Goal: Information Seeking & Learning: Find specific fact

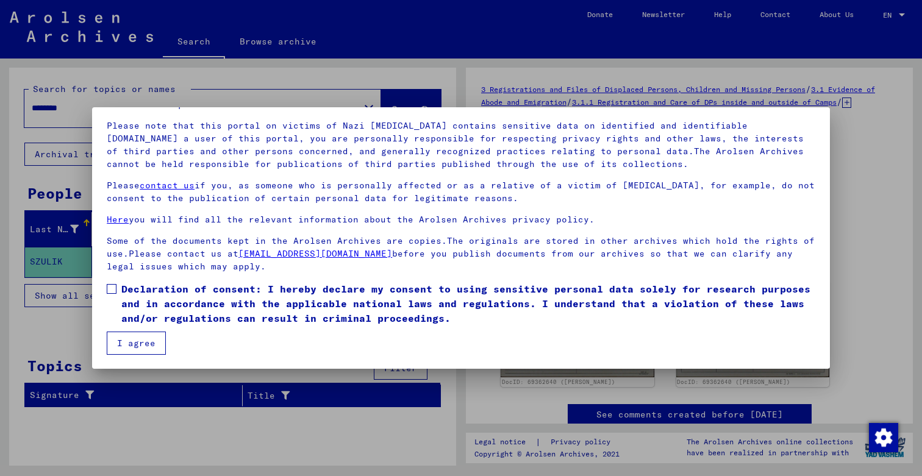
scroll to position [77, 0]
click at [113, 290] on span at bounding box center [112, 289] width 10 height 10
click at [136, 342] on button "I agree" at bounding box center [136, 343] width 59 height 23
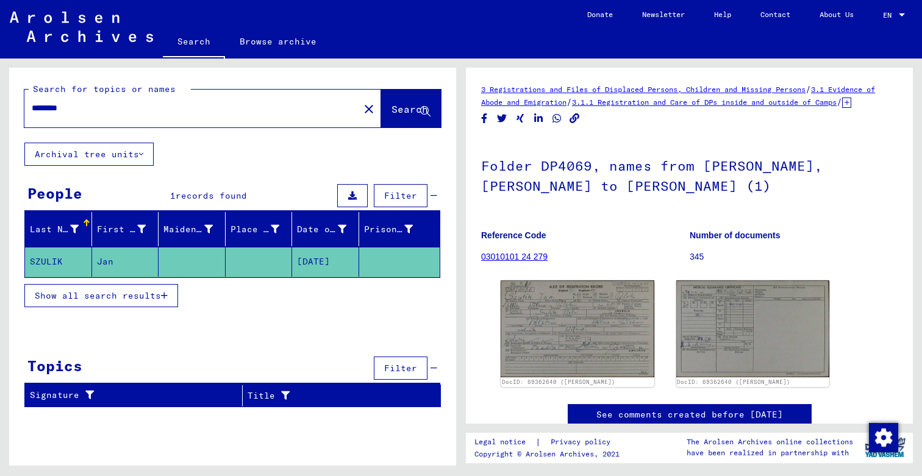
click at [261, 254] on mat-cell at bounding box center [259, 262] width 67 height 30
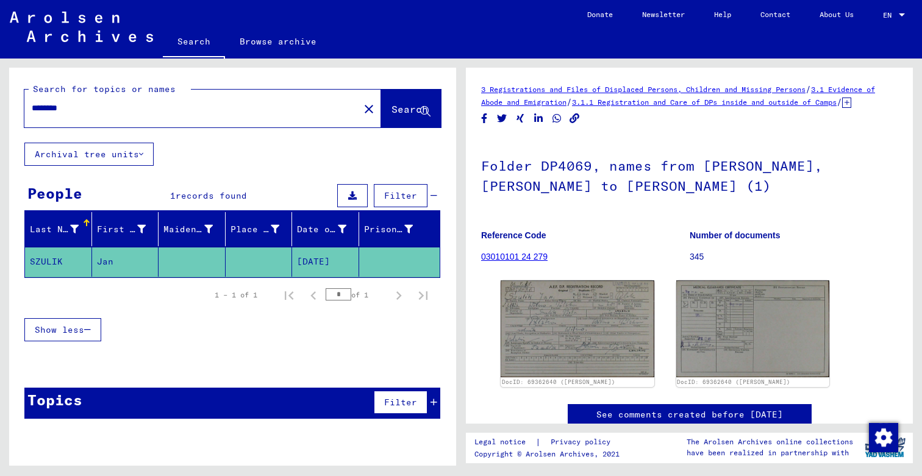
click at [110, 109] on input "********" at bounding box center [192, 108] width 320 height 13
drag, startPoint x: 110, startPoint y: 109, endPoint x: 0, endPoint y: 101, distance: 110.7
click at [0, 101] on div "Search for topics or names ******** close Search Archival tree units People 1 r…" at bounding box center [230, 263] width 461 height 408
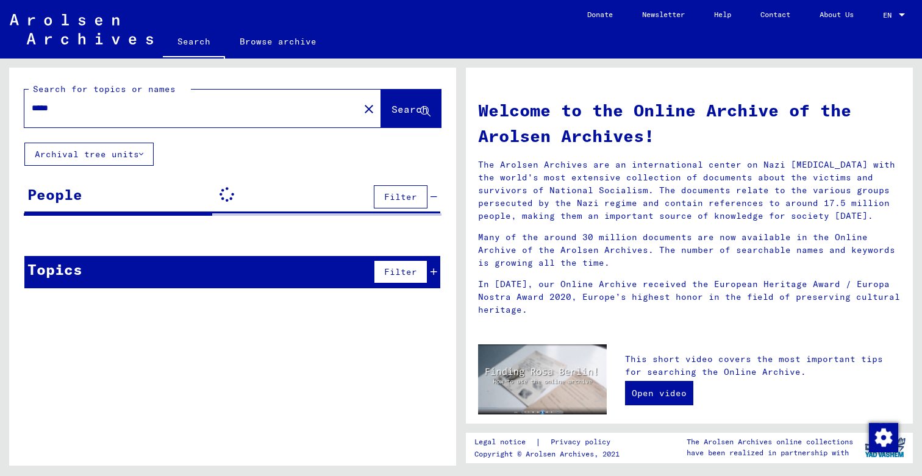
click at [88, 113] on input "*****" at bounding box center [188, 108] width 313 height 13
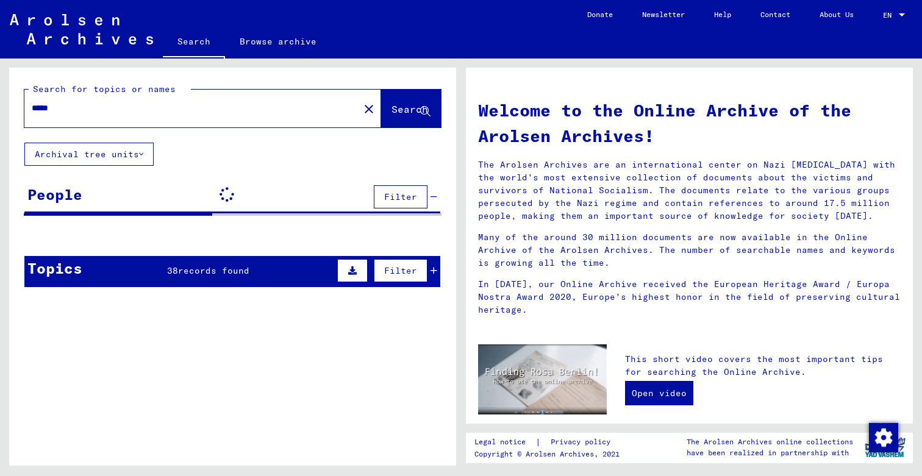
click at [39, 109] on input "*****" at bounding box center [188, 108] width 313 height 13
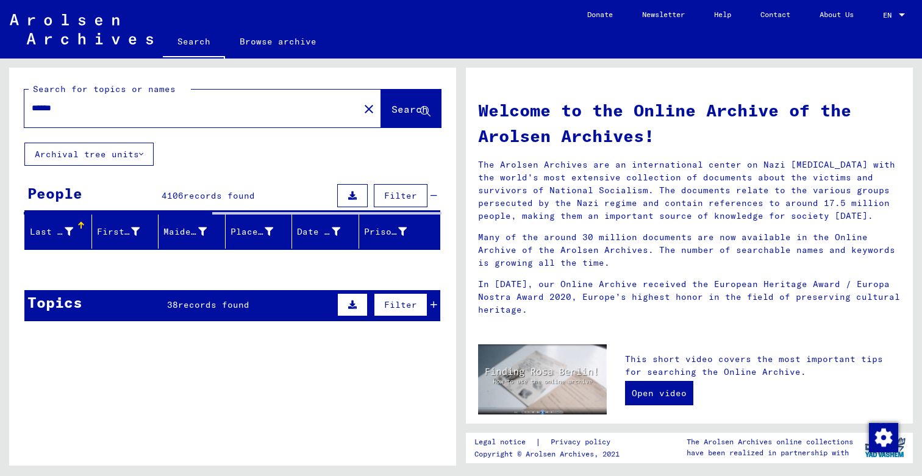
type input "******"
click at [399, 111] on span "Search" at bounding box center [410, 109] width 37 height 12
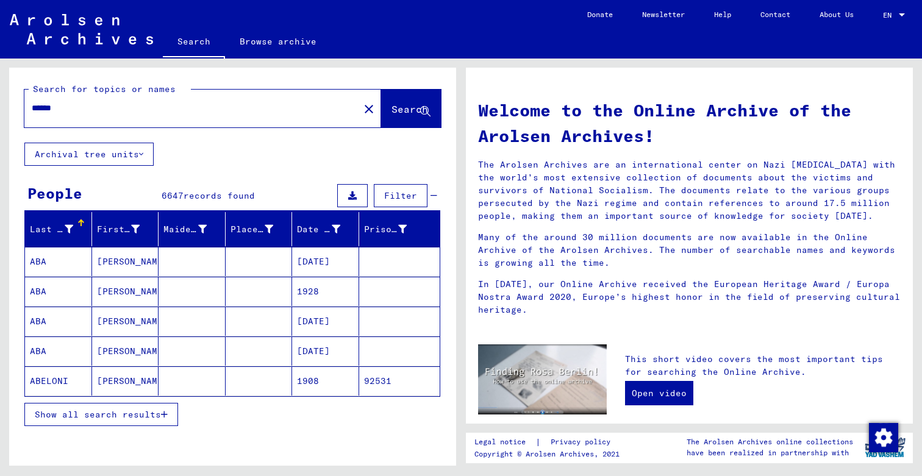
click at [121, 426] on div "Show all search results" at bounding box center [232, 414] width 416 height 35
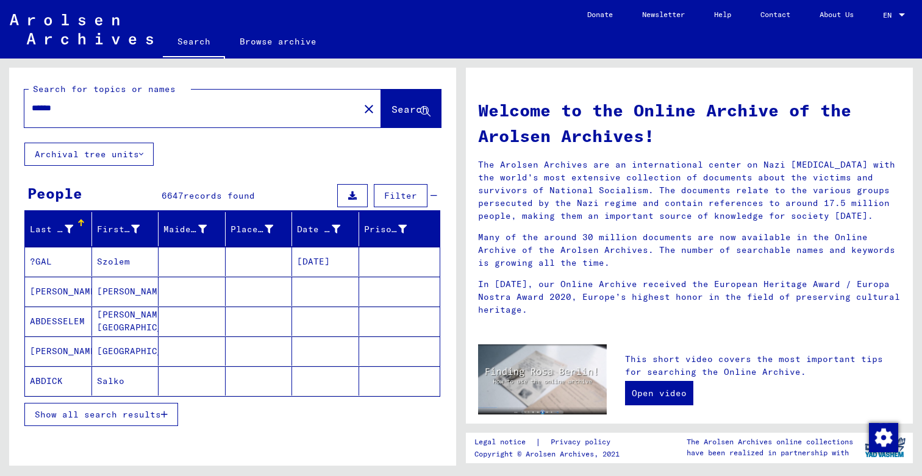
click at [126, 402] on div "Show all search results" at bounding box center [232, 414] width 416 height 35
click at [124, 417] on span "Show all search results" at bounding box center [98, 414] width 126 height 11
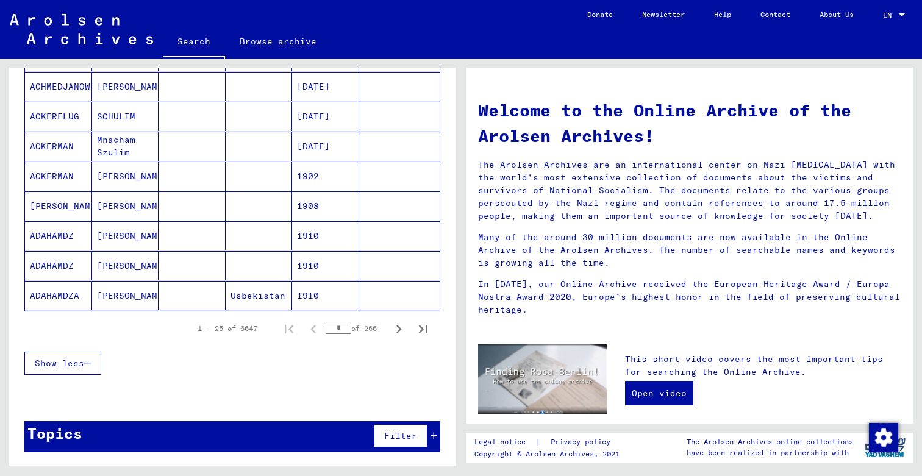
scroll to position [683, 0]
click at [398, 329] on icon "Next page" at bounding box center [398, 329] width 17 height 17
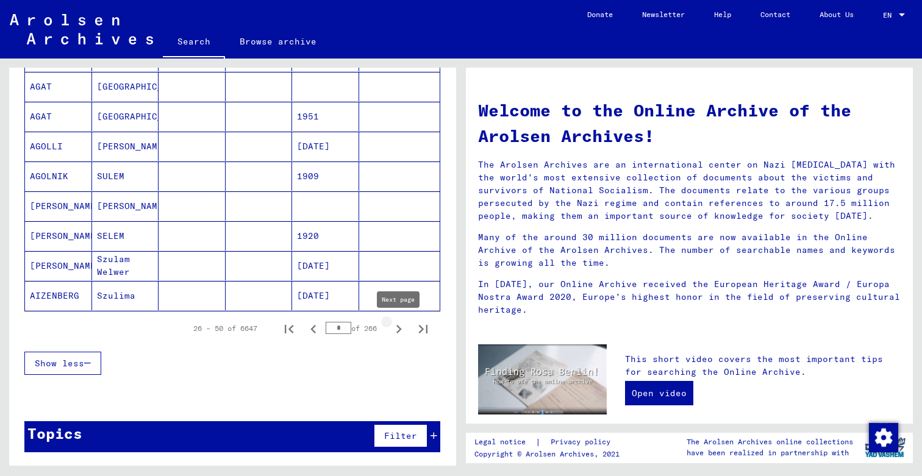
click at [398, 329] on icon "Next page" at bounding box center [398, 329] width 17 height 17
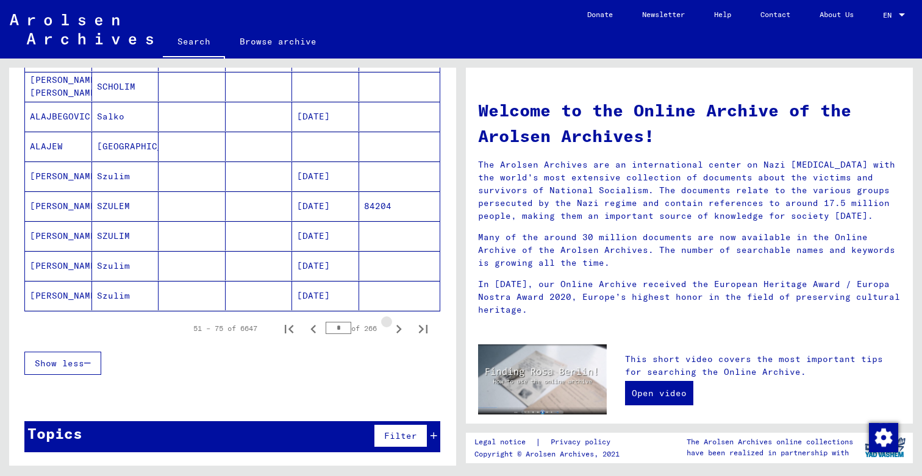
click at [398, 329] on icon "Next page" at bounding box center [398, 329] width 17 height 17
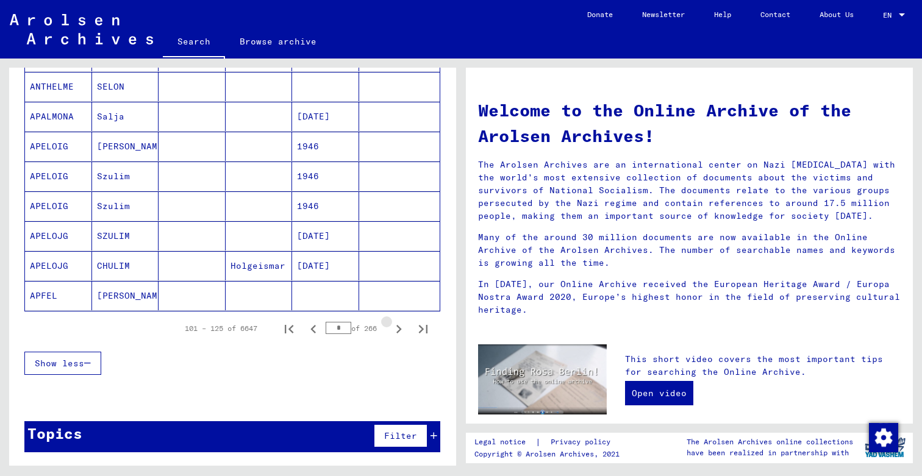
click at [398, 329] on icon "Next page" at bounding box center [398, 329] width 17 height 17
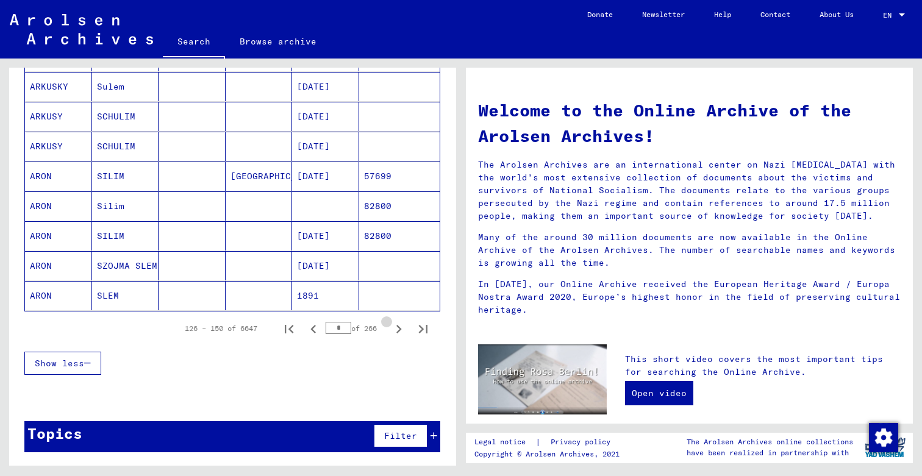
click at [398, 329] on icon "Next page" at bounding box center [398, 329] width 17 height 17
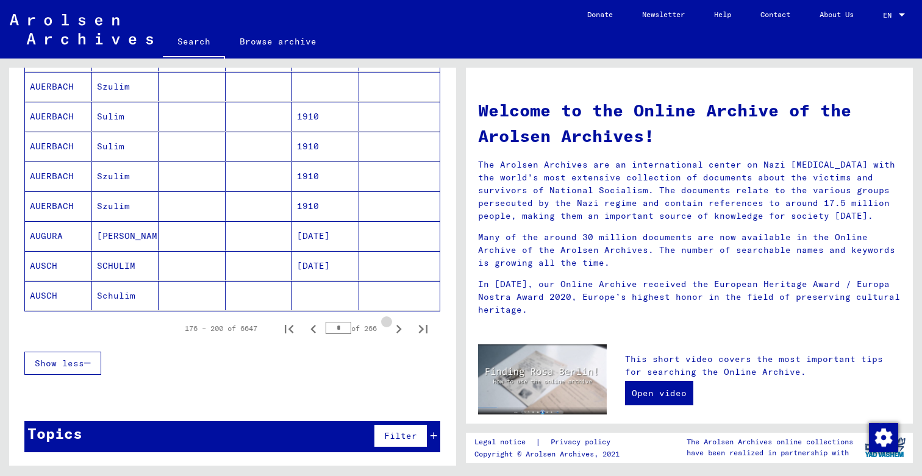
click at [398, 329] on icon "Next page" at bounding box center [398, 329] width 17 height 17
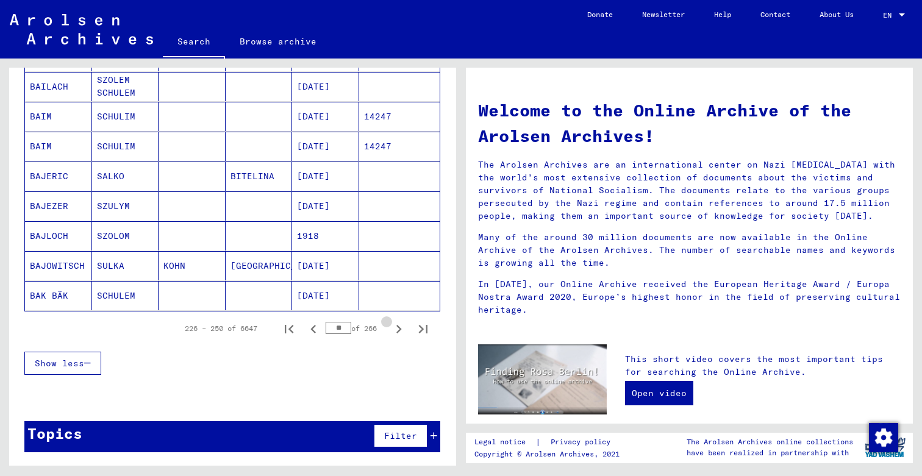
click at [398, 329] on icon "Next page" at bounding box center [398, 329] width 17 height 17
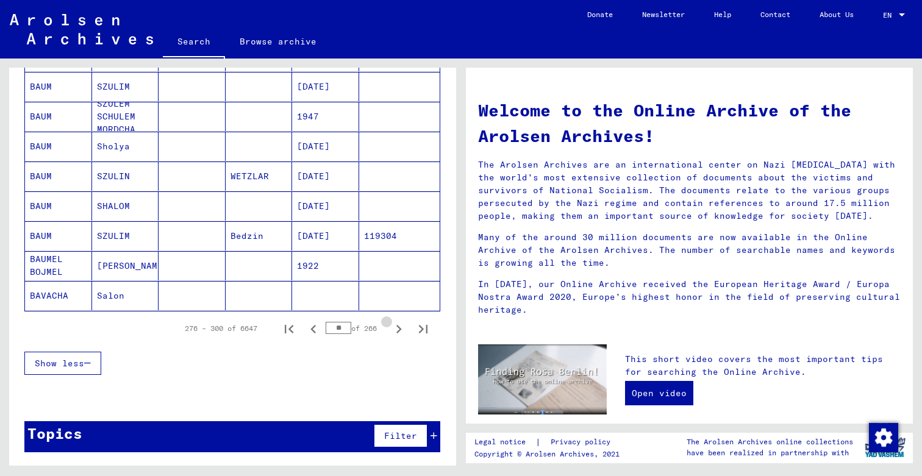
click at [398, 329] on icon "Next page" at bounding box center [398, 329] width 17 height 17
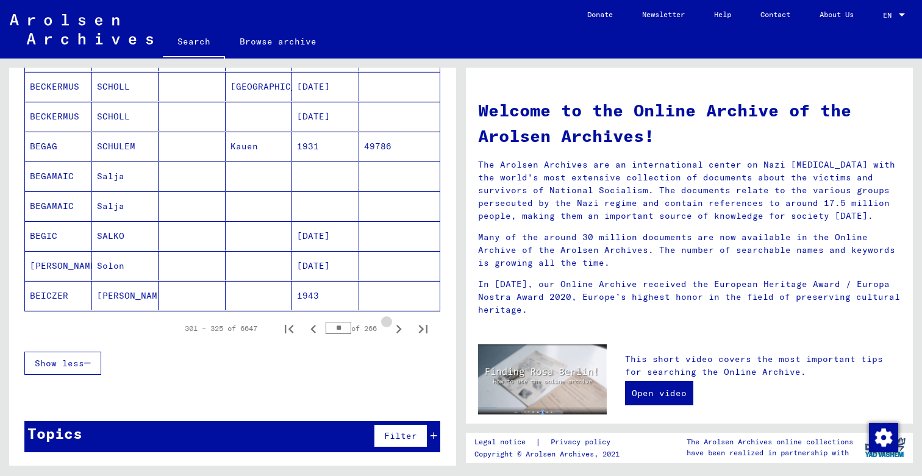
click at [398, 329] on icon "Next page" at bounding box center [398, 329] width 17 height 17
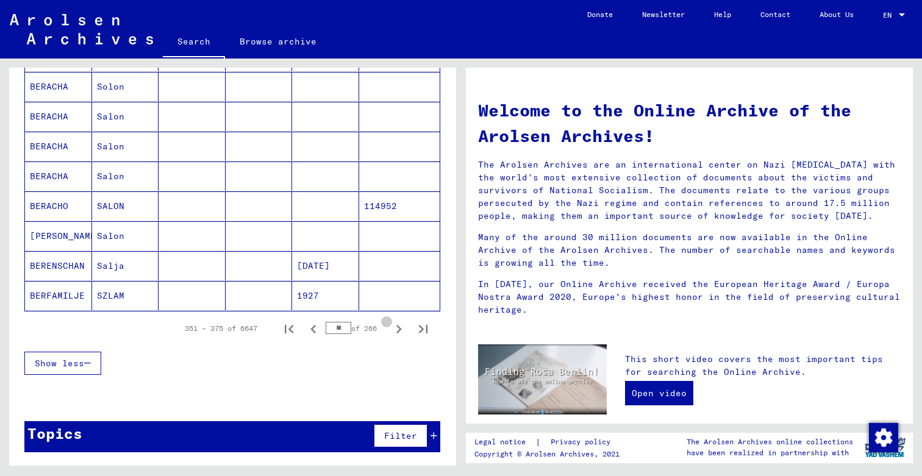
click at [398, 329] on icon "Next page" at bounding box center [398, 329] width 17 height 17
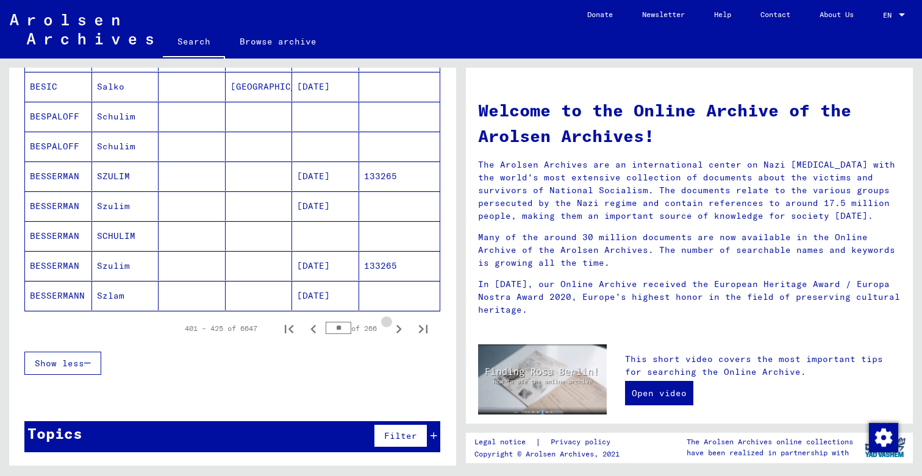
click at [398, 329] on icon "Next page" at bounding box center [398, 329] width 17 height 17
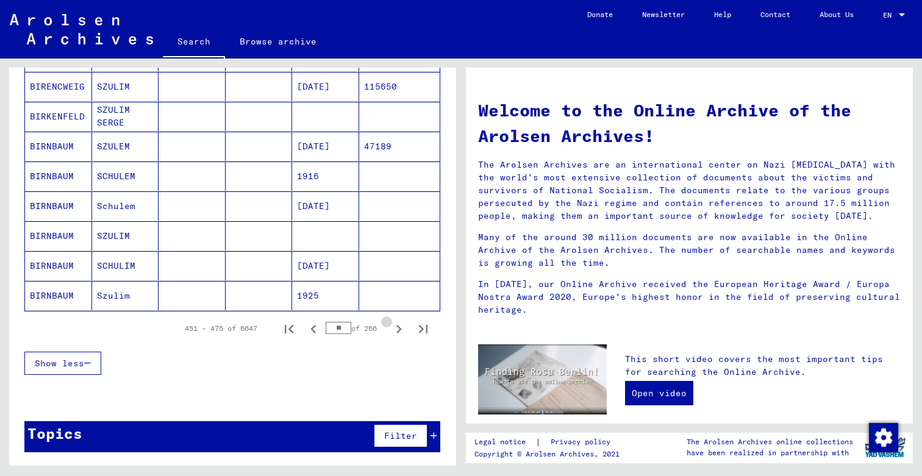
click at [398, 329] on icon "Next page" at bounding box center [398, 329] width 17 height 17
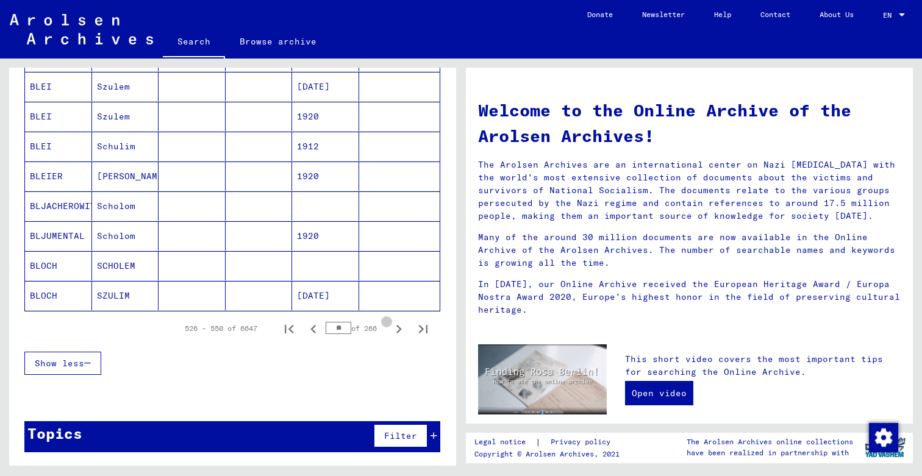
click at [398, 329] on icon "Next page" at bounding box center [398, 329] width 17 height 17
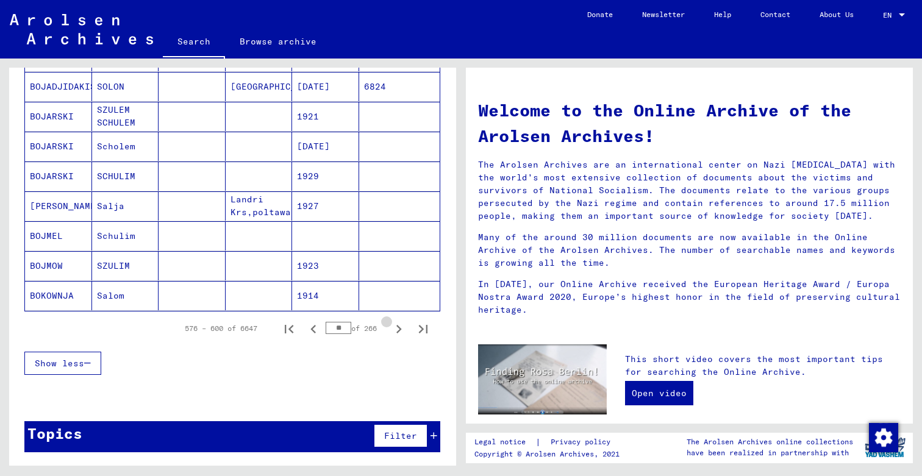
click at [398, 329] on icon "Next page" at bounding box center [398, 329] width 17 height 17
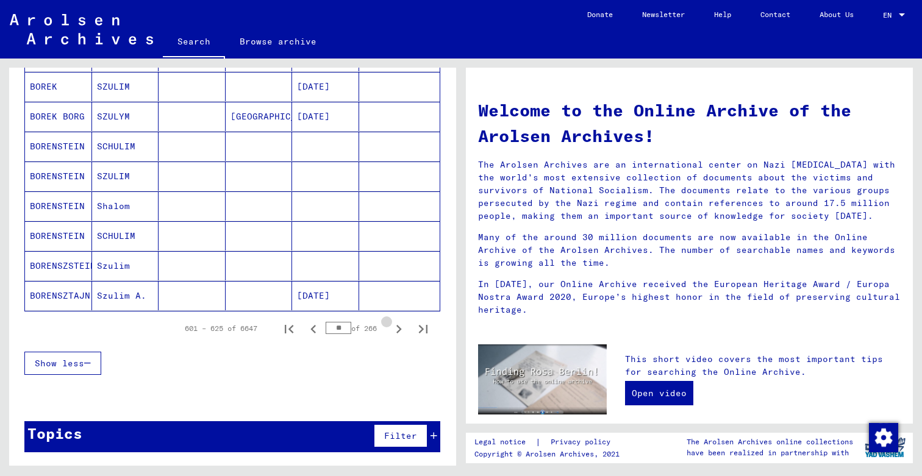
click at [398, 329] on icon "Next page" at bounding box center [398, 329] width 17 height 17
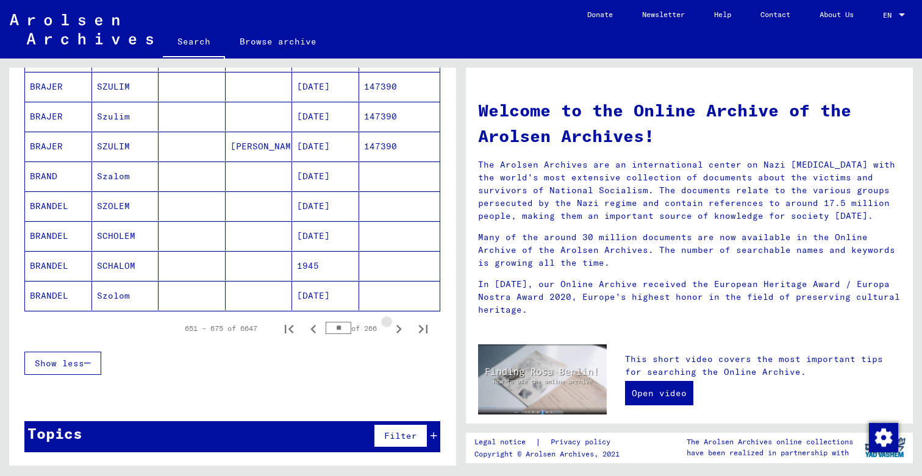
click at [398, 329] on icon "Next page" at bounding box center [398, 329] width 17 height 17
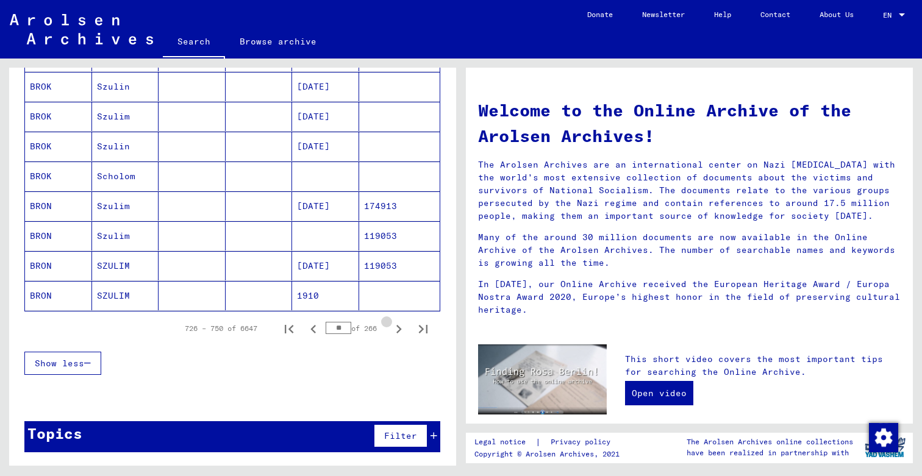
click at [398, 329] on icon "Next page" at bounding box center [398, 329] width 17 height 17
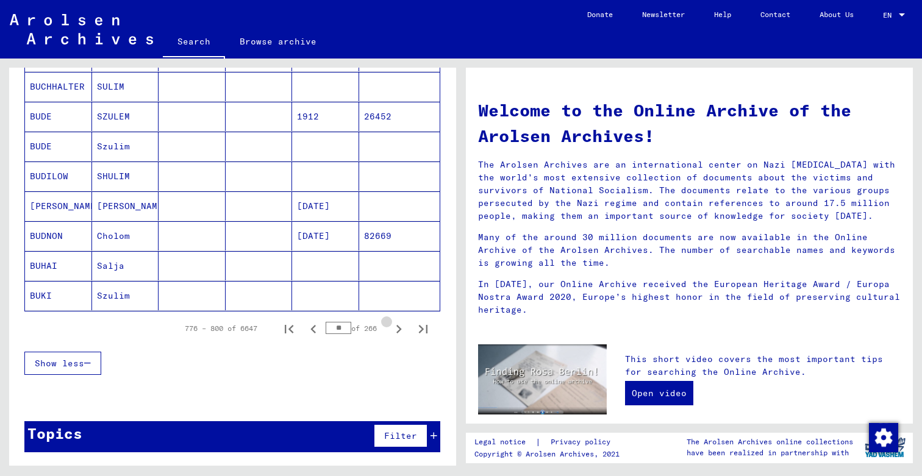
click at [398, 329] on icon "Next page" at bounding box center [398, 329] width 17 height 17
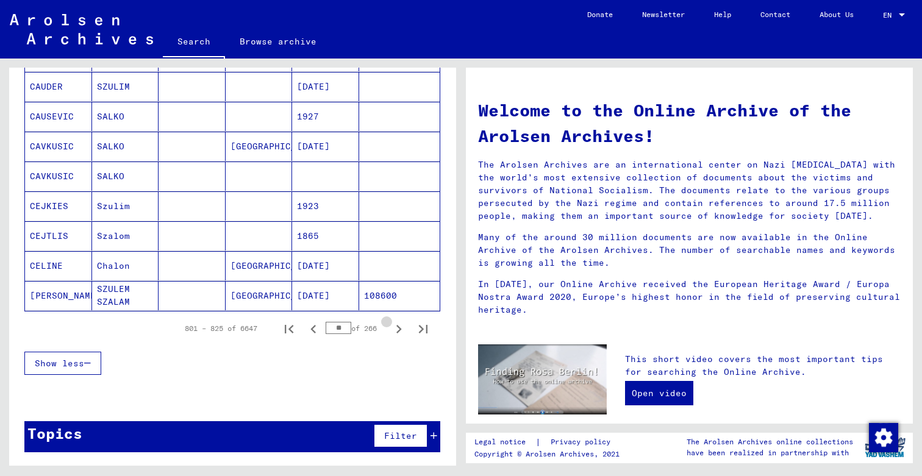
click at [398, 329] on icon "Next page" at bounding box center [398, 329] width 17 height 17
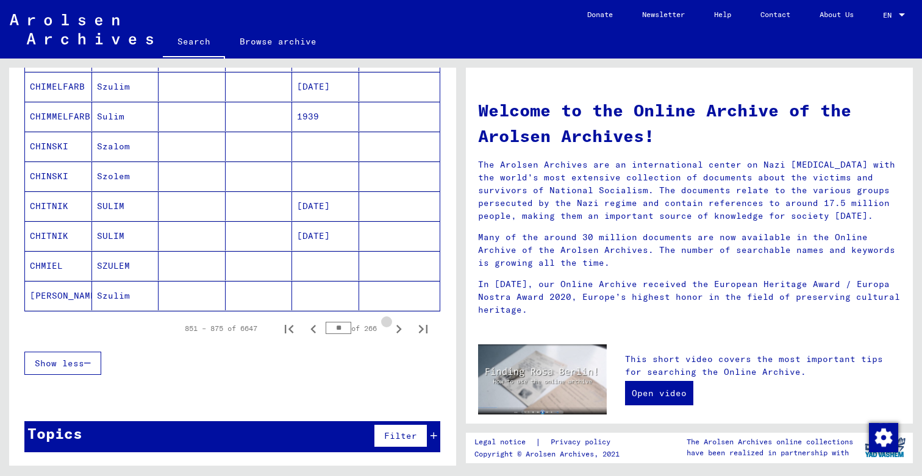
click at [398, 329] on icon "Next page" at bounding box center [398, 329] width 17 height 17
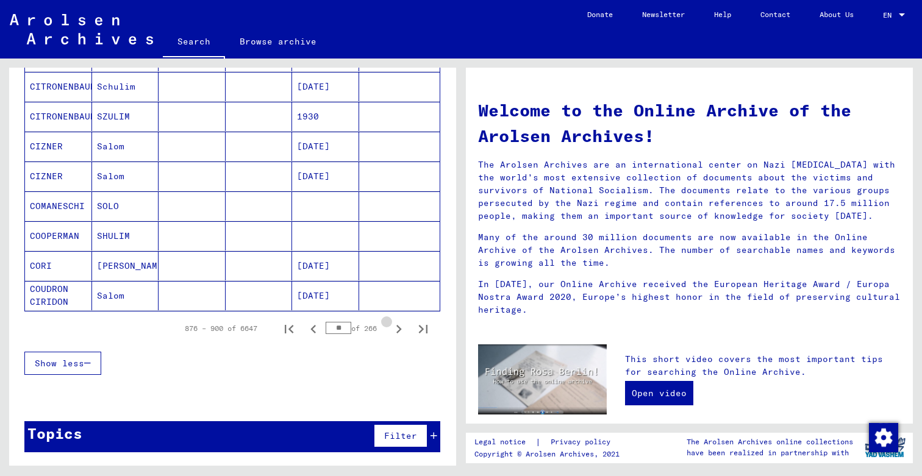
click at [398, 329] on icon "Next page" at bounding box center [398, 329] width 17 height 17
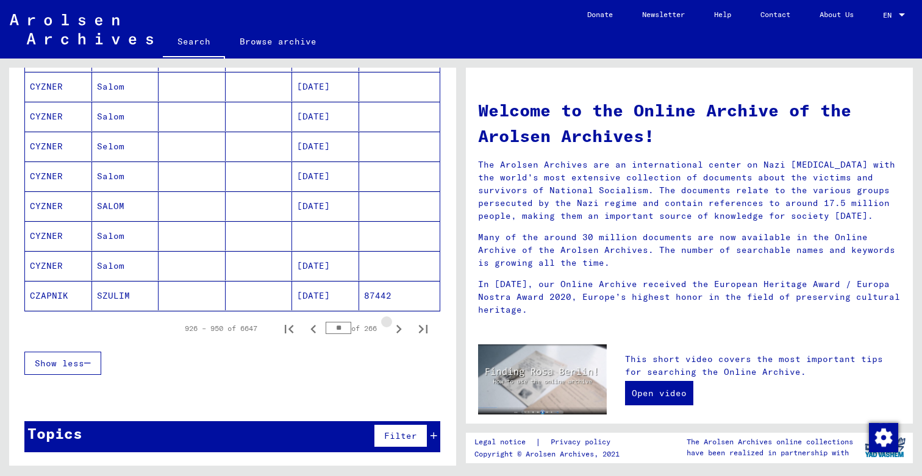
click at [398, 329] on icon "Next page" at bounding box center [398, 329] width 17 height 17
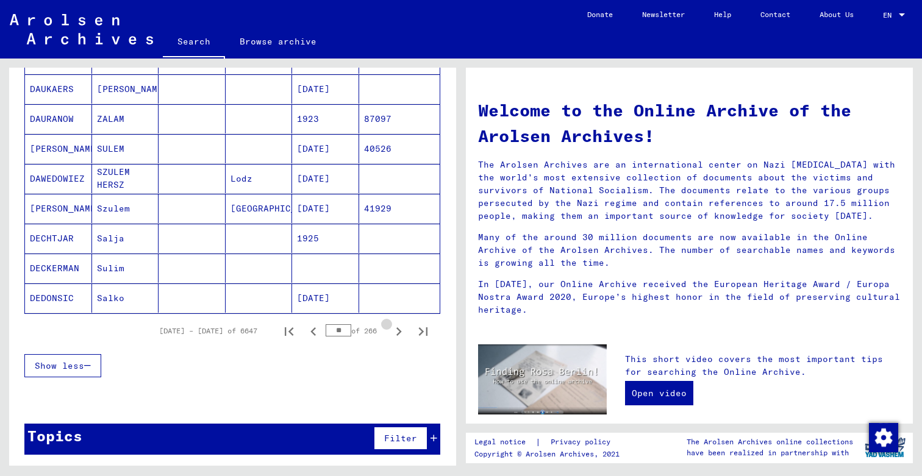
click at [398, 329] on icon "Next page" at bounding box center [399, 332] width 5 height 9
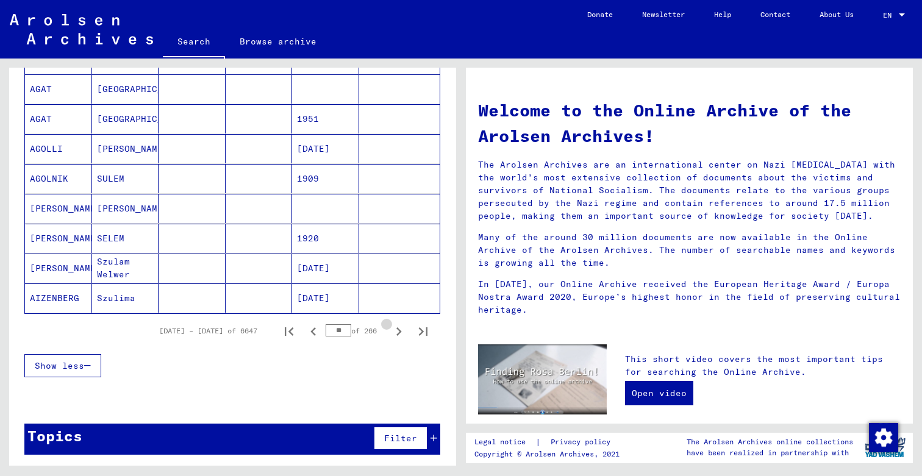
click at [398, 329] on icon "Next page" at bounding box center [399, 332] width 5 height 9
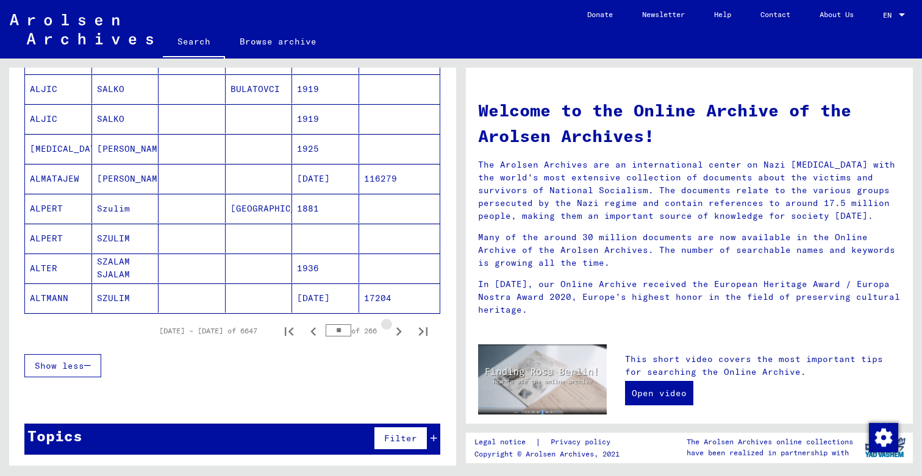
click at [398, 329] on icon "Next page" at bounding box center [399, 332] width 5 height 9
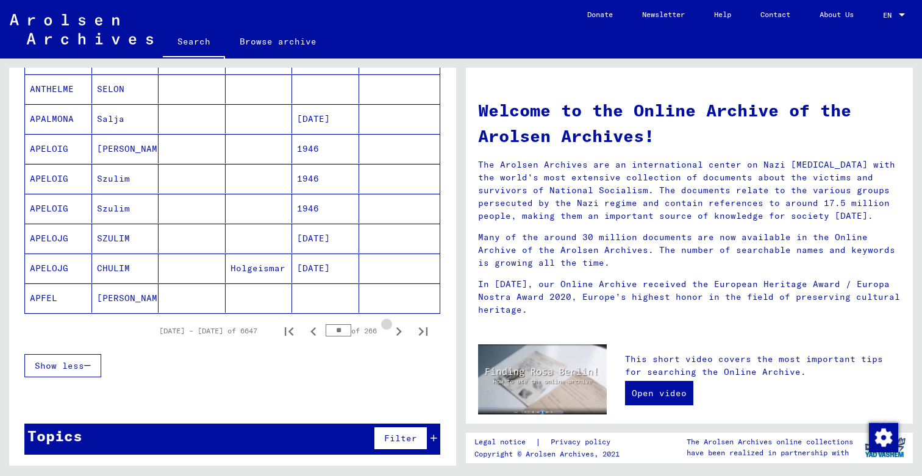
click at [398, 329] on icon "Next page" at bounding box center [399, 332] width 5 height 9
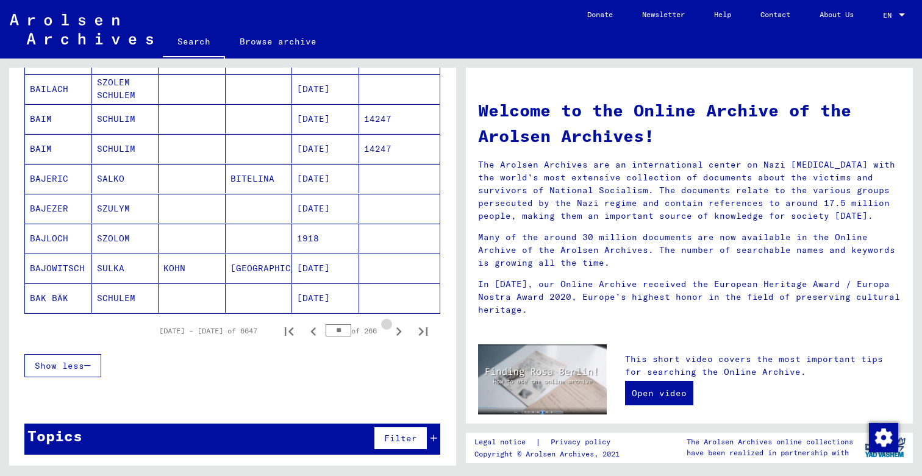
click at [398, 329] on icon "Next page" at bounding box center [399, 332] width 5 height 9
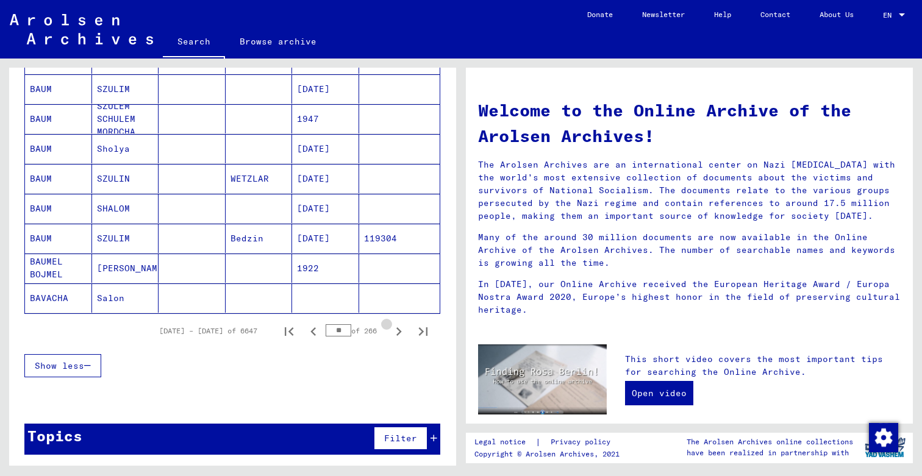
click at [398, 329] on icon "Next page" at bounding box center [399, 332] width 5 height 9
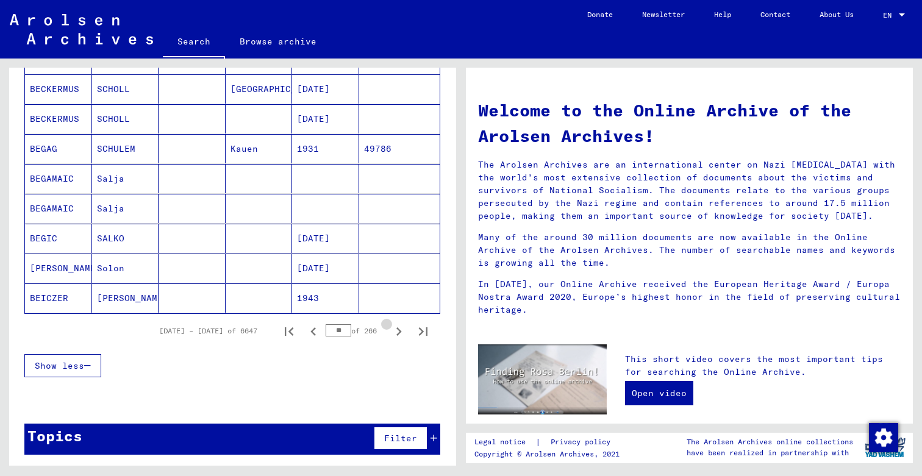
click at [398, 329] on icon "Next page" at bounding box center [399, 332] width 5 height 9
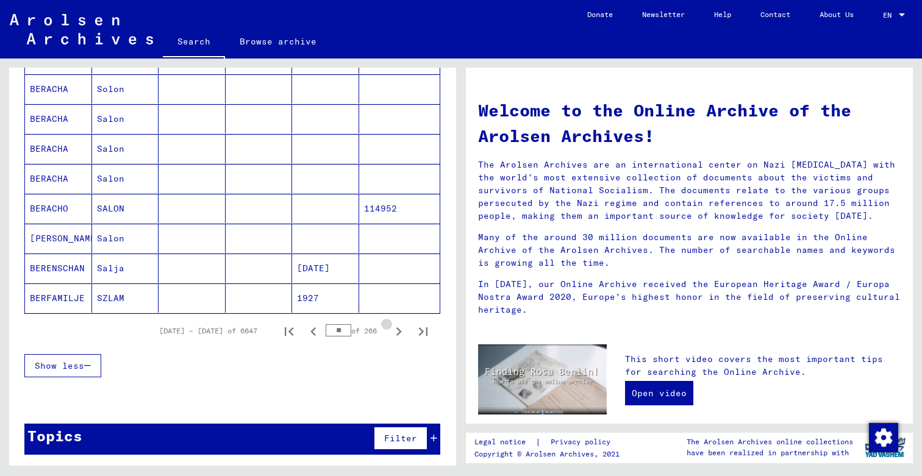
click at [398, 329] on icon "Next page" at bounding box center [399, 332] width 5 height 9
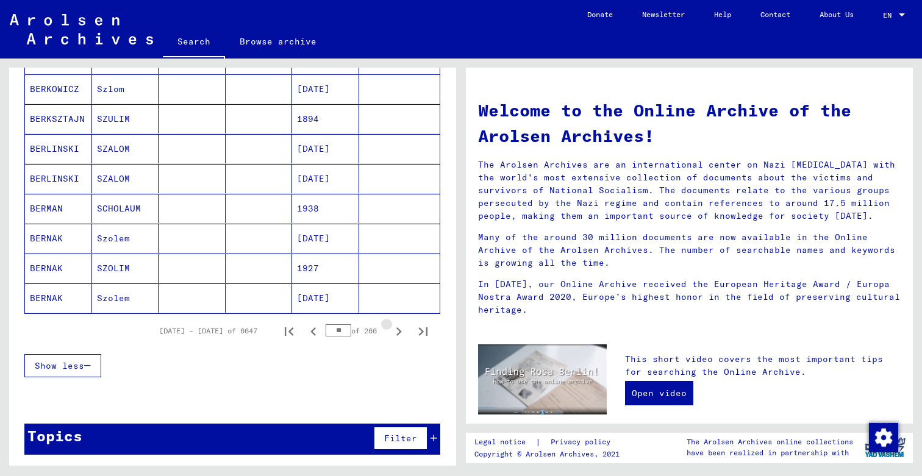
click at [398, 329] on icon "Next page" at bounding box center [399, 332] width 5 height 9
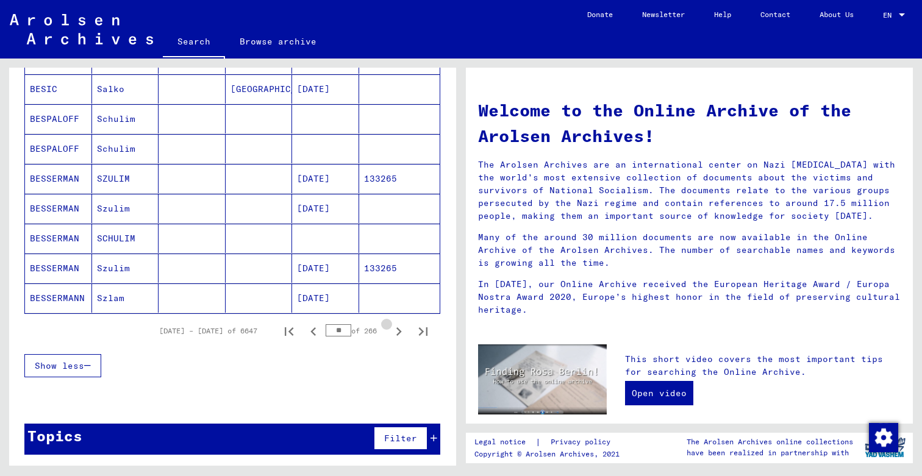
click at [398, 329] on icon "Next page" at bounding box center [399, 332] width 5 height 9
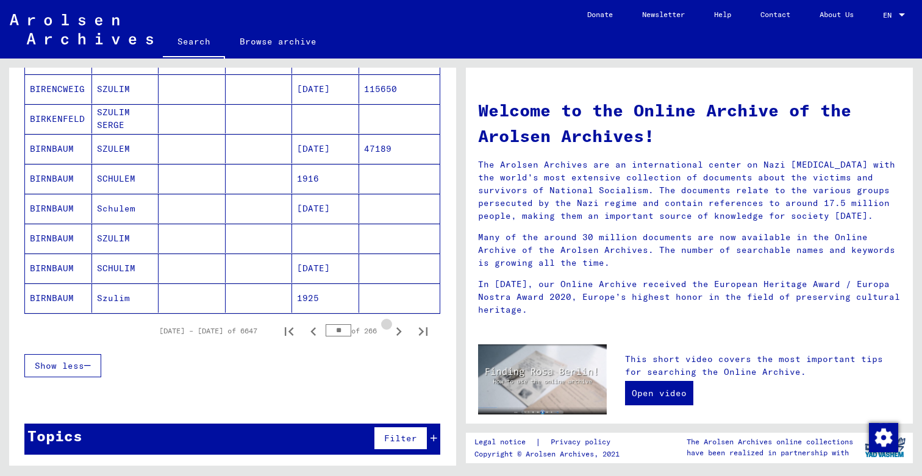
click at [398, 329] on icon "Next page" at bounding box center [399, 332] width 5 height 9
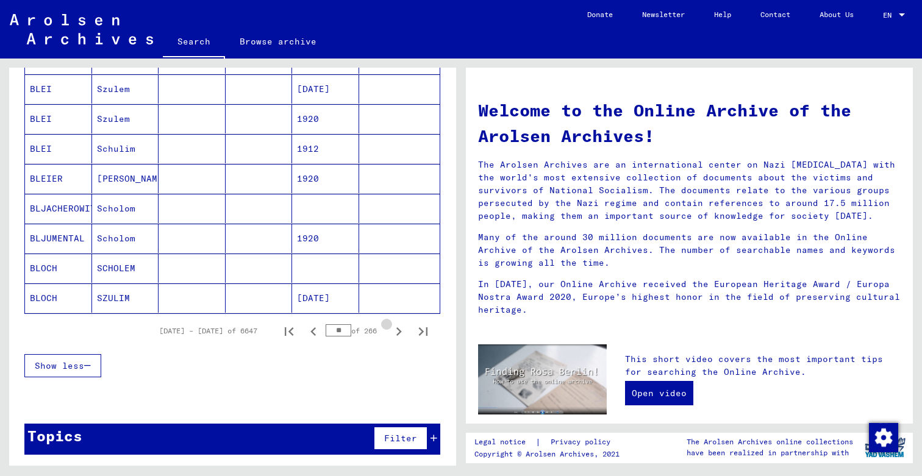
click at [398, 329] on icon "Next page" at bounding box center [399, 332] width 5 height 9
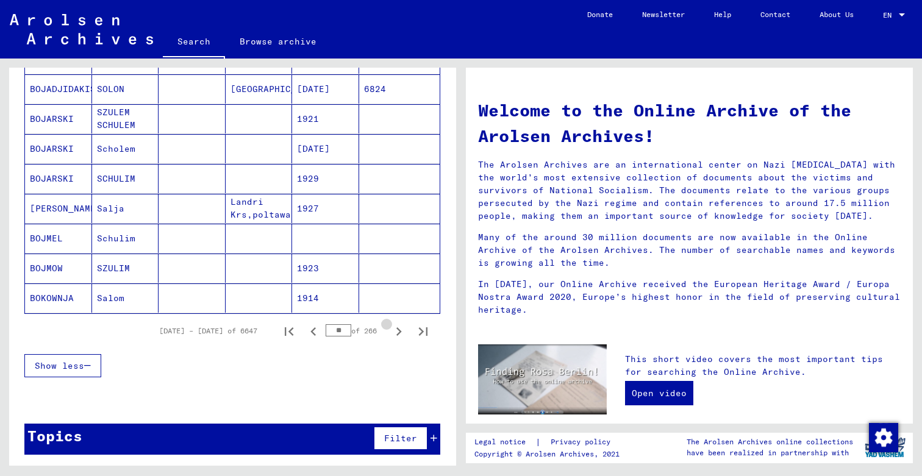
click at [398, 329] on icon "Next page" at bounding box center [399, 332] width 5 height 9
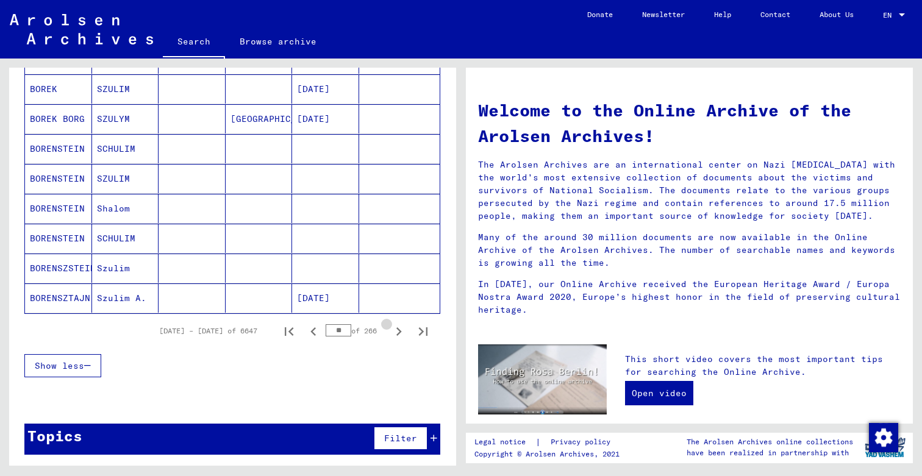
click at [398, 329] on icon "Next page" at bounding box center [399, 332] width 5 height 9
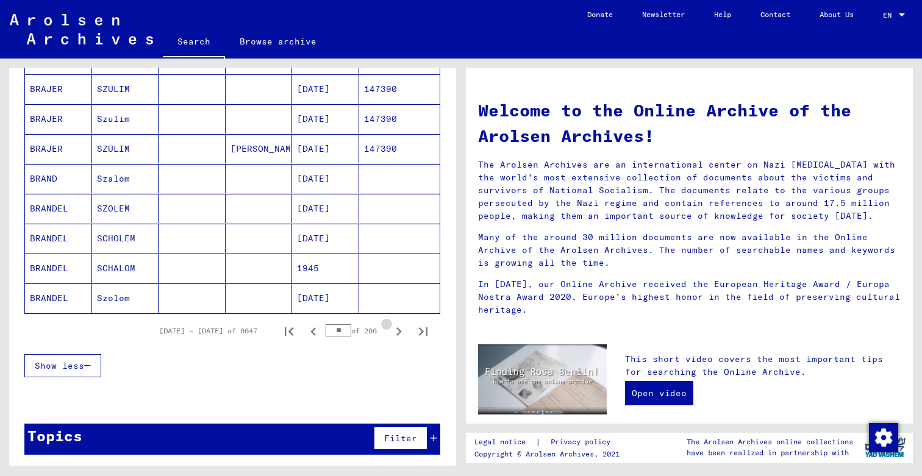
click at [398, 329] on icon "Next page" at bounding box center [399, 332] width 5 height 9
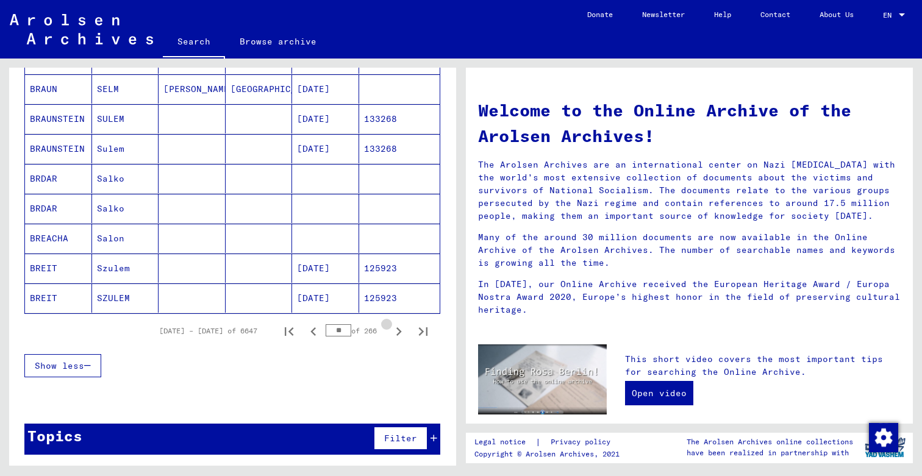
click at [398, 329] on icon "Next page" at bounding box center [399, 332] width 5 height 9
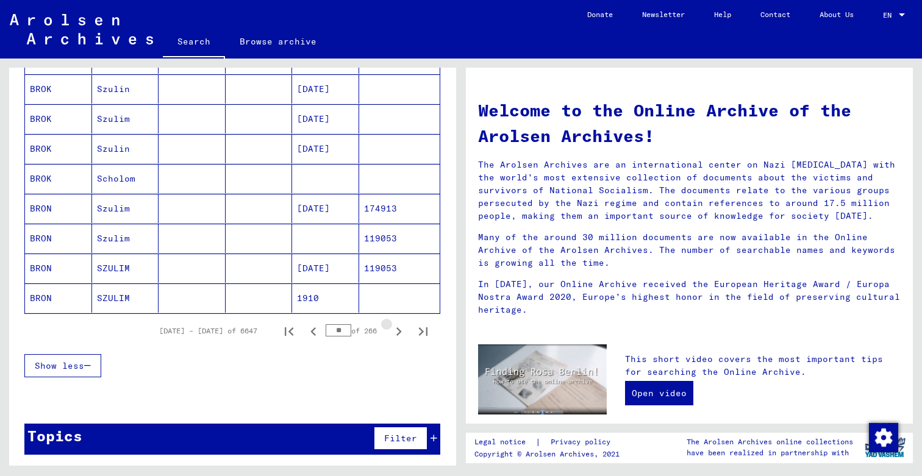
click at [398, 329] on icon "Next page" at bounding box center [399, 332] width 5 height 9
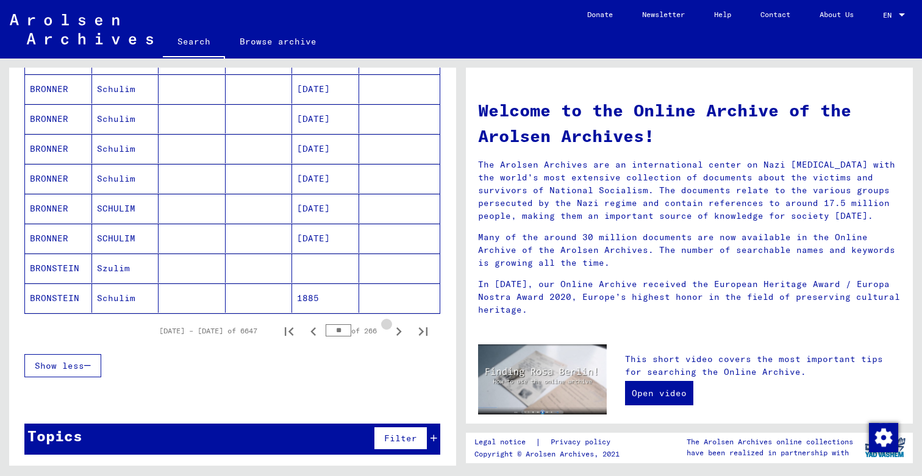
click at [398, 329] on icon "Next page" at bounding box center [399, 332] width 5 height 9
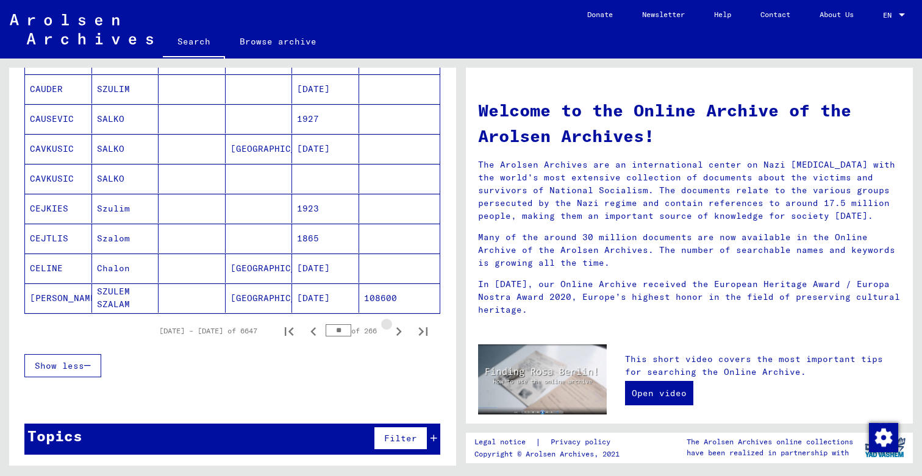
click at [398, 329] on icon "Next page" at bounding box center [399, 332] width 5 height 9
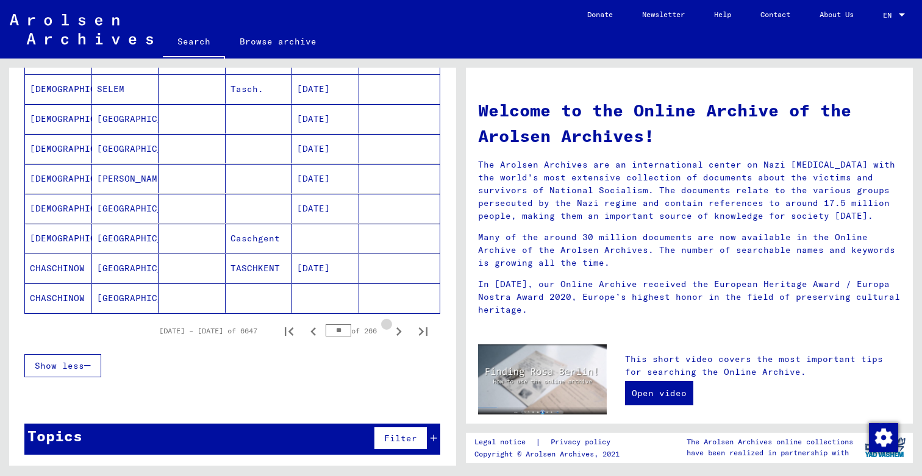
click at [398, 329] on icon "Next page" at bounding box center [399, 332] width 5 height 9
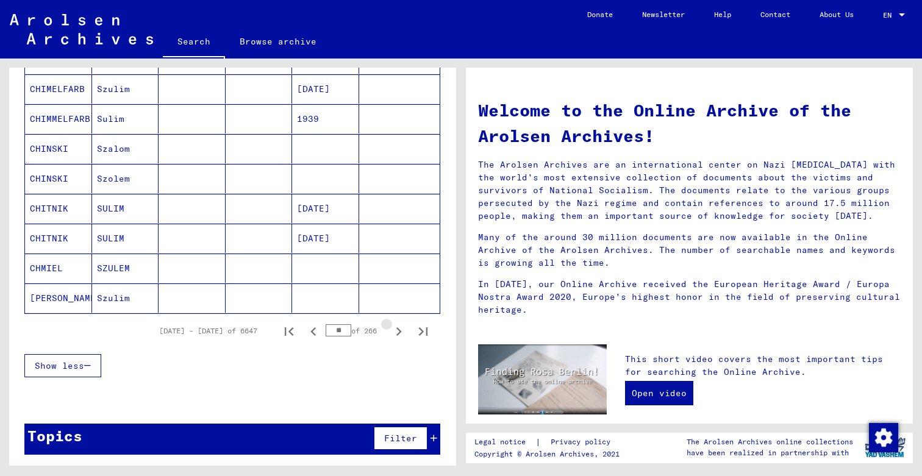
click at [398, 329] on icon "Next page" at bounding box center [399, 332] width 5 height 9
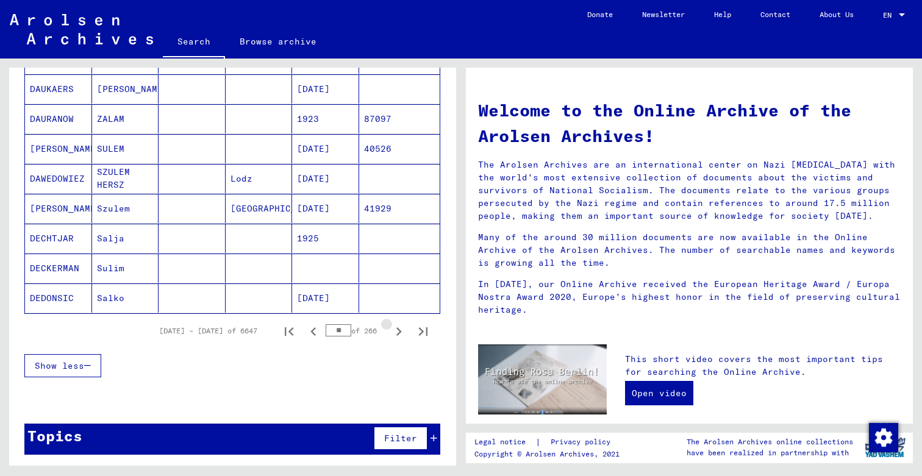
click at [398, 329] on icon "Next page" at bounding box center [399, 332] width 5 height 9
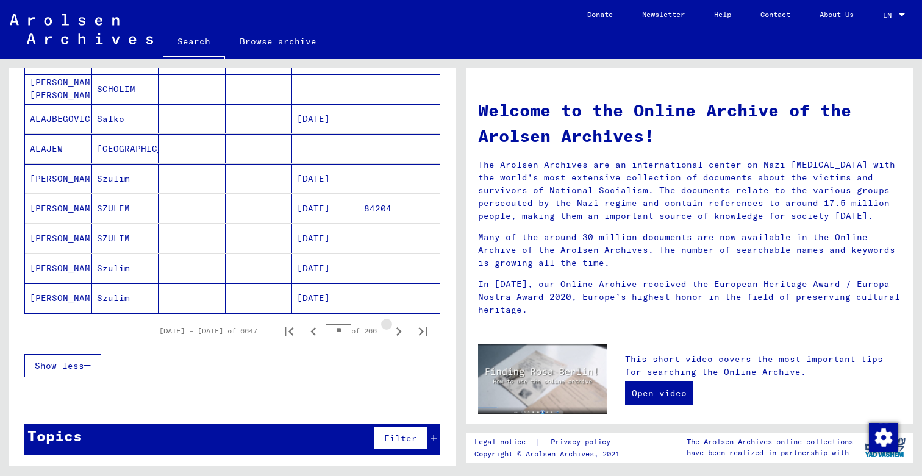
click at [398, 329] on icon "Next page" at bounding box center [399, 332] width 5 height 9
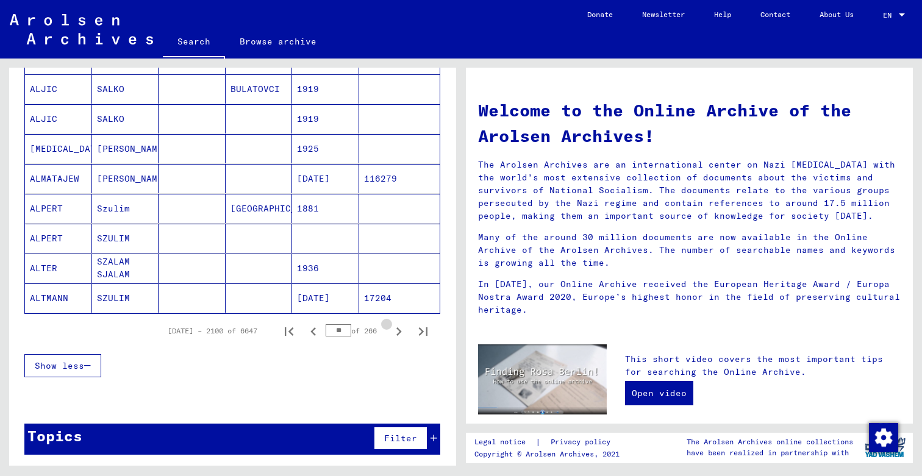
click at [398, 329] on icon "Next page" at bounding box center [399, 332] width 5 height 9
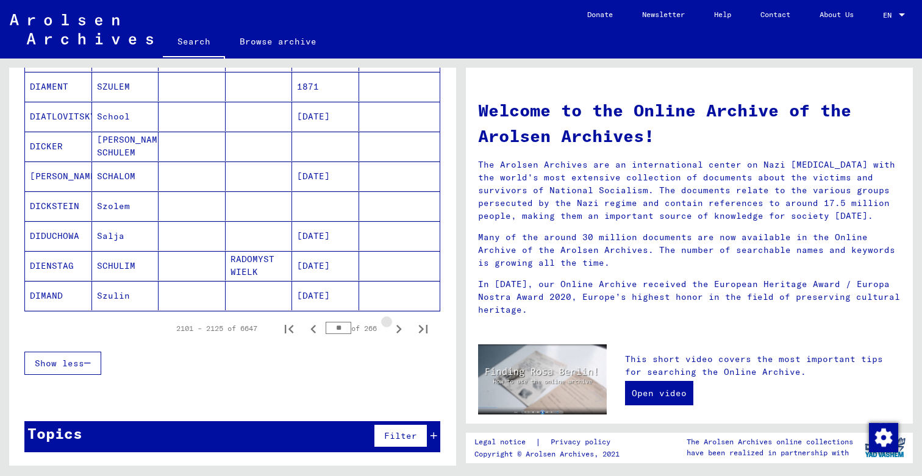
click at [398, 329] on icon "Next page" at bounding box center [398, 329] width 17 height 17
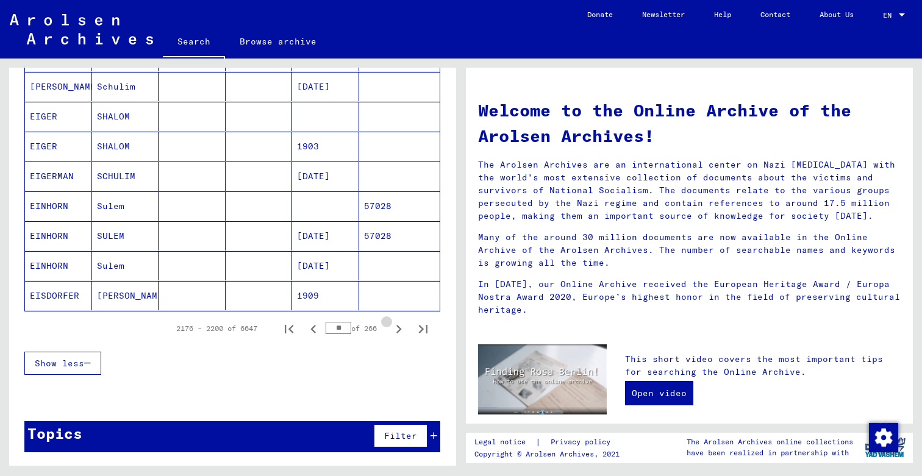
click at [398, 329] on icon "Next page" at bounding box center [398, 329] width 17 height 17
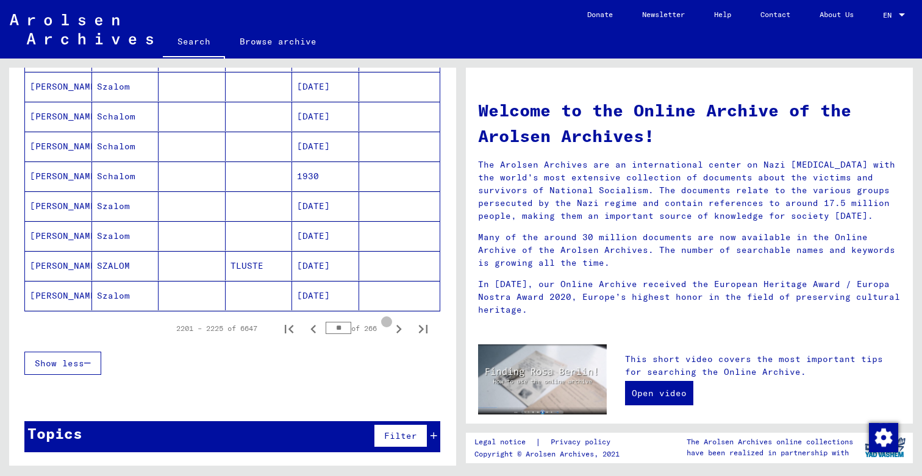
click at [398, 329] on icon "Next page" at bounding box center [398, 329] width 17 height 17
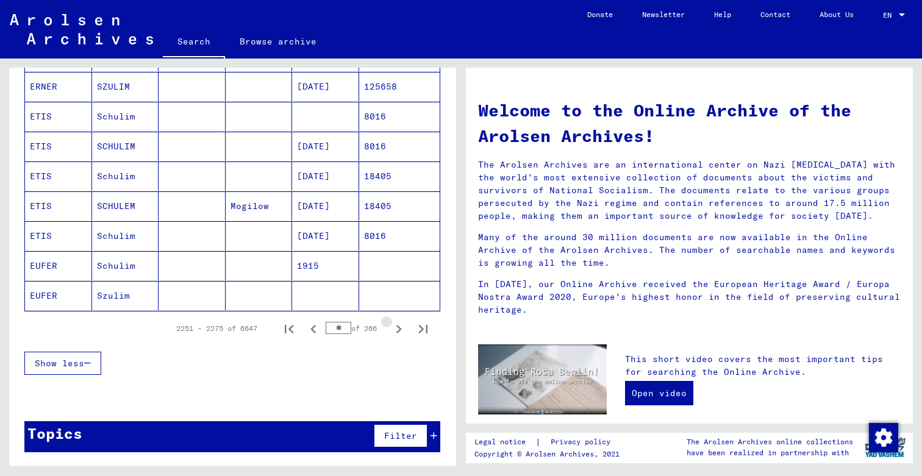
click at [398, 329] on icon "Next page" at bounding box center [398, 329] width 17 height 17
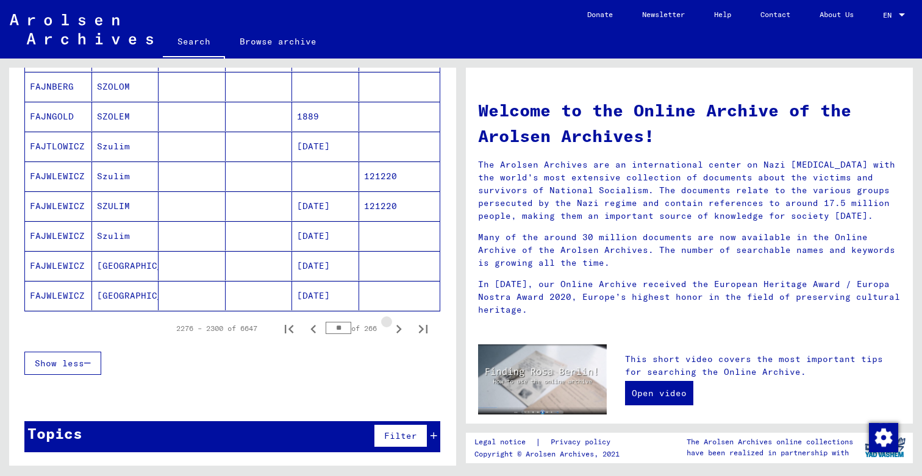
click at [398, 329] on icon "Next page" at bounding box center [398, 329] width 17 height 17
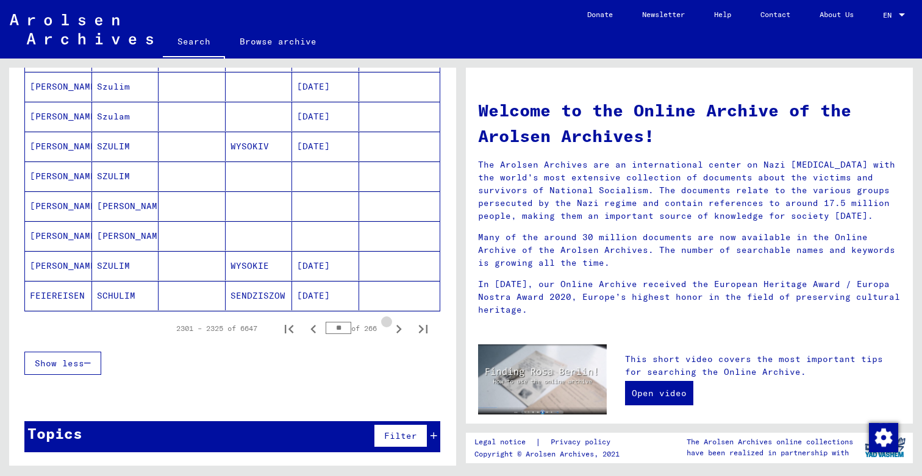
click at [398, 329] on icon "Next page" at bounding box center [398, 329] width 17 height 17
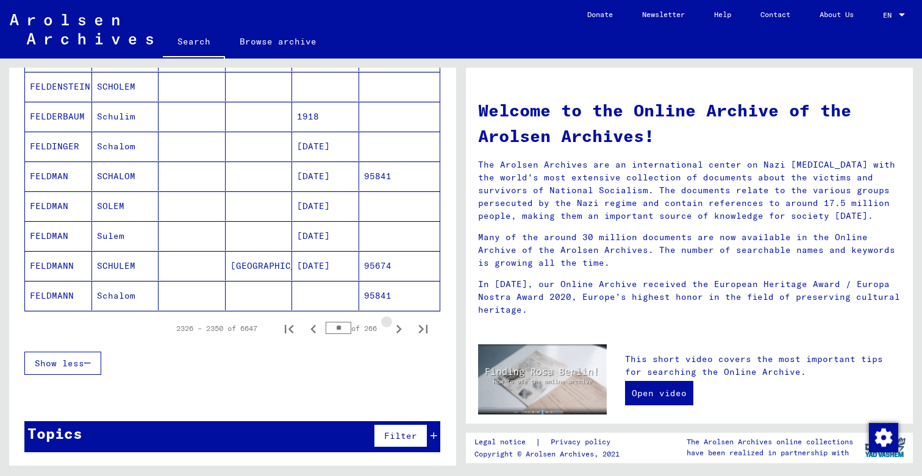
click at [398, 329] on icon "Next page" at bounding box center [398, 329] width 17 height 17
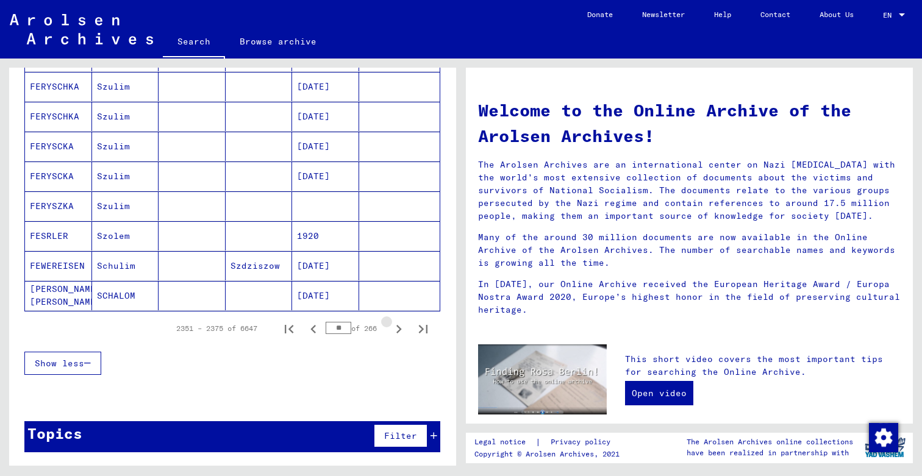
click at [398, 329] on icon "Next page" at bounding box center [398, 329] width 17 height 17
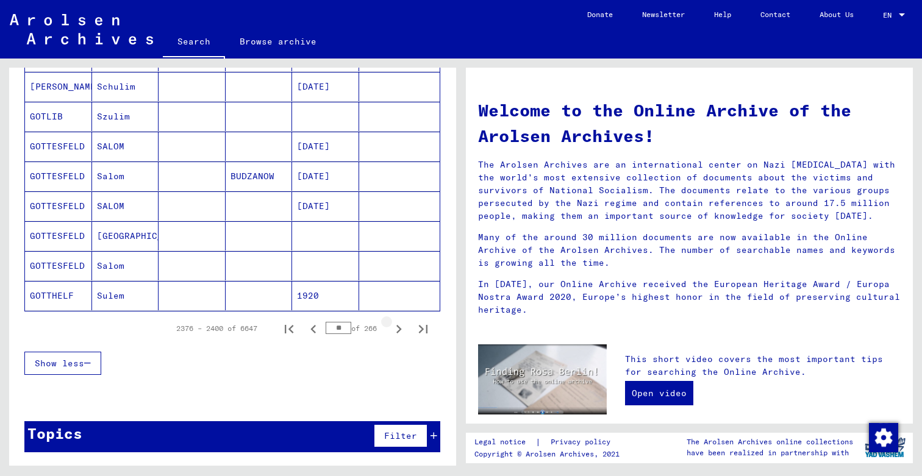
click at [398, 329] on icon "Next page" at bounding box center [398, 329] width 17 height 17
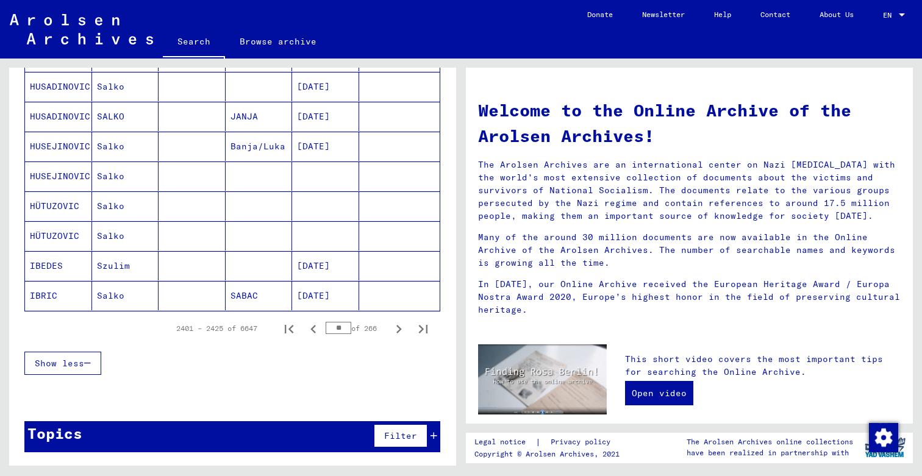
click at [398, 329] on icon "Next page" at bounding box center [398, 329] width 17 height 17
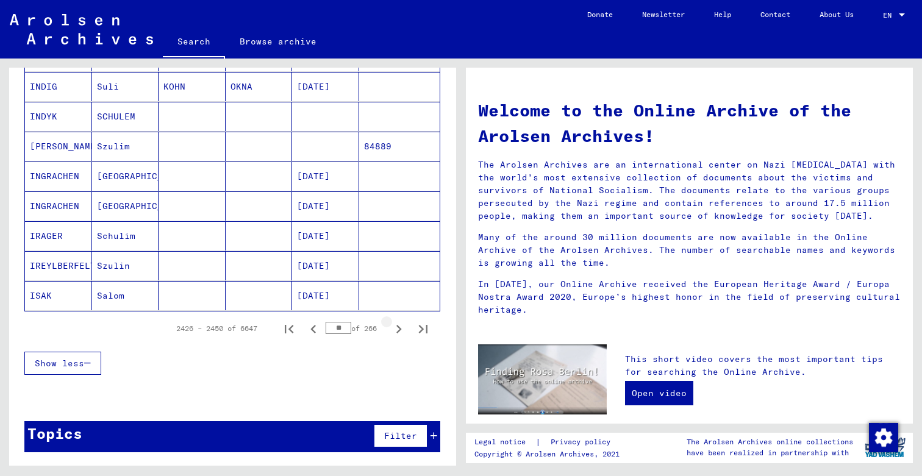
click at [398, 329] on icon "Next page" at bounding box center [398, 329] width 17 height 17
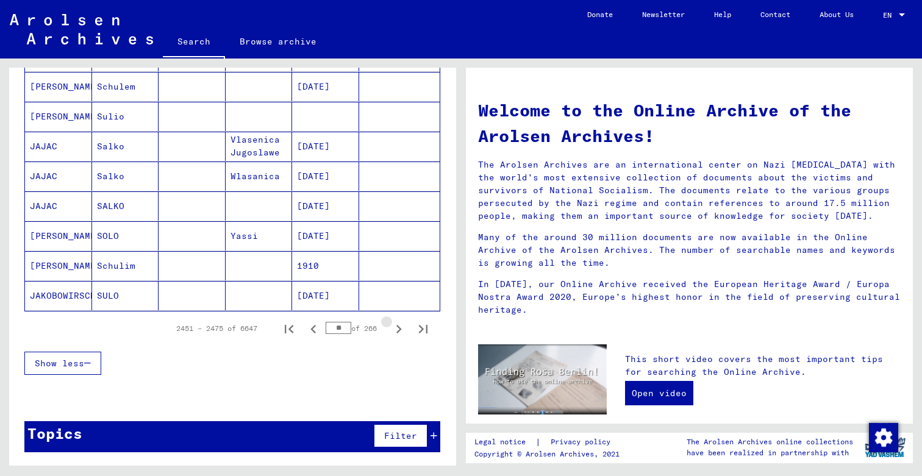
click at [398, 329] on icon "Next page" at bounding box center [398, 329] width 17 height 17
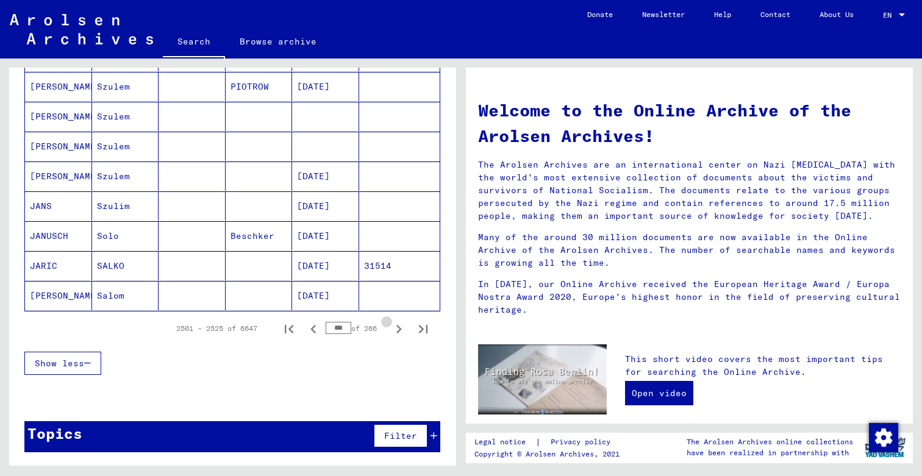
click at [398, 329] on icon "Next page" at bounding box center [398, 329] width 17 height 17
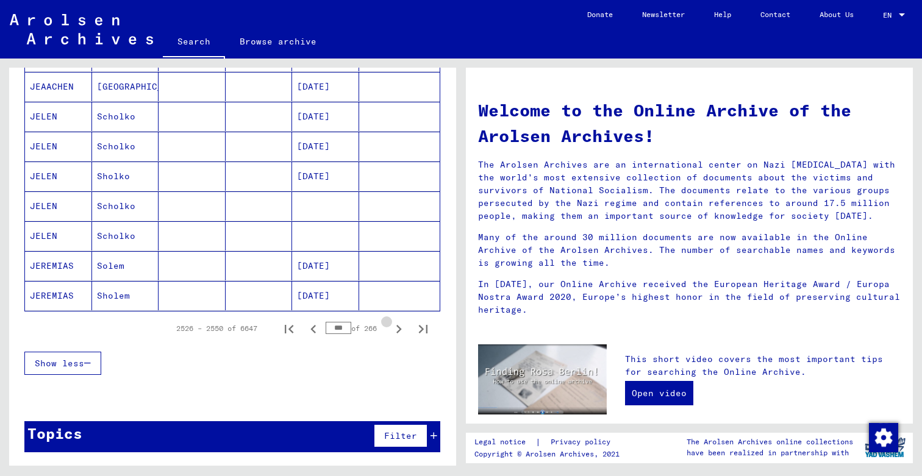
click at [398, 329] on icon "Next page" at bounding box center [398, 329] width 17 height 17
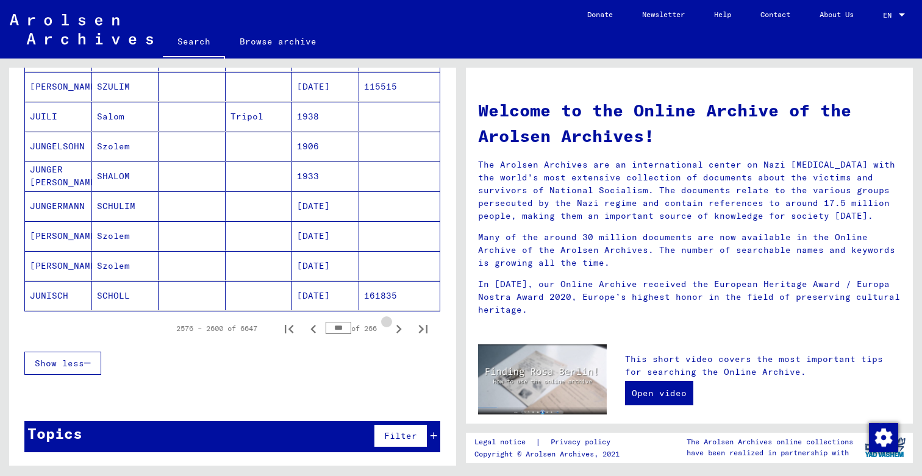
click at [398, 329] on icon "Next page" at bounding box center [398, 329] width 17 height 17
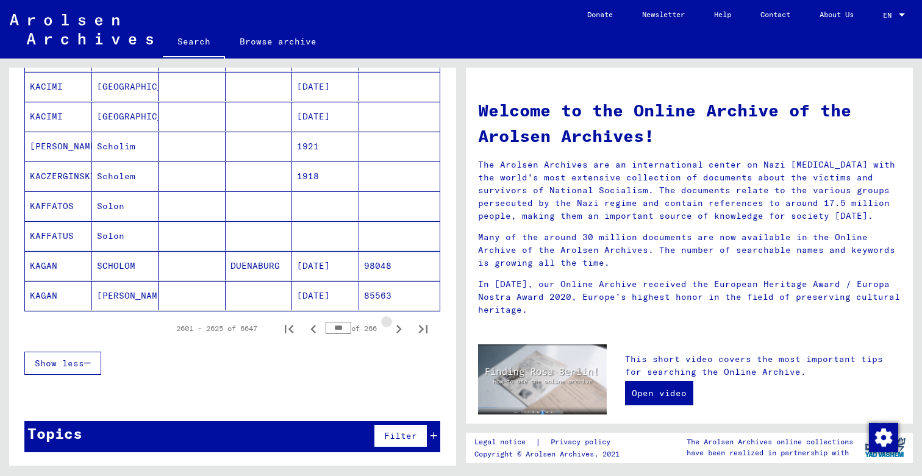
click at [398, 329] on icon "Next page" at bounding box center [398, 329] width 17 height 17
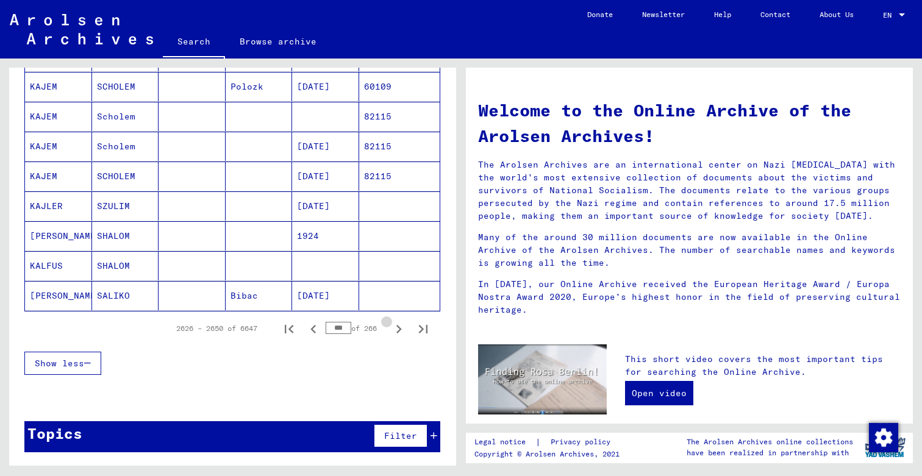
click at [398, 329] on icon "Next page" at bounding box center [398, 329] width 17 height 17
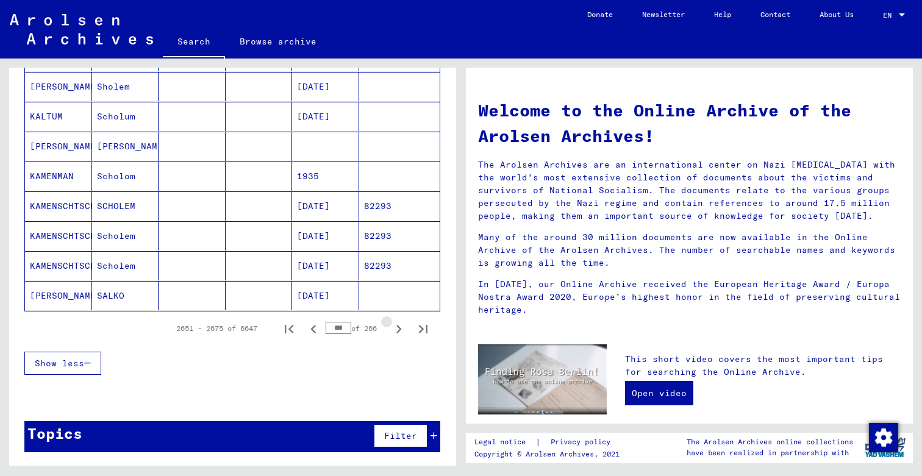
click at [398, 329] on icon "Next page" at bounding box center [398, 329] width 17 height 17
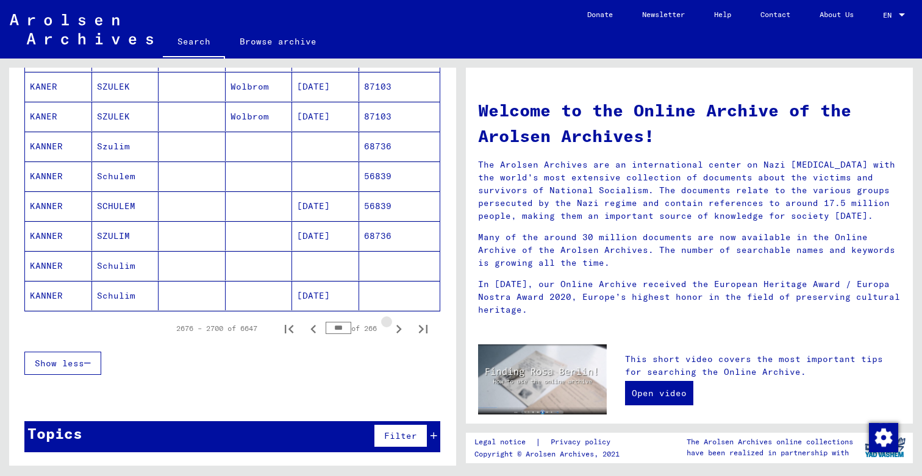
click at [398, 329] on icon "Next page" at bounding box center [398, 329] width 17 height 17
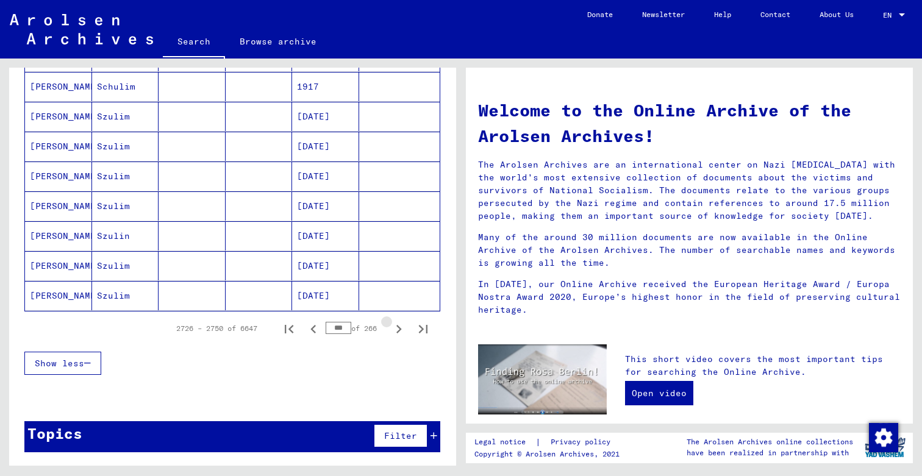
click at [398, 329] on icon "Next page" at bounding box center [398, 329] width 17 height 17
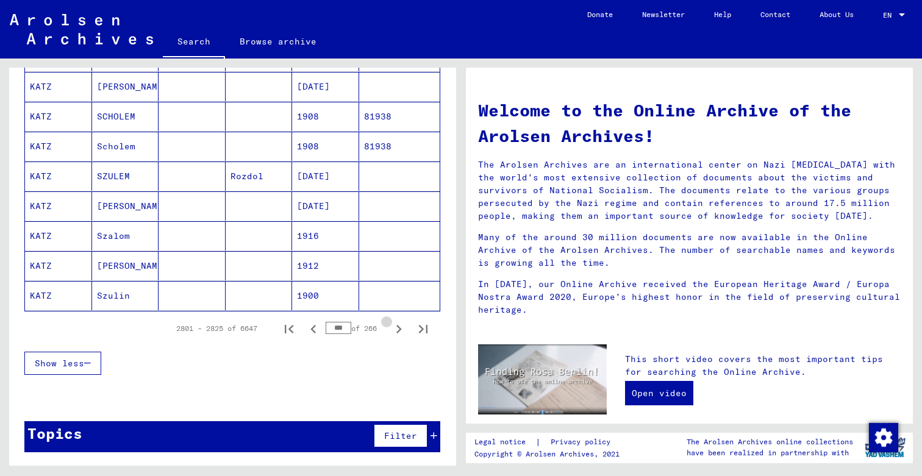
click at [398, 329] on icon "Next page" at bounding box center [398, 329] width 17 height 17
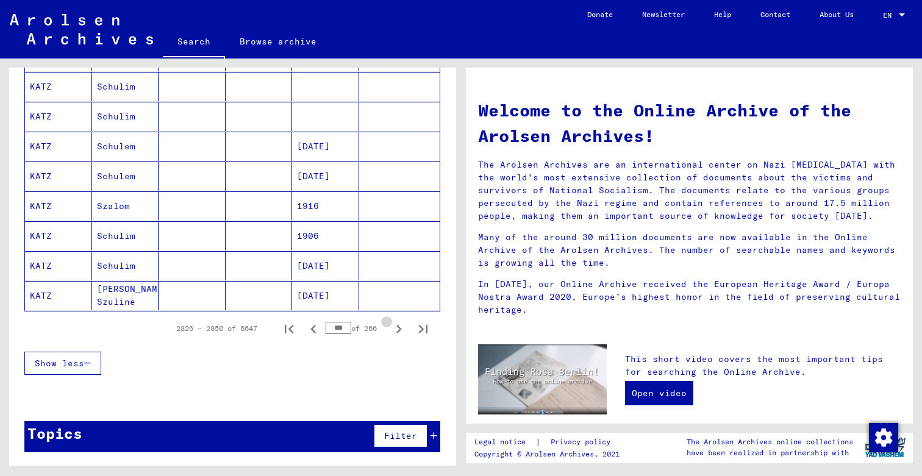
click at [398, 329] on icon "Next page" at bounding box center [398, 329] width 17 height 17
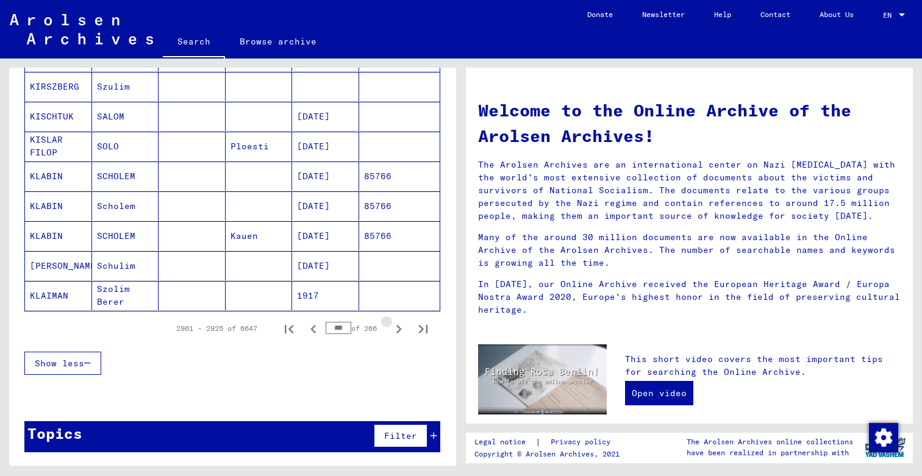
click at [398, 329] on icon "Next page" at bounding box center [398, 329] width 17 height 17
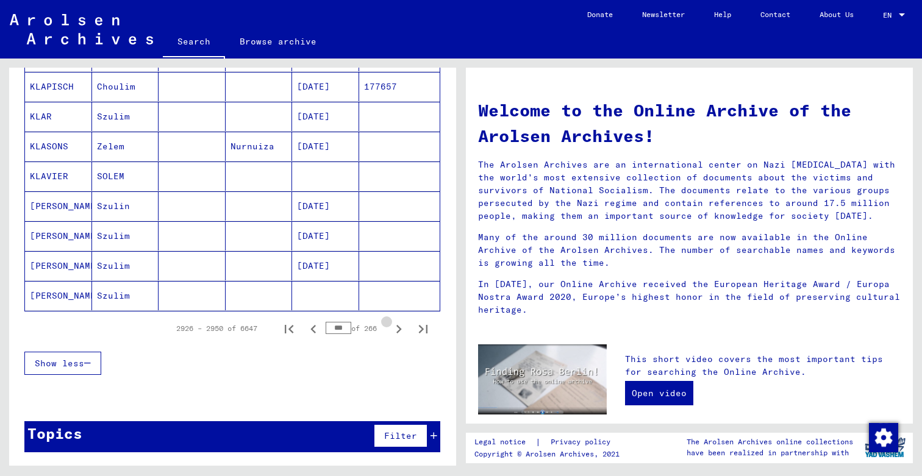
click at [398, 329] on icon "Next page" at bounding box center [398, 329] width 17 height 17
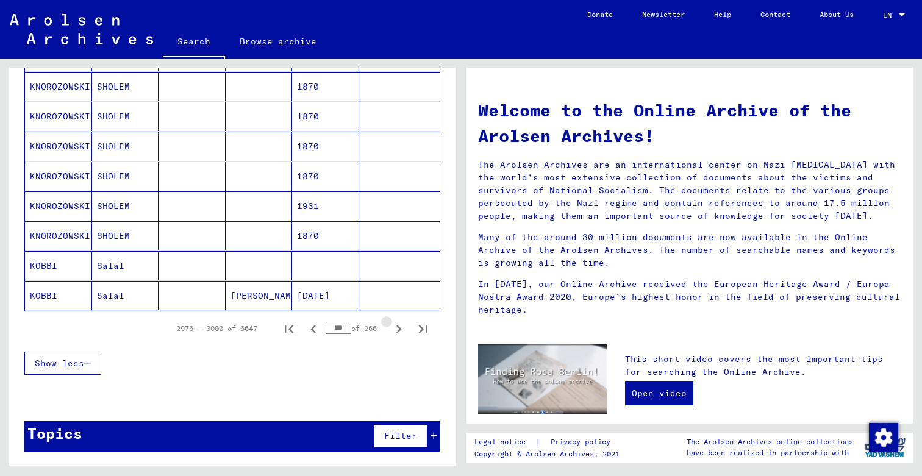
click at [398, 329] on icon "Next page" at bounding box center [398, 329] width 17 height 17
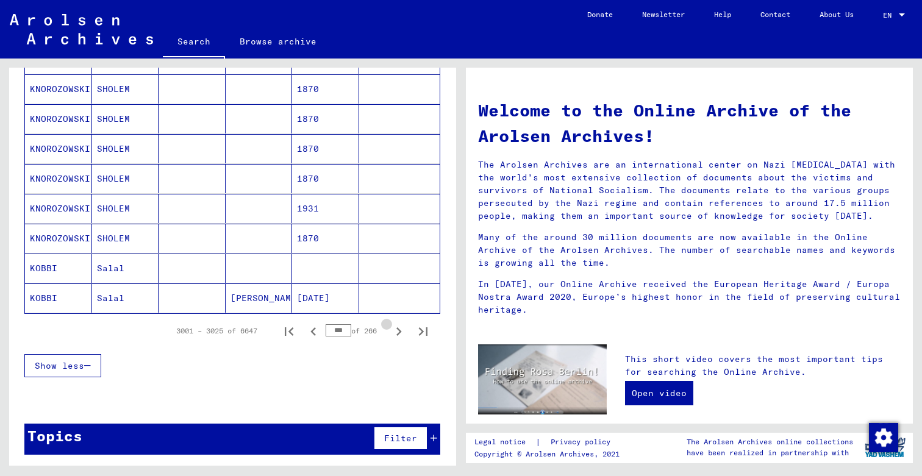
click at [398, 329] on icon "Next page" at bounding box center [399, 332] width 5 height 9
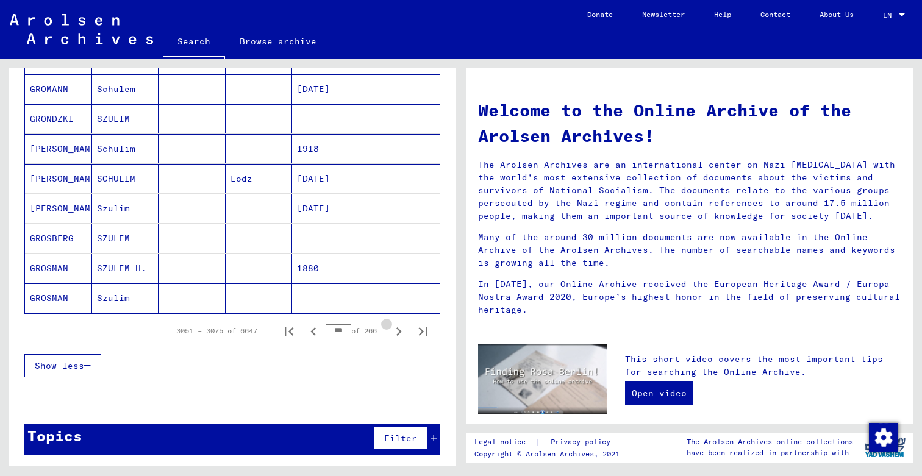
click at [398, 329] on icon "Next page" at bounding box center [399, 332] width 5 height 9
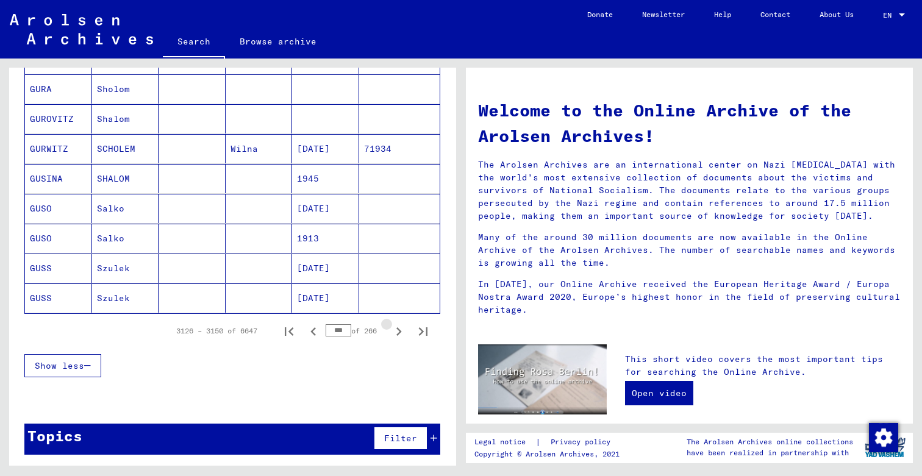
click at [398, 329] on icon "Next page" at bounding box center [399, 332] width 5 height 9
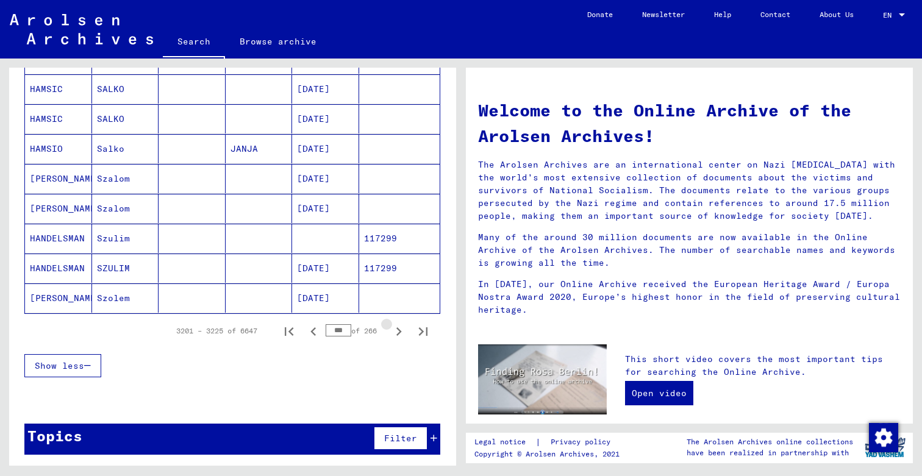
click at [398, 329] on icon "Next page" at bounding box center [399, 332] width 5 height 9
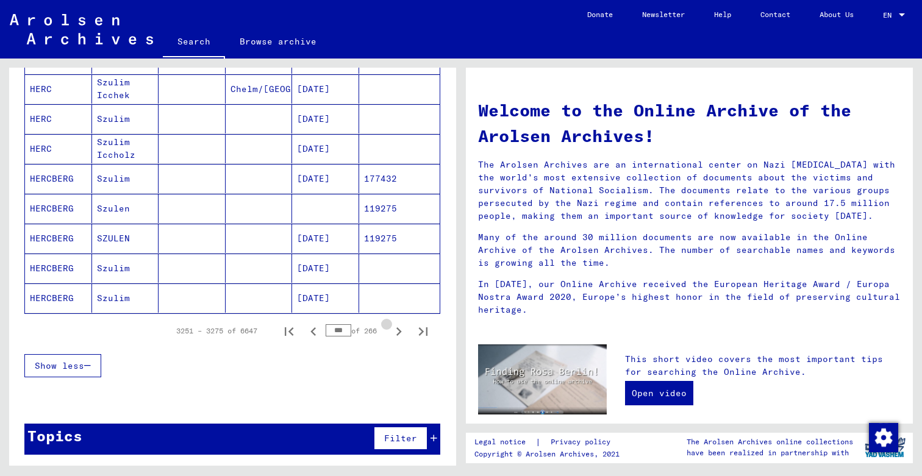
click at [398, 329] on icon "Next page" at bounding box center [399, 332] width 5 height 9
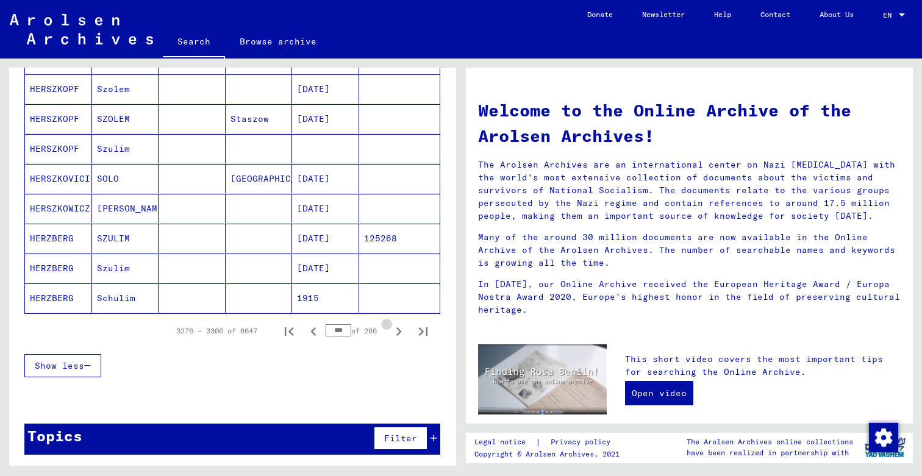
click at [398, 329] on icon "Next page" at bounding box center [399, 332] width 5 height 9
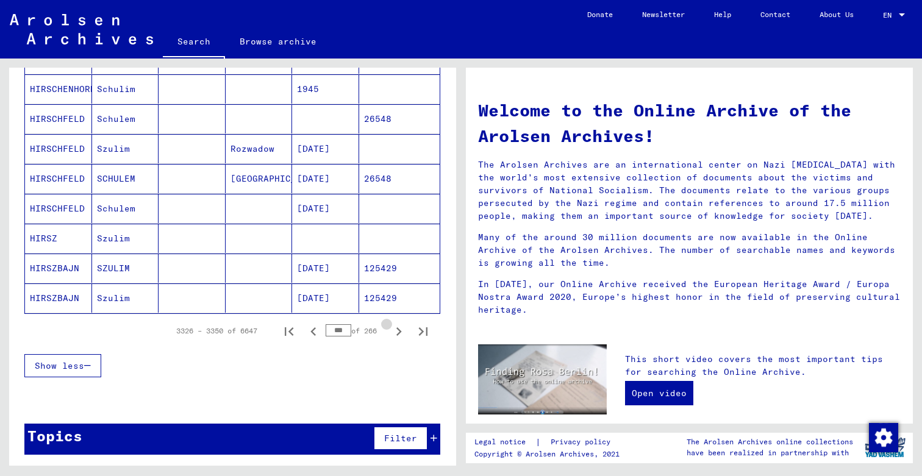
click at [398, 329] on icon "Next page" at bounding box center [399, 332] width 5 height 9
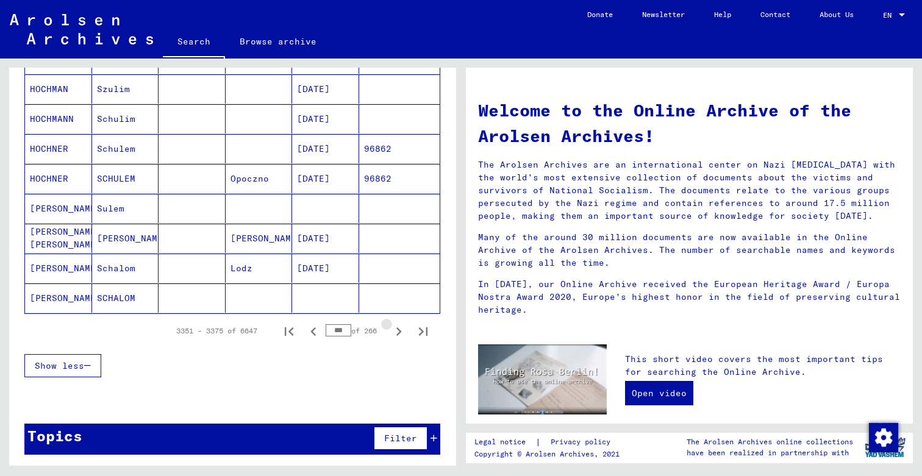
click at [398, 329] on icon "Next page" at bounding box center [399, 332] width 5 height 9
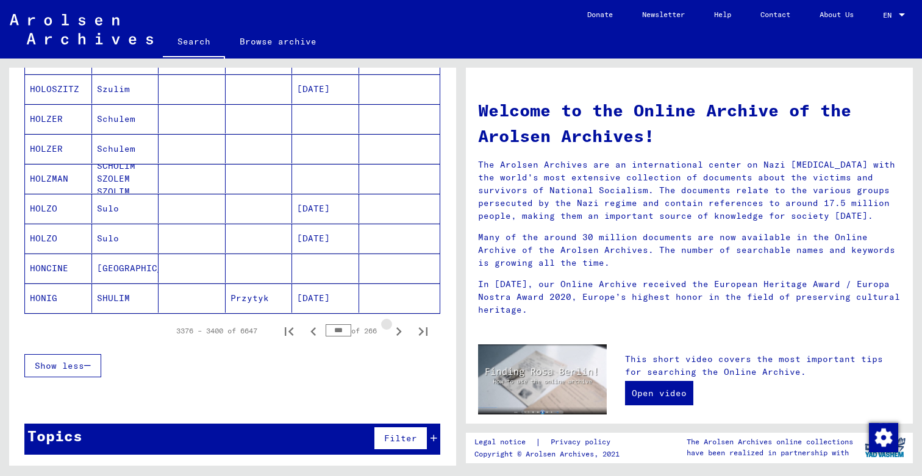
click at [398, 329] on icon "Next page" at bounding box center [399, 332] width 5 height 9
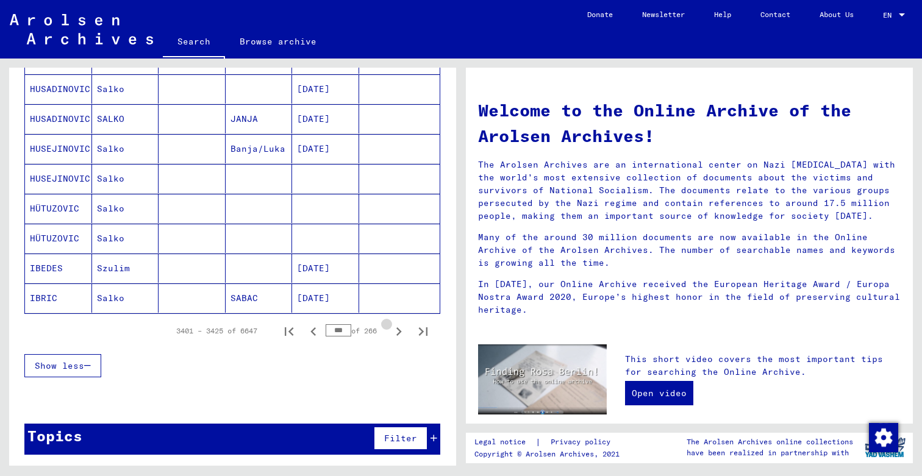
click at [398, 329] on icon "Next page" at bounding box center [399, 332] width 5 height 9
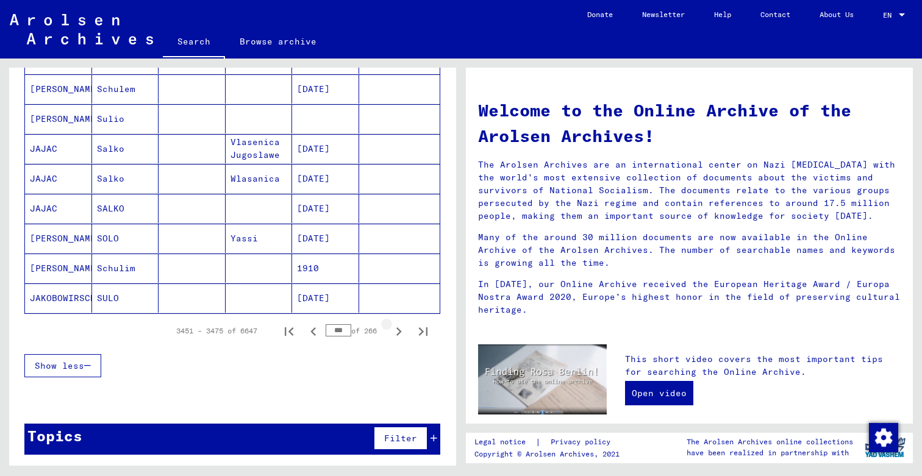
click at [398, 329] on icon "Next page" at bounding box center [399, 332] width 5 height 9
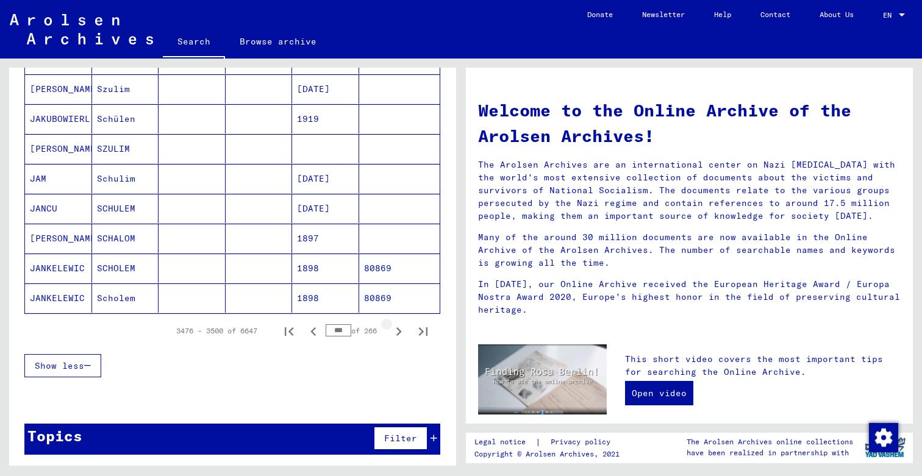
click at [398, 329] on icon "Next page" at bounding box center [399, 332] width 5 height 9
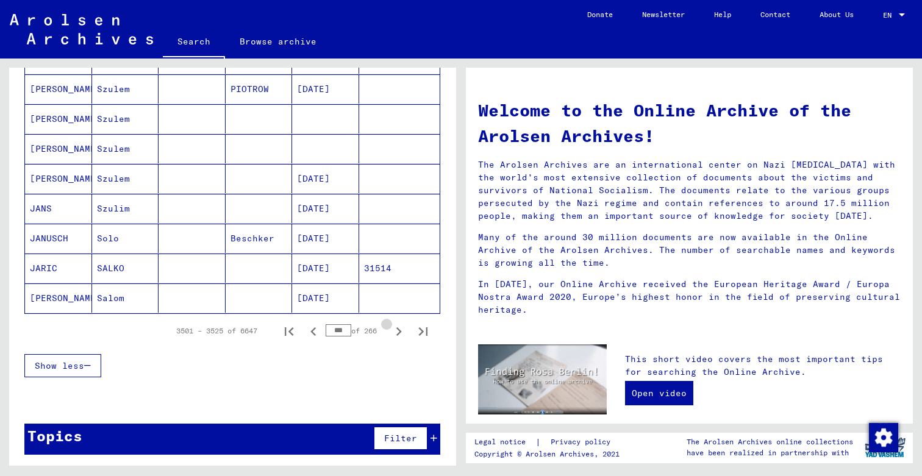
click at [398, 329] on icon "Next page" at bounding box center [399, 332] width 5 height 9
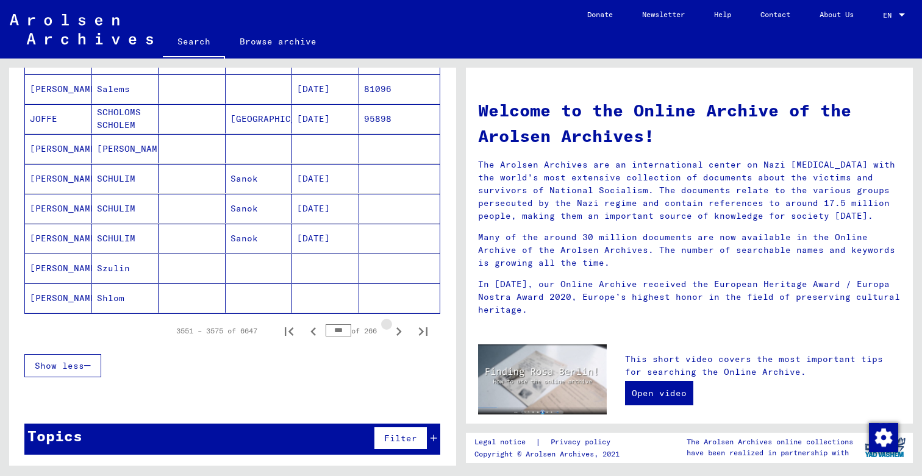
click at [398, 329] on icon "Next page" at bounding box center [399, 332] width 5 height 9
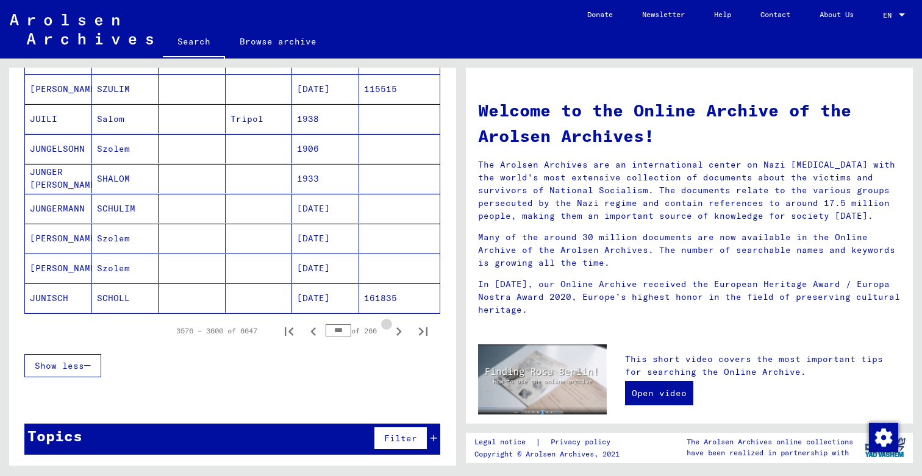
click at [398, 329] on icon "Next page" at bounding box center [399, 332] width 5 height 9
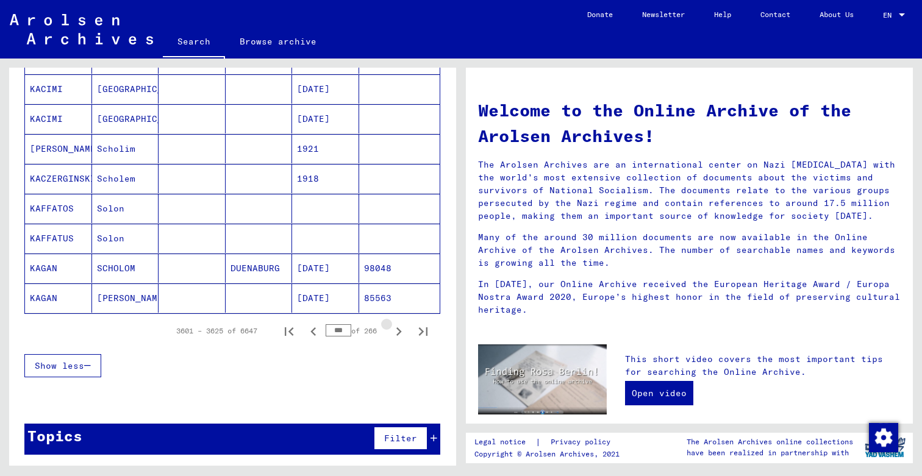
click at [398, 329] on icon "Next page" at bounding box center [399, 332] width 5 height 9
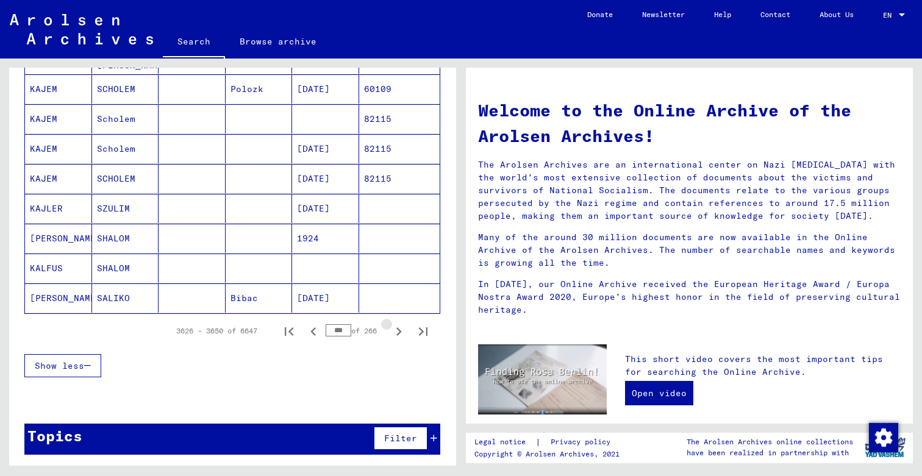
click at [398, 329] on icon "Next page" at bounding box center [399, 332] width 5 height 9
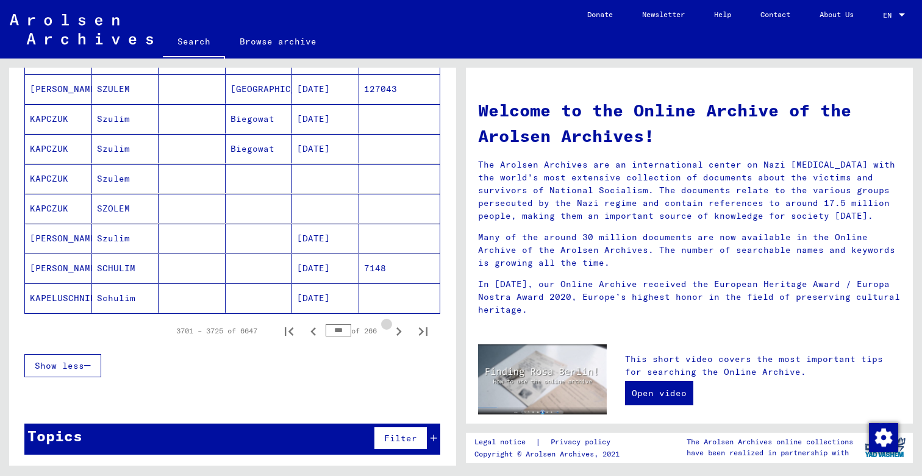
click at [398, 329] on icon "Next page" at bounding box center [399, 332] width 5 height 9
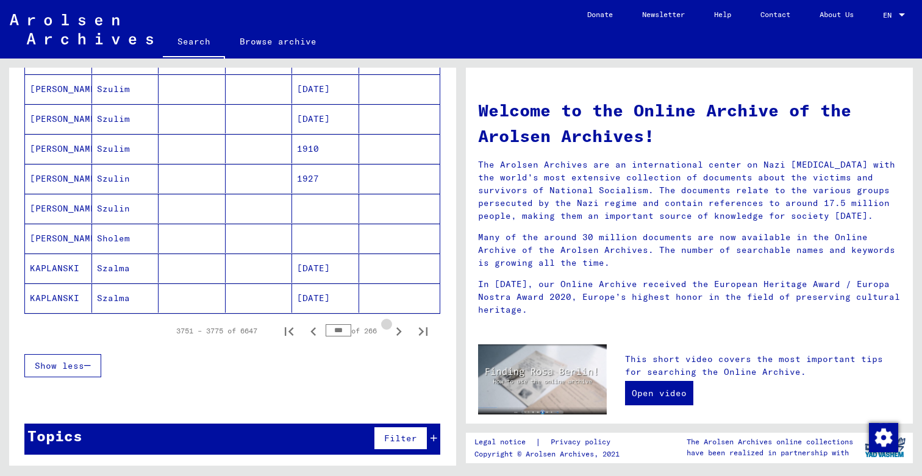
click at [398, 329] on icon "Next page" at bounding box center [399, 332] width 5 height 9
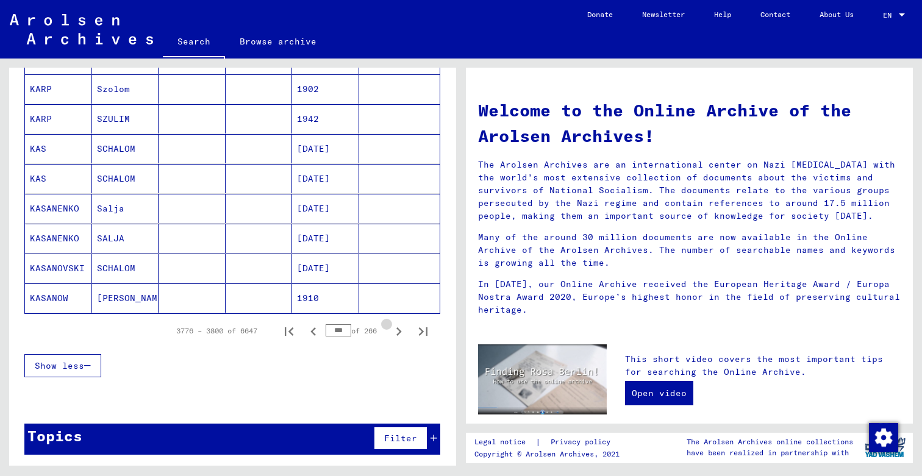
click at [398, 329] on icon "Next page" at bounding box center [399, 332] width 5 height 9
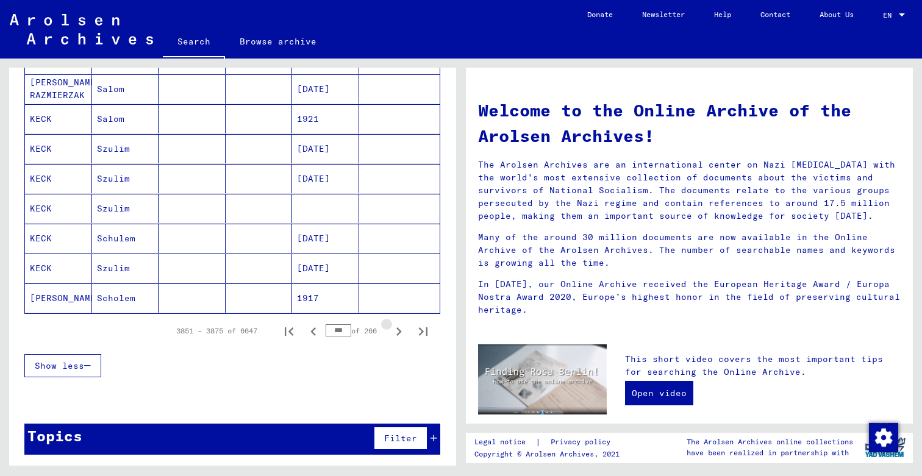
click at [398, 329] on icon "Next page" at bounding box center [399, 332] width 5 height 9
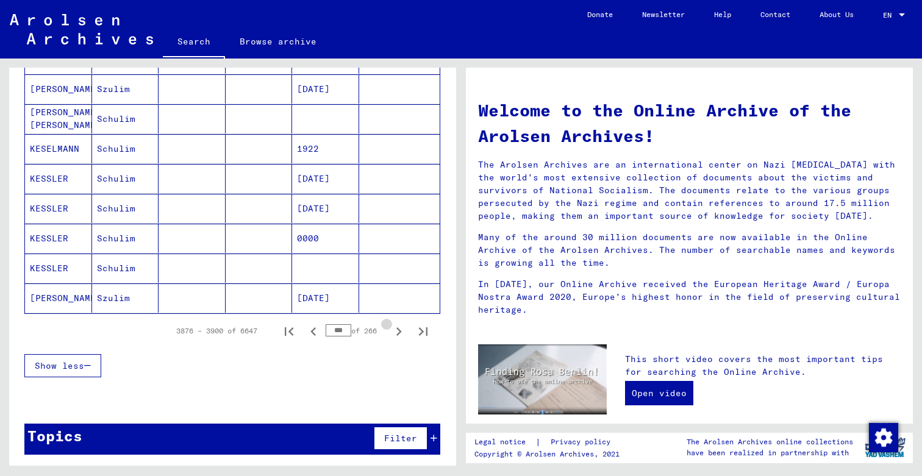
click at [398, 329] on icon "Next page" at bounding box center [399, 332] width 5 height 9
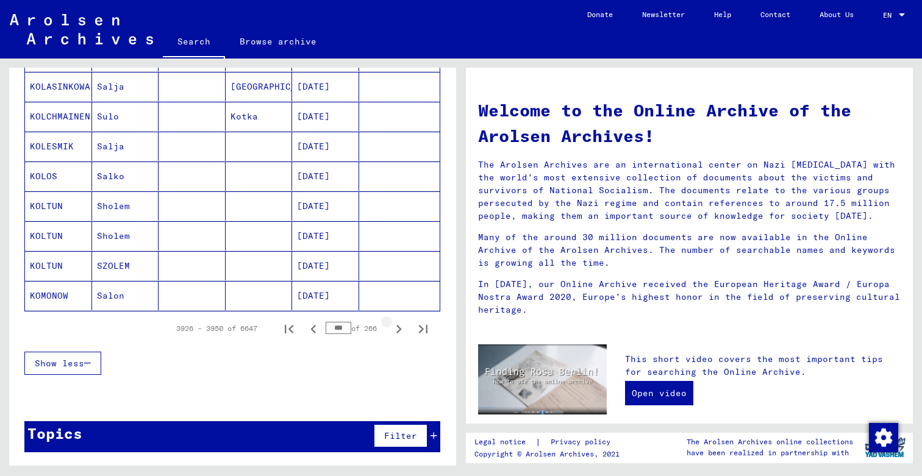
click at [398, 329] on icon "Next page" at bounding box center [398, 329] width 17 height 17
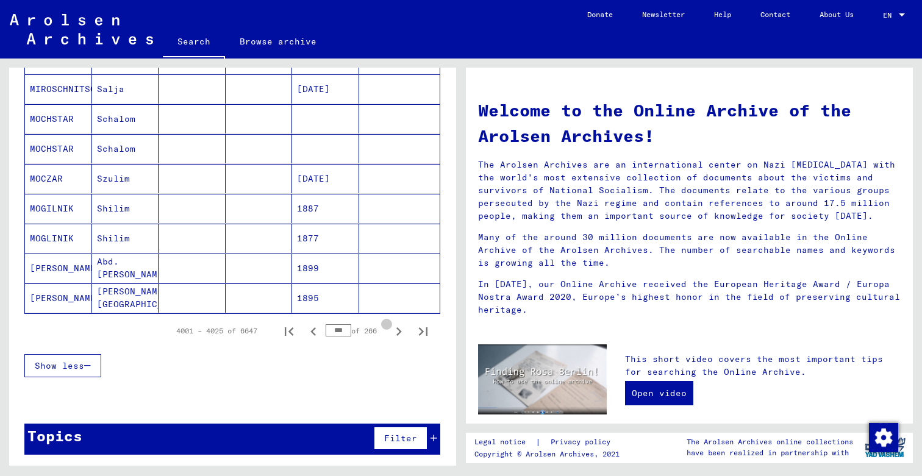
click at [398, 329] on icon "Next page" at bounding box center [399, 332] width 5 height 9
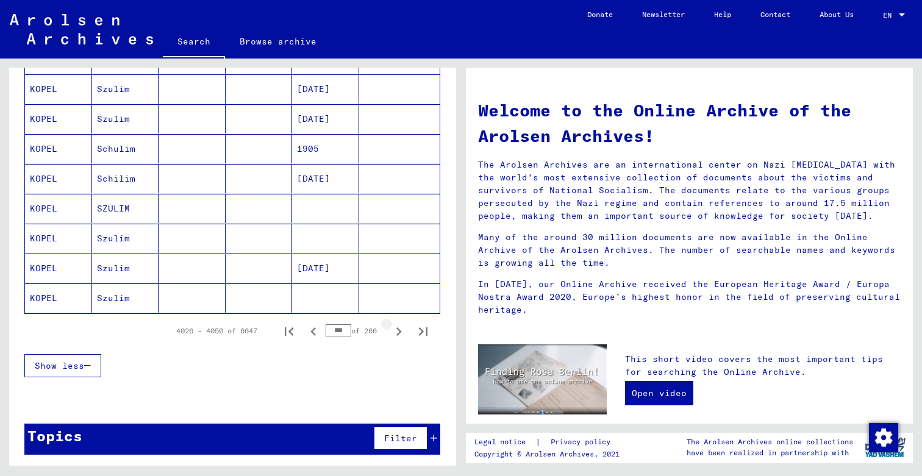
click at [398, 329] on icon "Next page" at bounding box center [399, 332] width 5 height 9
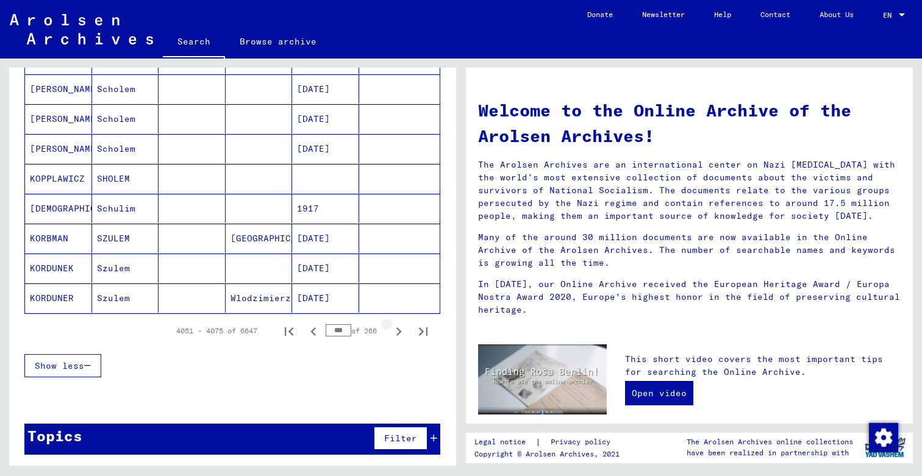
click at [398, 329] on icon "Next page" at bounding box center [399, 332] width 5 height 9
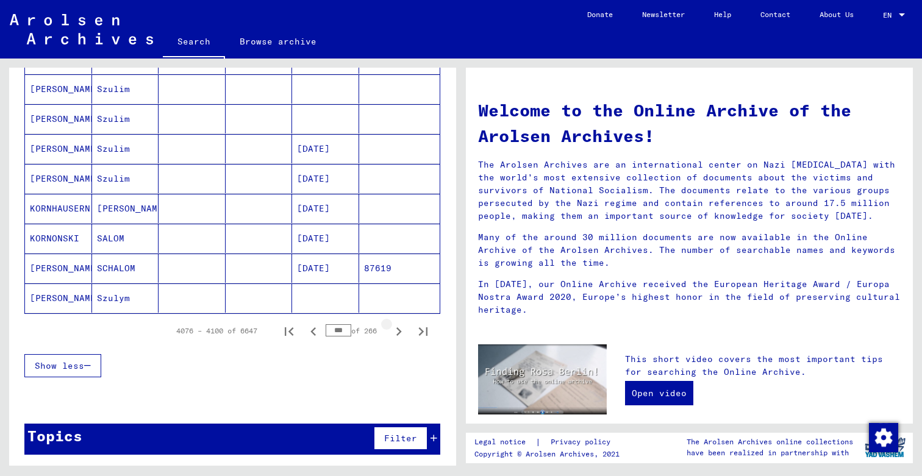
click at [398, 329] on icon "Next page" at bounding box center [399, 332] width 5 height 9
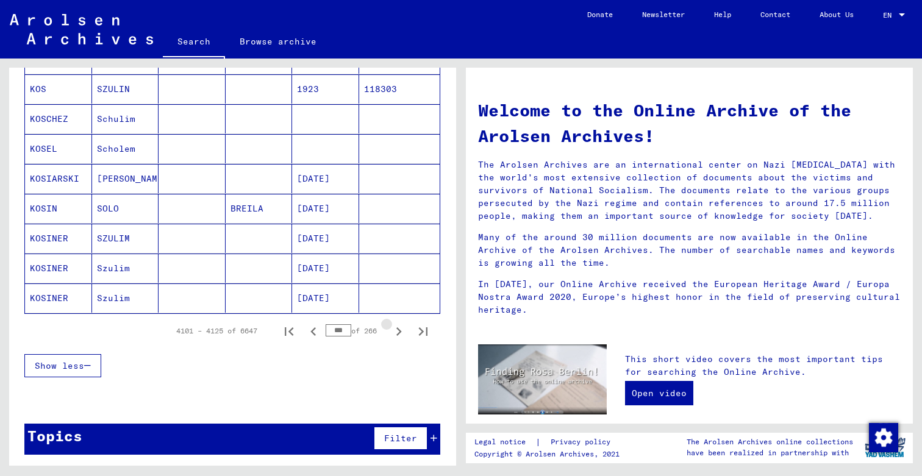
click at [398, 329] on icon "Next page" at bounding box center [399, 332] width 5 height 9
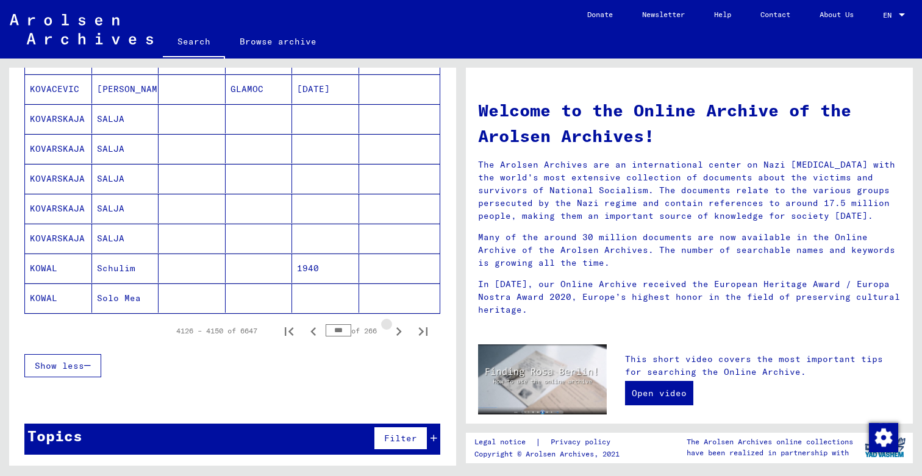
click at [398, 329] on icon "Next page" at bounding box center [399, 332] width 5 height 9
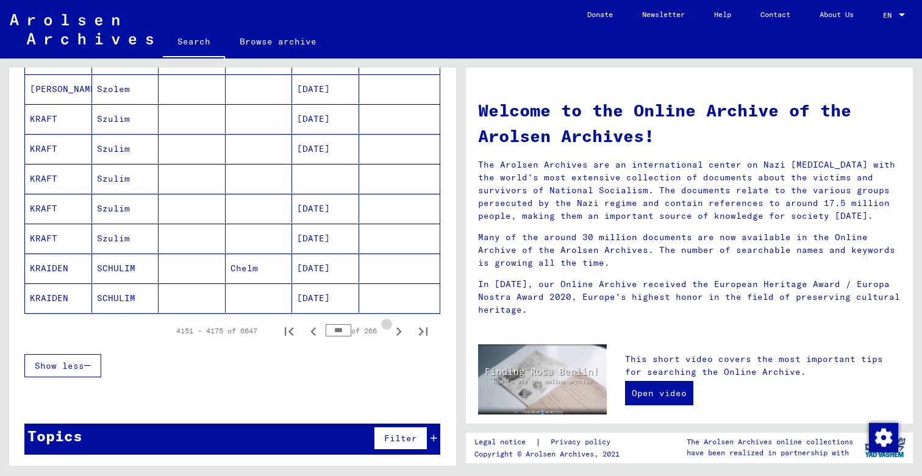
click at [398, 329] on icon "Next page" at bounding box center [399, 332] width 5 height 9
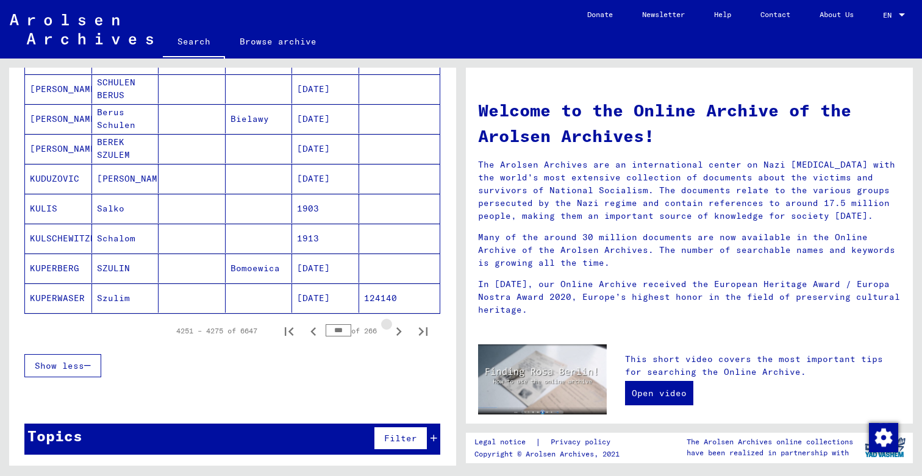
click at [398, 329] on icon "Next page" at bounding box center [399, 332] width 5 height 9
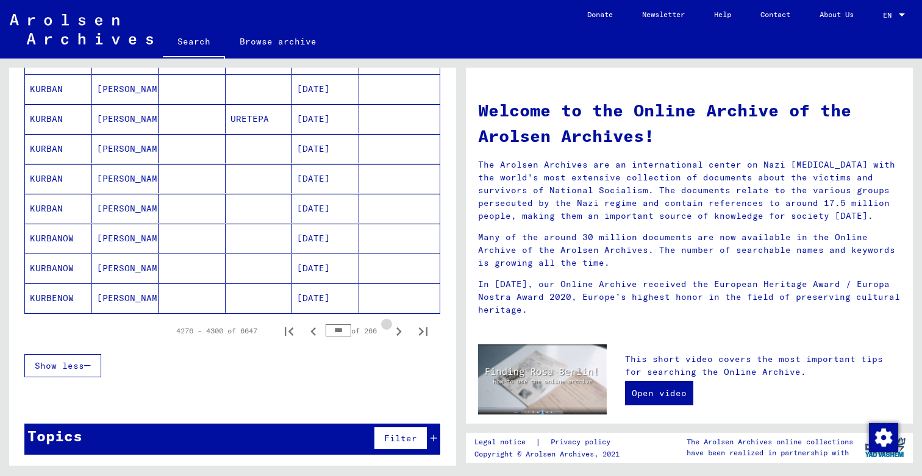
click at [398, 329] on icon "Next page" at bounding box center [399, 332] width 5 height 9
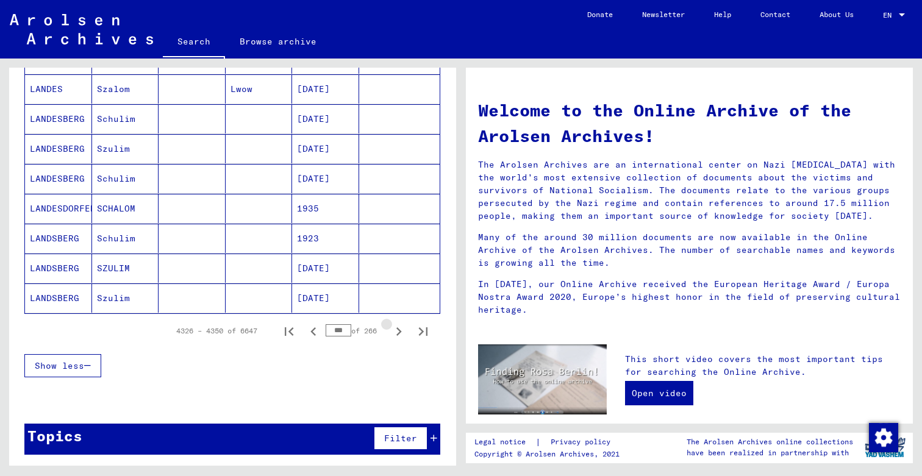
click at [398, 329] on icon "Next page" at bounding box center [399, 332] width 5 height 9
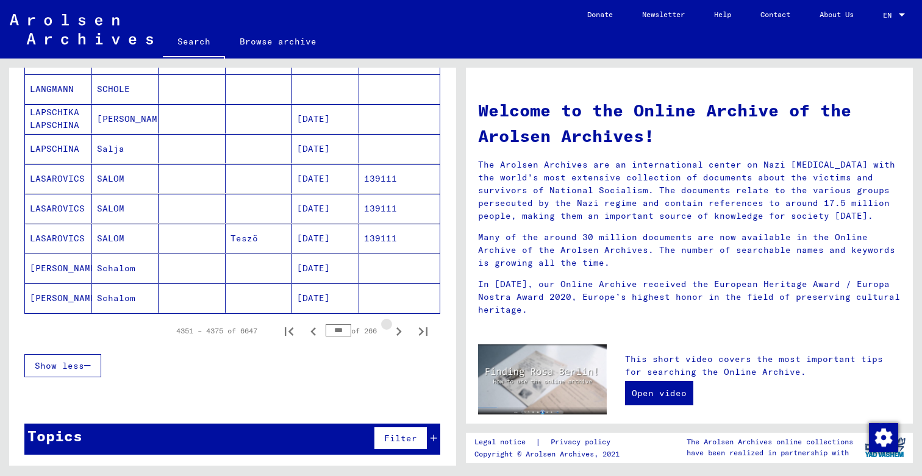
click at [398, 329] on icon "Next page" at bounding box center [399, 332] width 5 height 9
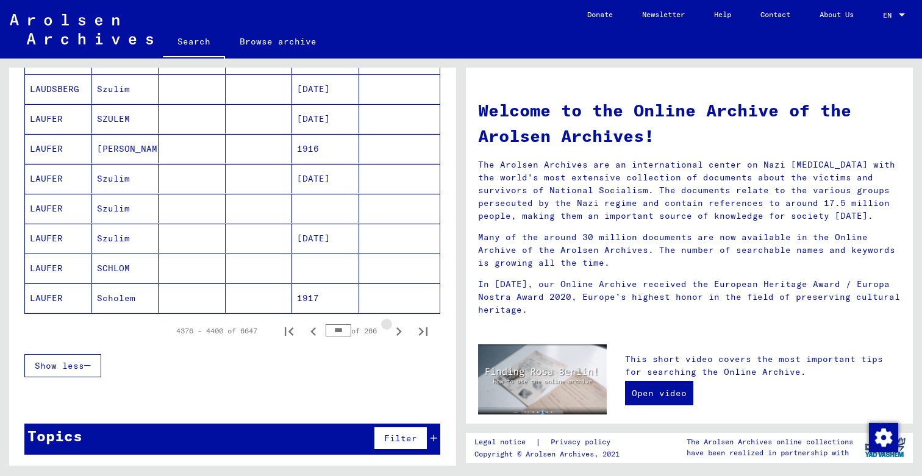
click at [398, 329] on icon "Next page" at bounding box center [399, 332] width 5 height 9
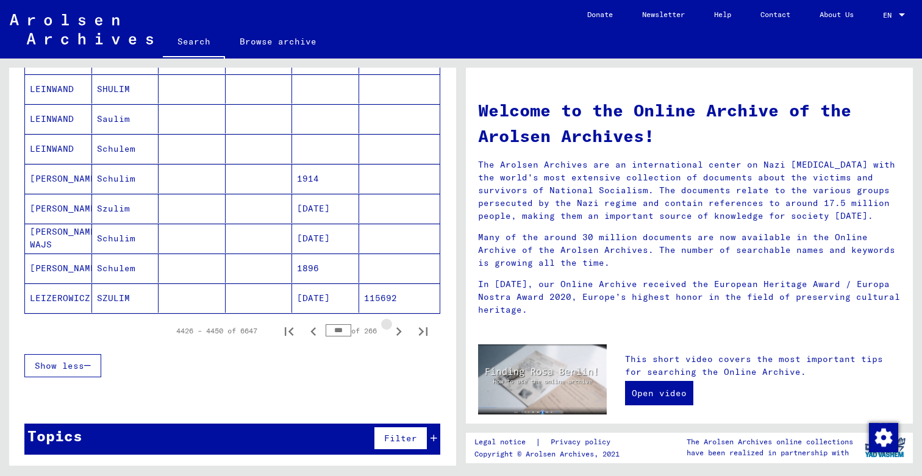
click at [398, 329] on icon "Next page" at bounding box center [399, 332] width 5 height 9
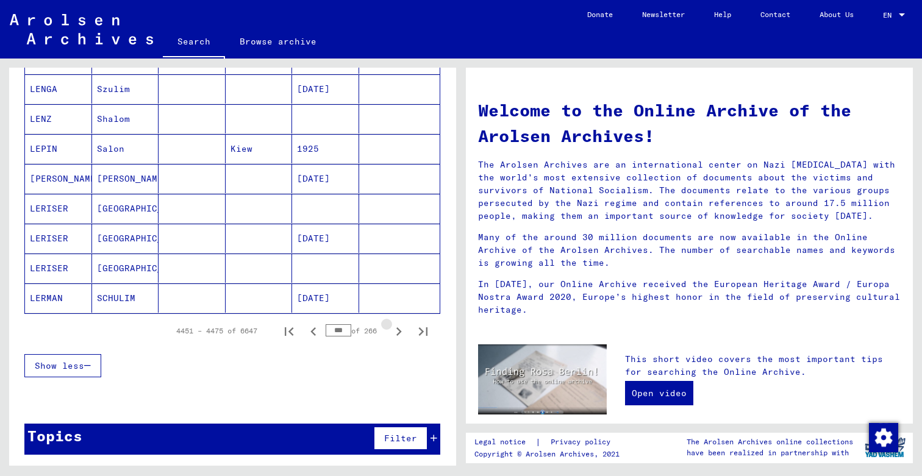
click at [398, 329] on icon "Next page" at bounding box center [399, 332] width 5 height 9
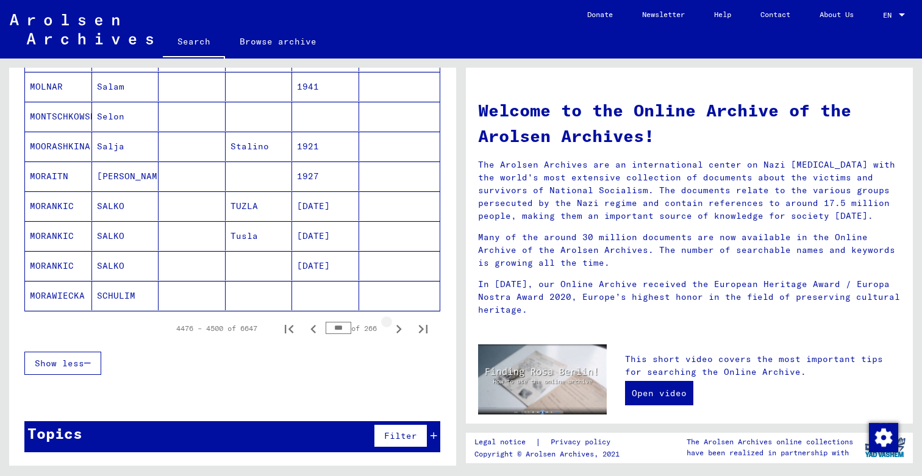
click at [398, 329] on icon "Next page" at bounding box center [398, 329] width 17 height 17
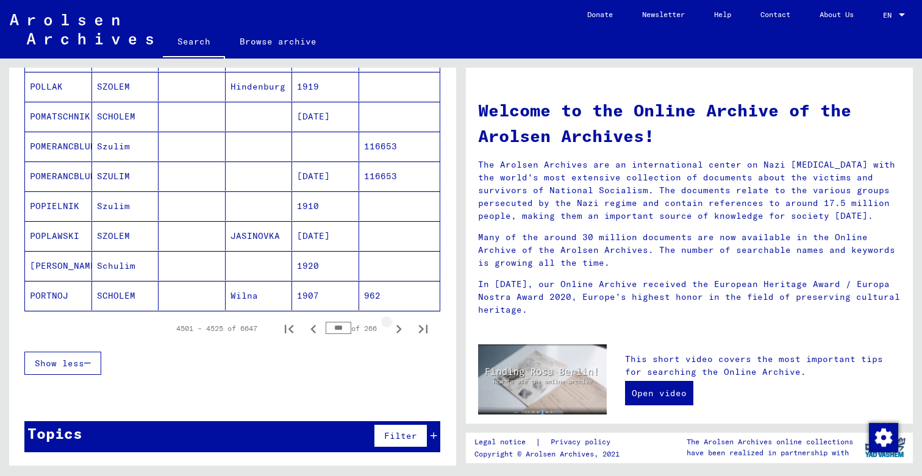
click at [398, 329] on icon "Next page" at bounding box center [398, 329] width 17 height 17
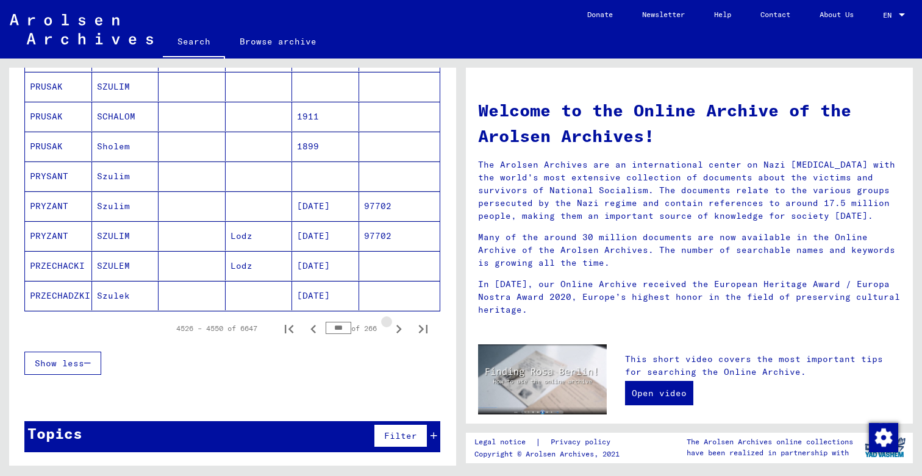
click at [398, 329] on icon "Next page" at bounding box center [398, 329] width 17 height 17
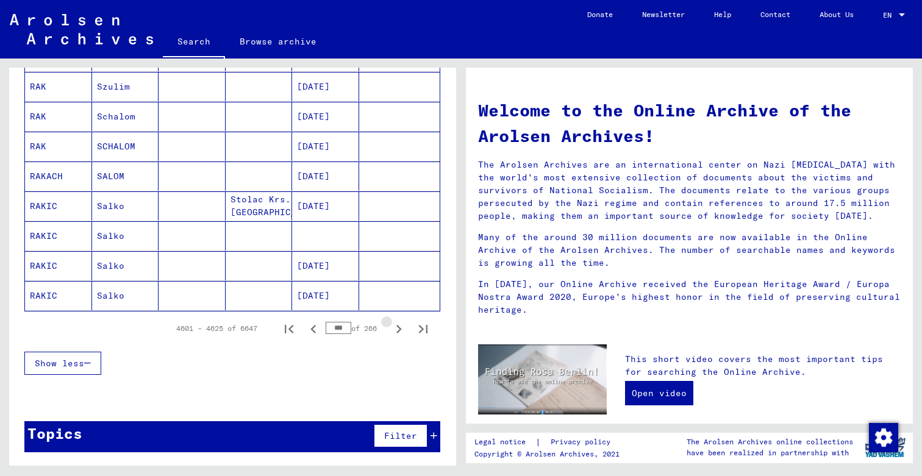
click at [398, 329] on icon "Next page" at bounding box center [398, 329] width 17 height 17
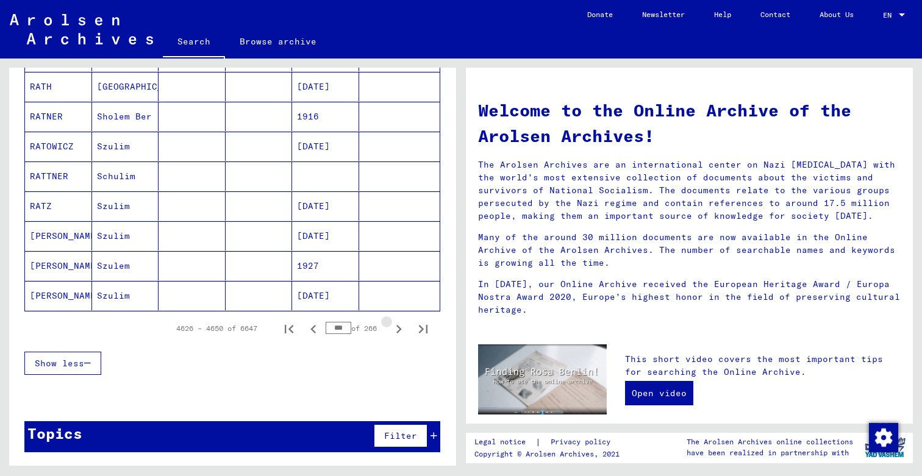
click at [398, 329] on icon "Next page" at bounding box center [398, 329] width 17 height 17
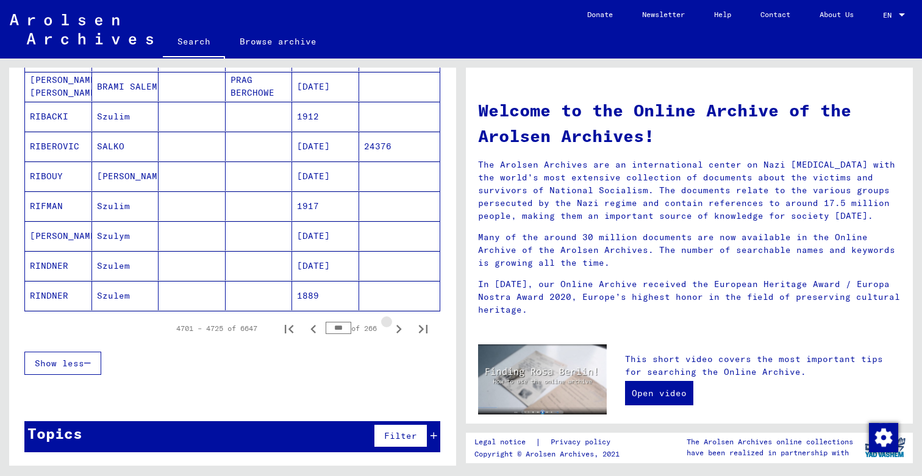
click at [398, 329] on icon "Next page" at bounding box center [398, 329] width 17 height 17
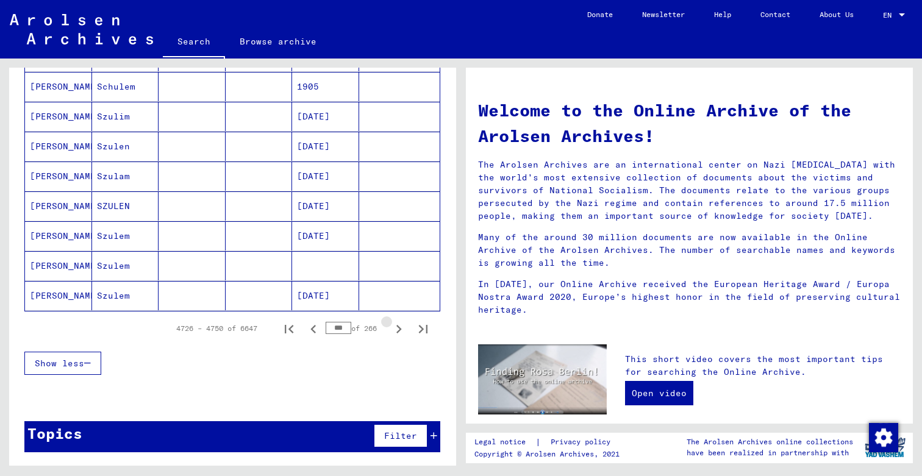
click at [398, 329] on icon "Next page" at bounding box center [398, 329] width 17 height 17
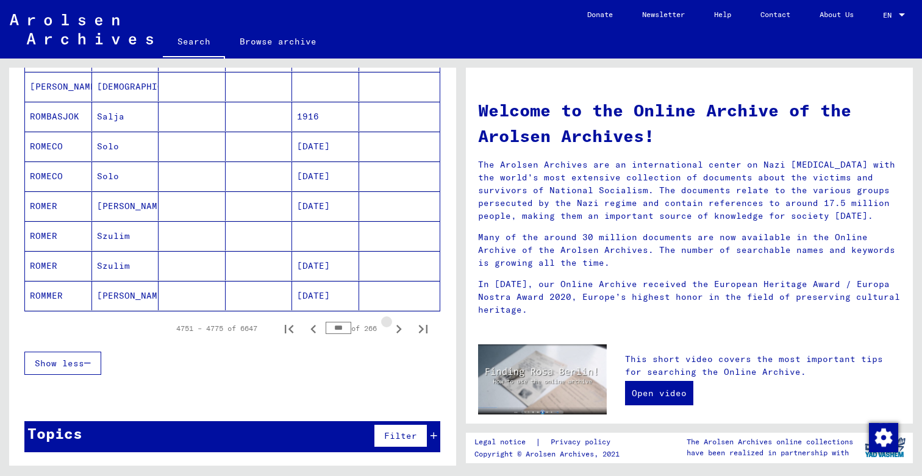
click at [398, 329] on icon "Next page" at bounding box center [398, 329] width 17 height 17
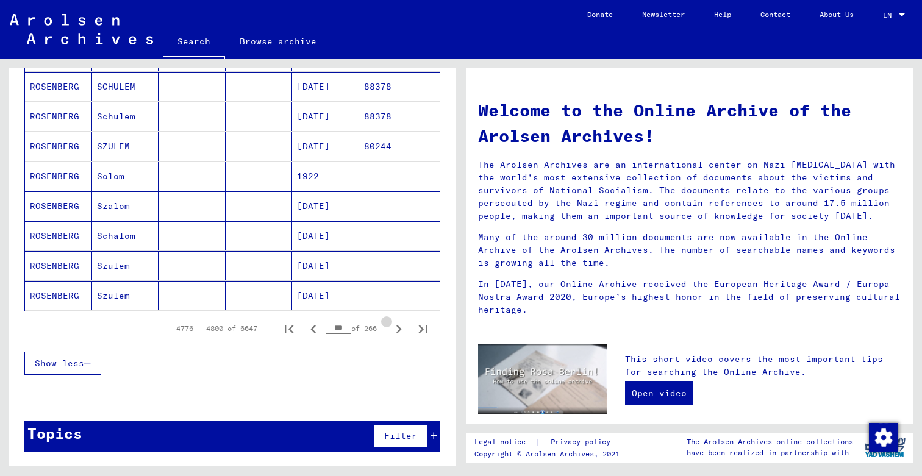
click at [398, 329] on icon "Next page" at bounding box center [398, 329] width 17 height 17
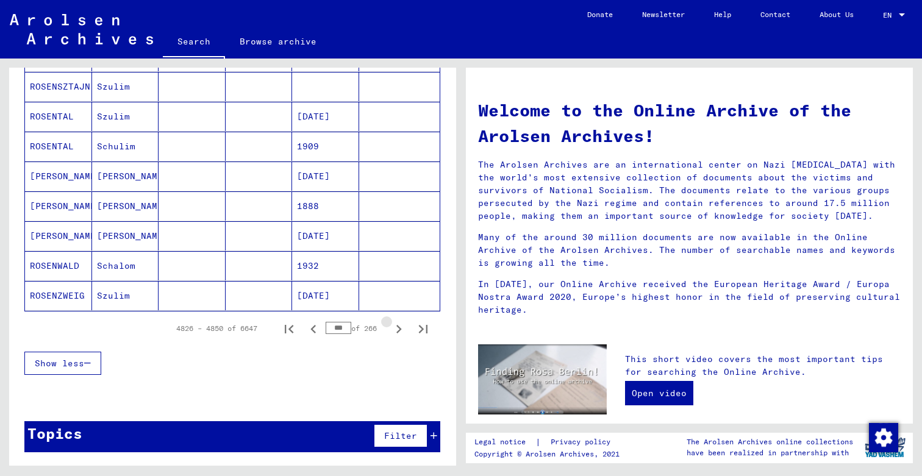
click at [398, 329] on icon "Next page" at bounding box center [398, 329] width 17 height 17
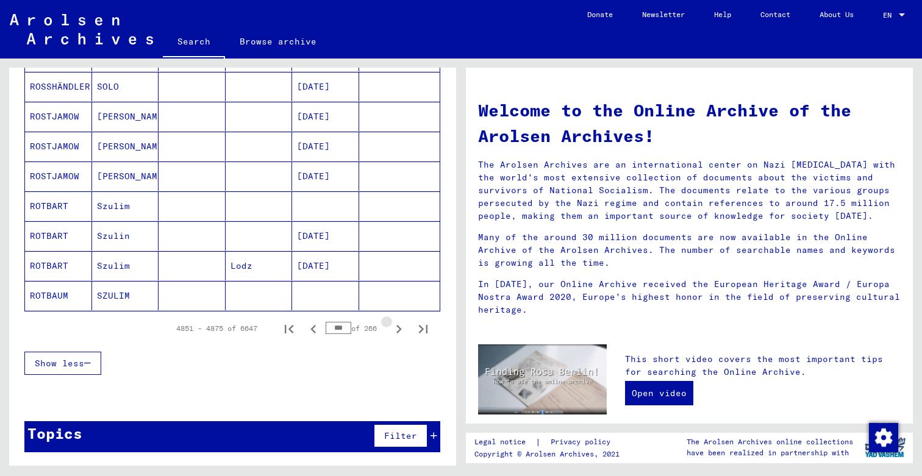
click at [398, 329] on icon "Next page" at bounding box center [398, 329] width 17 height 17
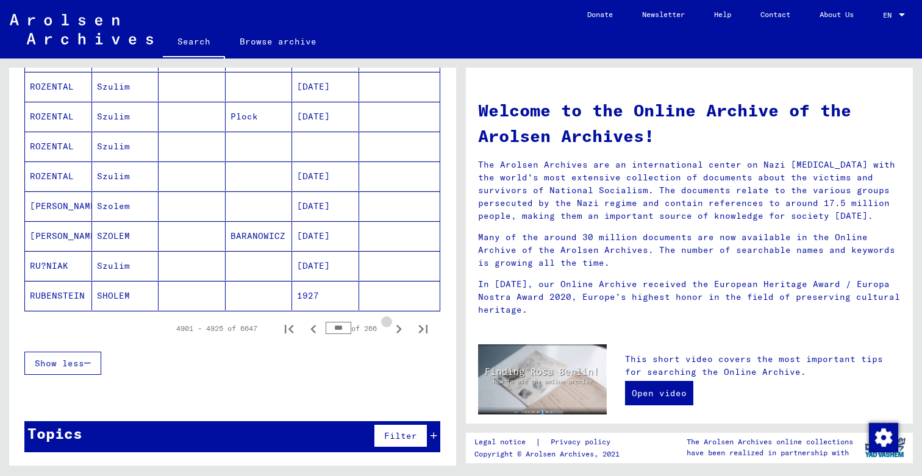
click at [398, 329] on icon "Next page" at bounding box center [398, 329] width 17 height 17
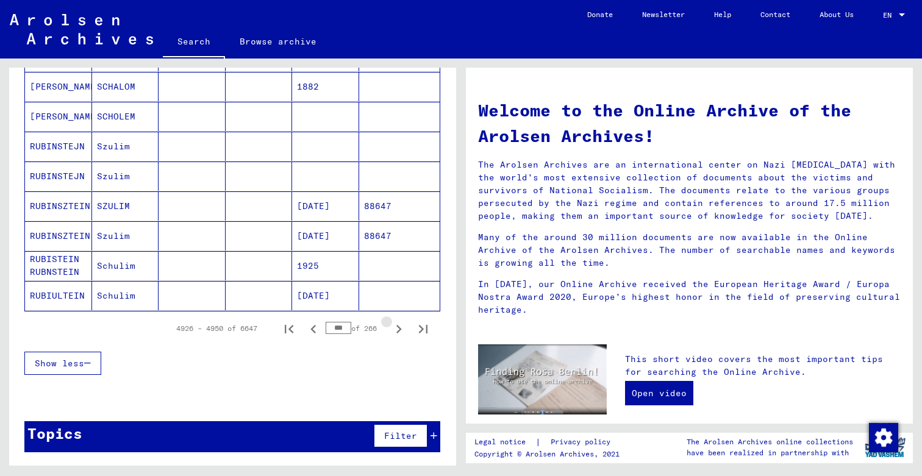
click at [398, 329] on icon "Next page" at bounding box center [398, 329] width 17 height 17
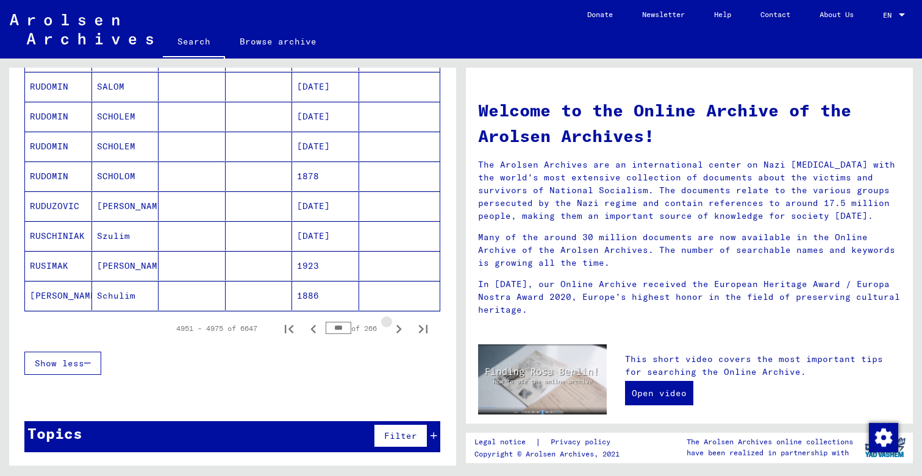
click at [398, 329] on icon "Next page" at bounding box center [398, 329] width 17 height 17
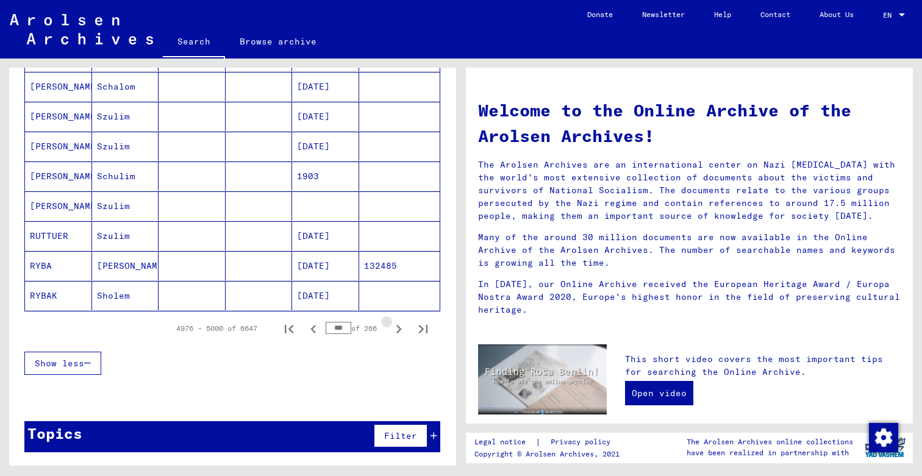
click at [398, 329] on icon "Next page" at bounding box center [398, 329] width 17 height 17
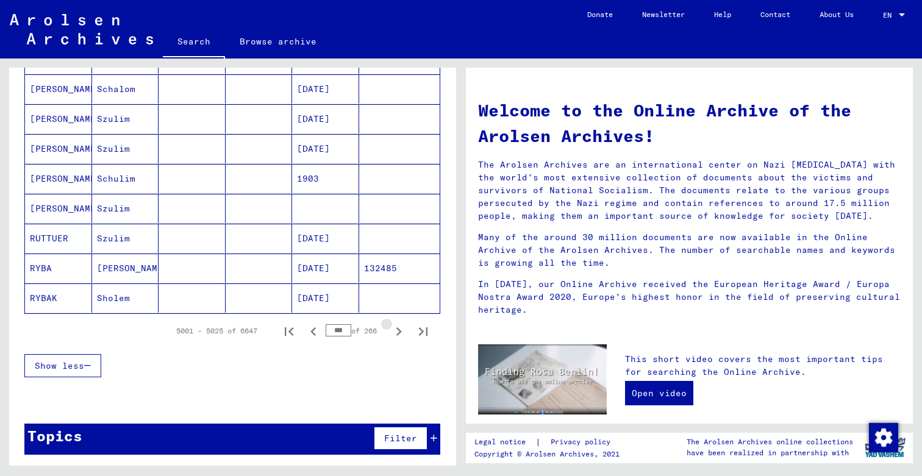
click at [398, 329] on icon "Next page" at bounding box center [399, 332] width 5 height 9
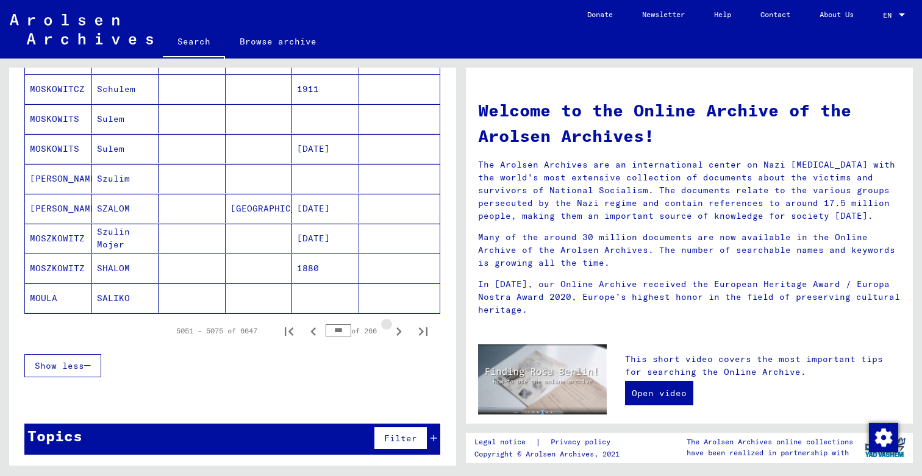
click at [398, 329] on icon "Next page" at bounding box center [399, 332] width 5 height 9
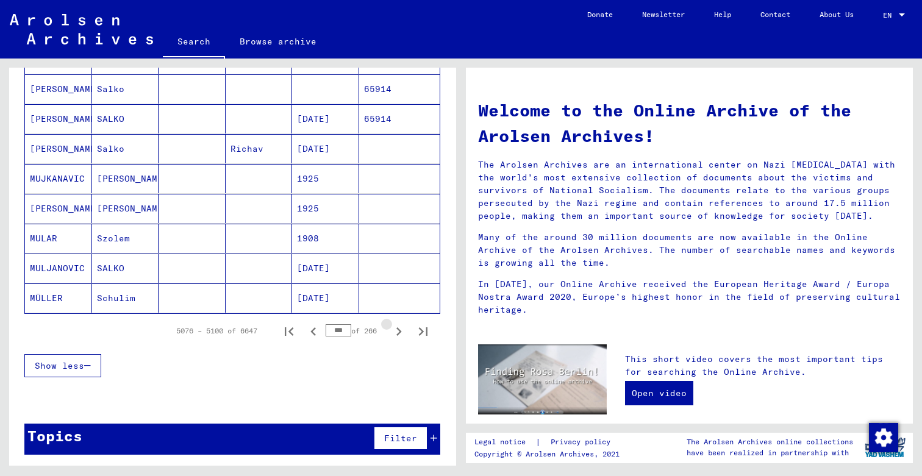
click at [398, 329] on icon "Next page" at bounding box center [399, 332] width 5 height 9
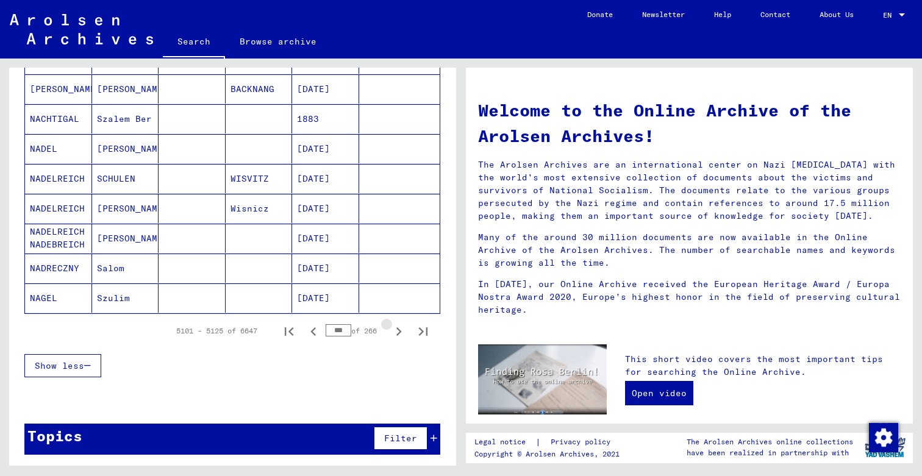
click at [398, 329] on icon "Next page" at bounding box center [399, 332] width 5 height 9
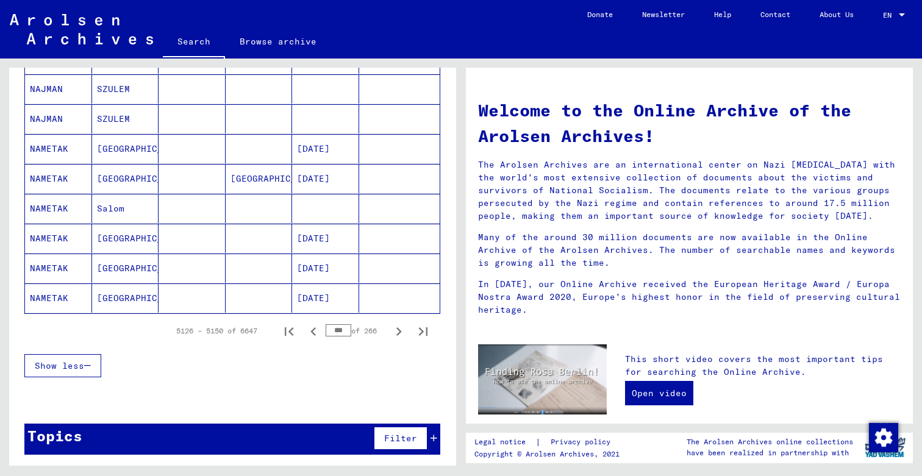
click at [398, 329] on icon "Next page" at bounding box center [399, 332] width 5 height 9
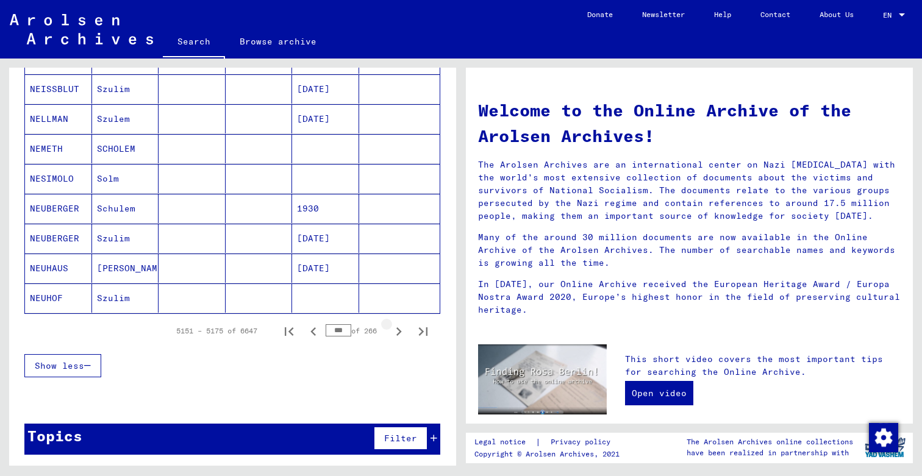
click at [398, 329] on icon "Next page" at bounding box center [399, 332] width 5 height 9
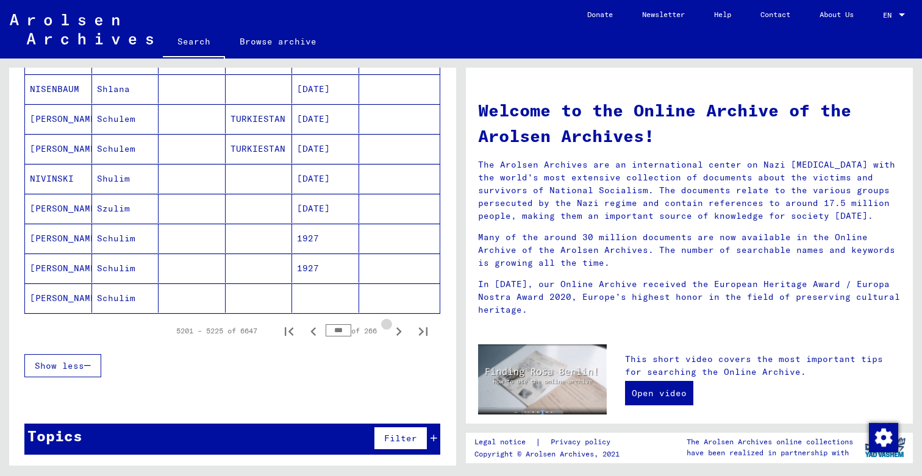
click at [398, 329] on icon "Next page" at bounding box center [399, 332] width 5 height 9
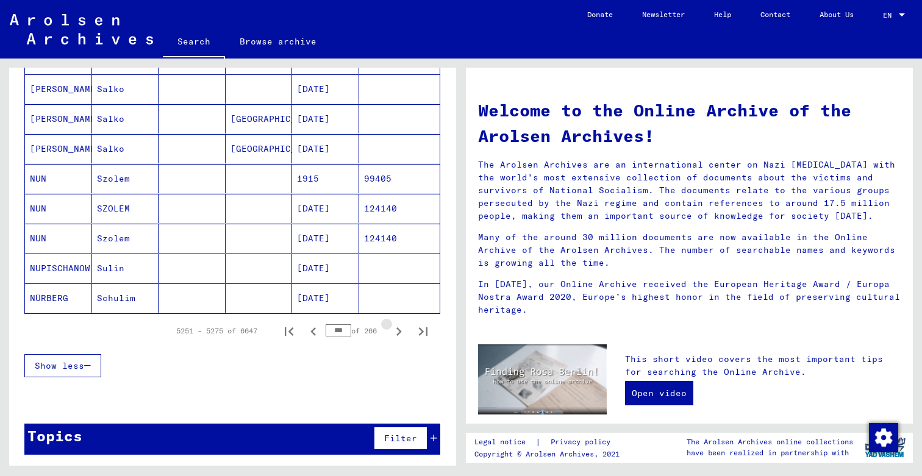
click at [398, 329] on icon "Next page" at bounding box center [399, 332] width 5 height 9
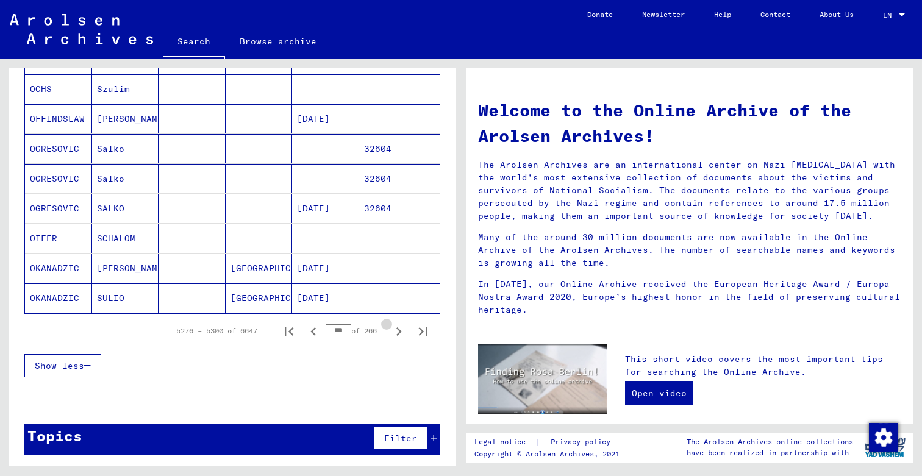
click at [398, 329] on icon "Next page" at bounding box center [399, 332] width 5 height 9
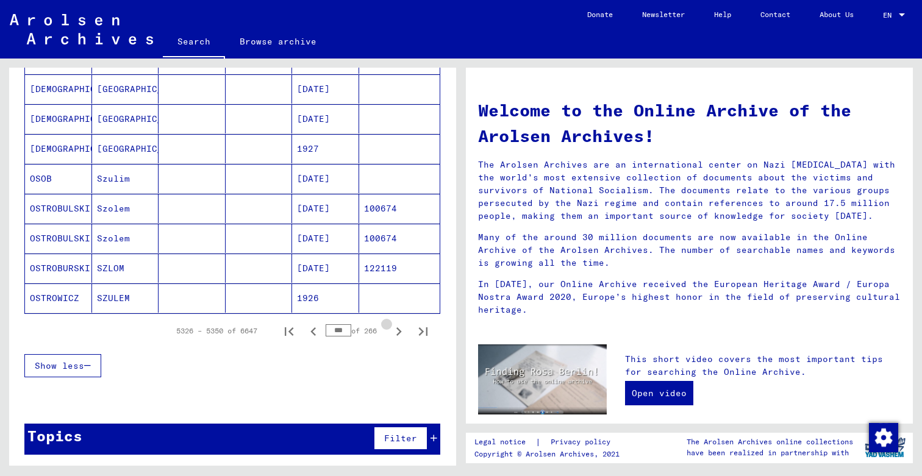
click at [398, 329] on icon "Next page" at bounding box center [399, 332] width 5 height 9
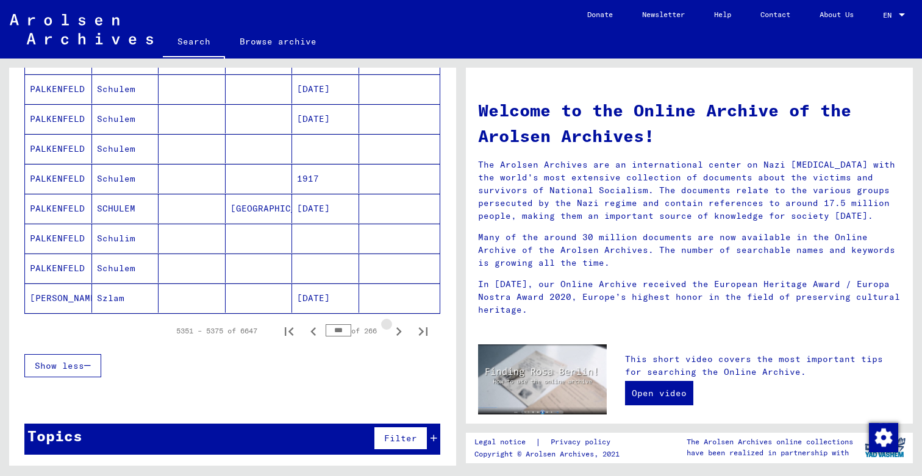
click at [398, 329] on icon "Next page" at bounding box center [399, 332] width 5 height 9
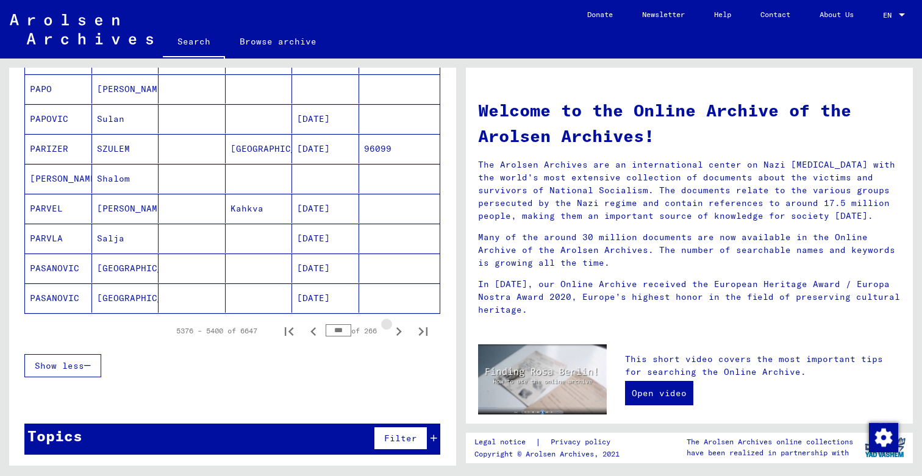
click at [398, 329] on icon "Next page" at bounding box center [399, 332] width 5 height 9
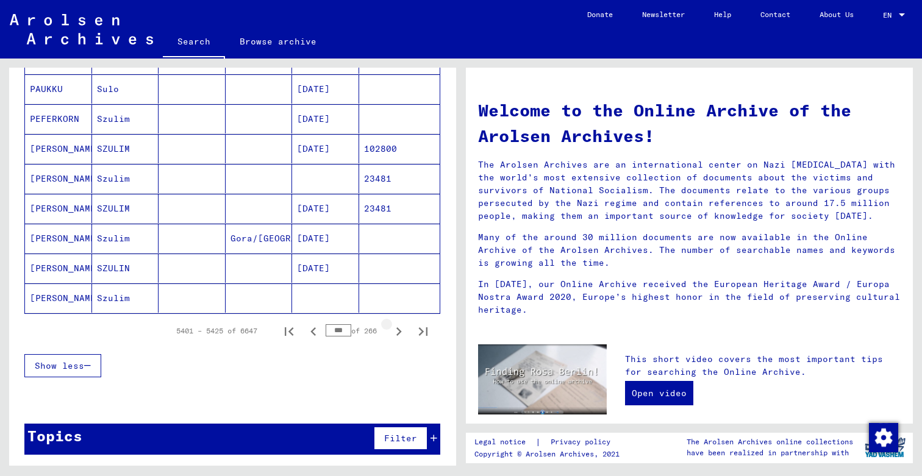
click at [398, 329] on icon "Next page" at bounding box center [399, 332] width 5 height 9
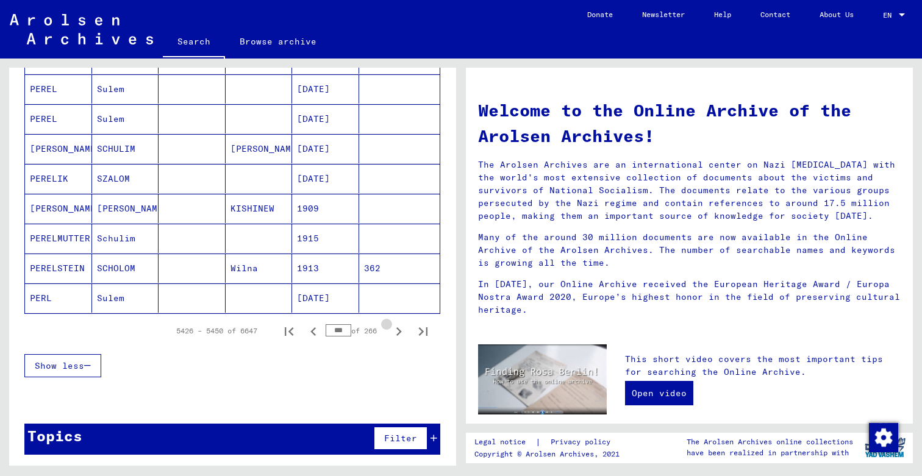
click at [398, 329] on icon "Next page" at bounding box center [399, 332] width 5 height 9
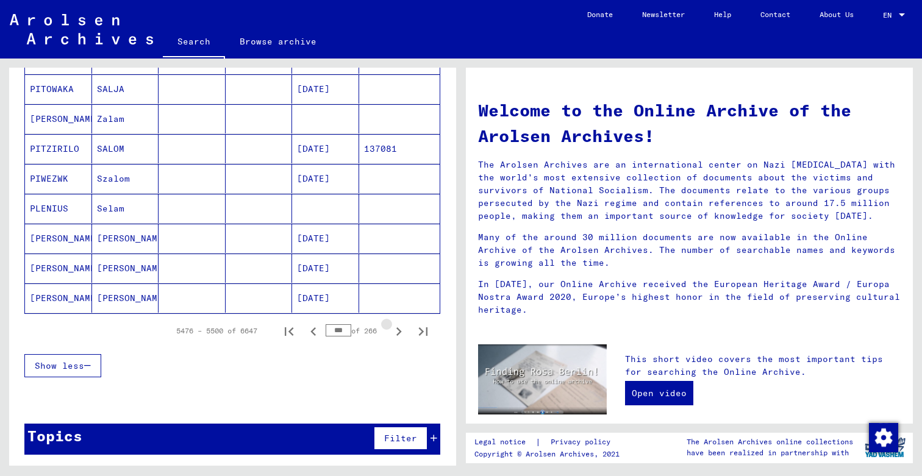
click at [398, 329] on icon "Next page" at bounding box center [399, 332] width 5 height 9
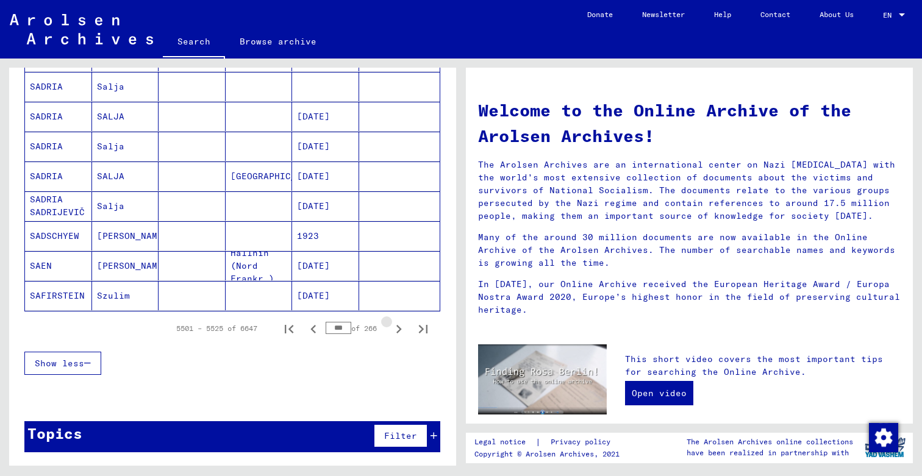
click at [398, 329] on icon "Next page" at bounding box center [398, 329] width 17 height 17
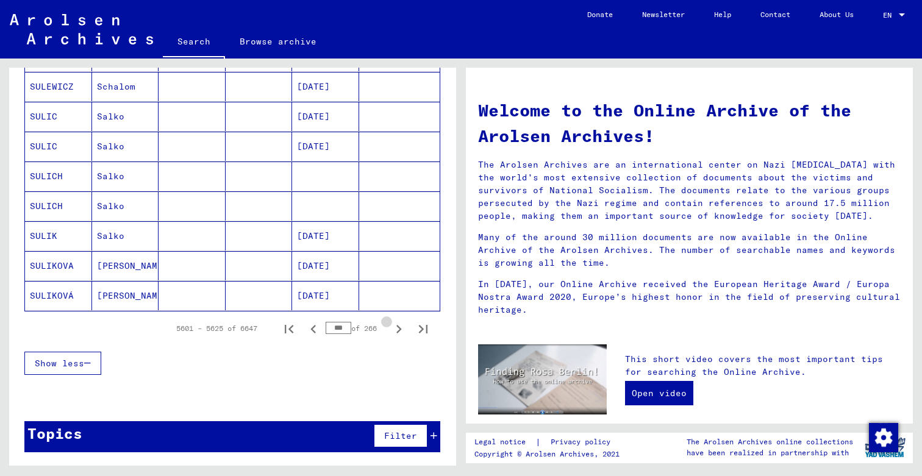
click at [398, 329] on icon "Next page" at bounding box center [398, 329] width 17 height 17
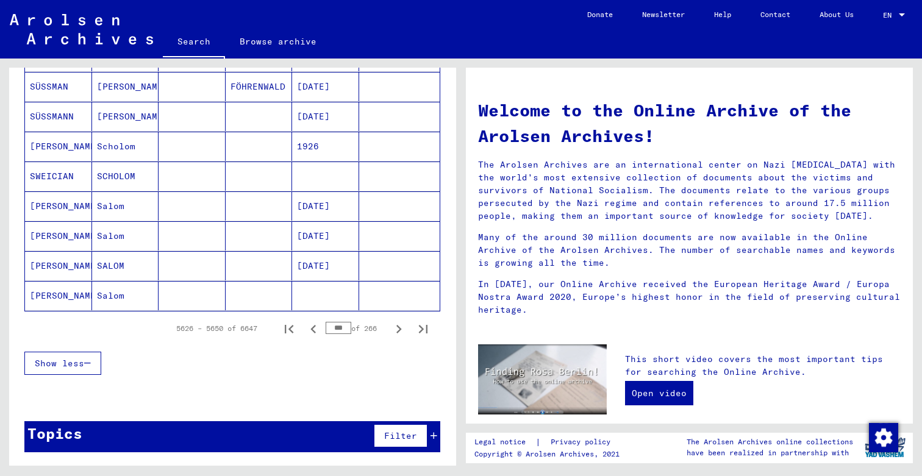
click at [398, 329] on icon "Next page" at bounding box center [398, 329] width 17 height 17
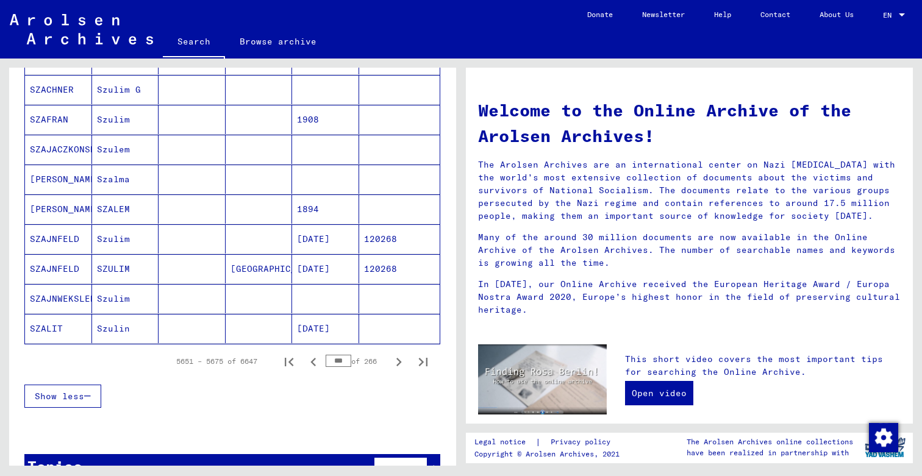
scroll to position [659, 0]
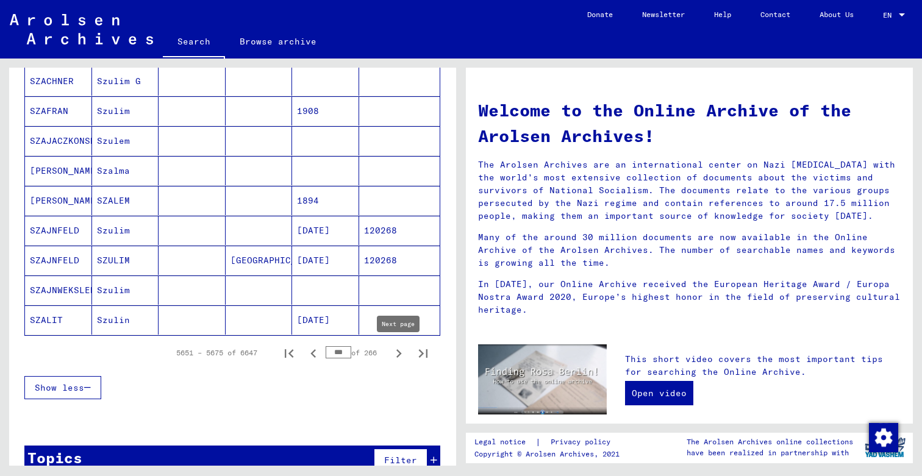
click at [405, 351] on icon "Next page" at bounding box center [398, 353] width 17 height 17
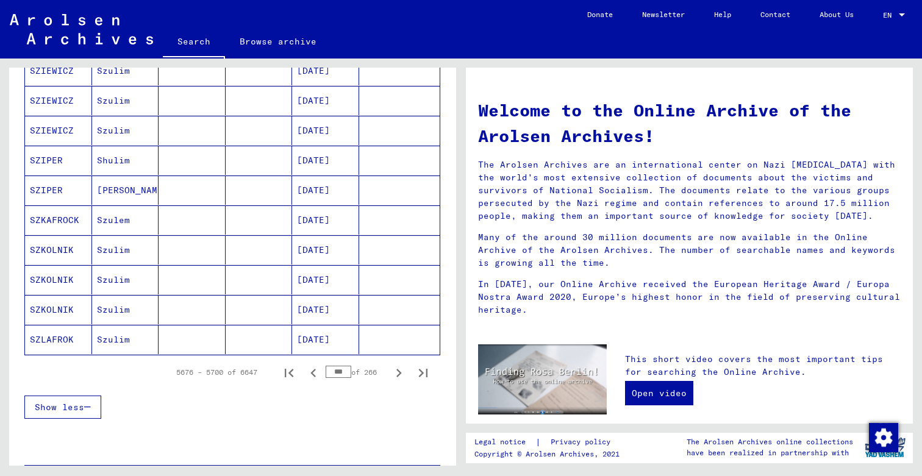
scroll to position [682, 0]
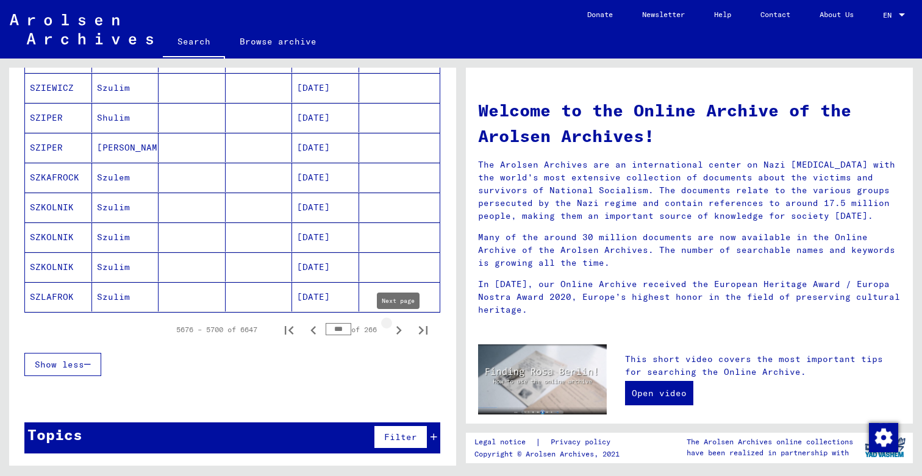
click at [400, 328] on icon "Next page" at bounding box center [398, 330] width 17 height 17
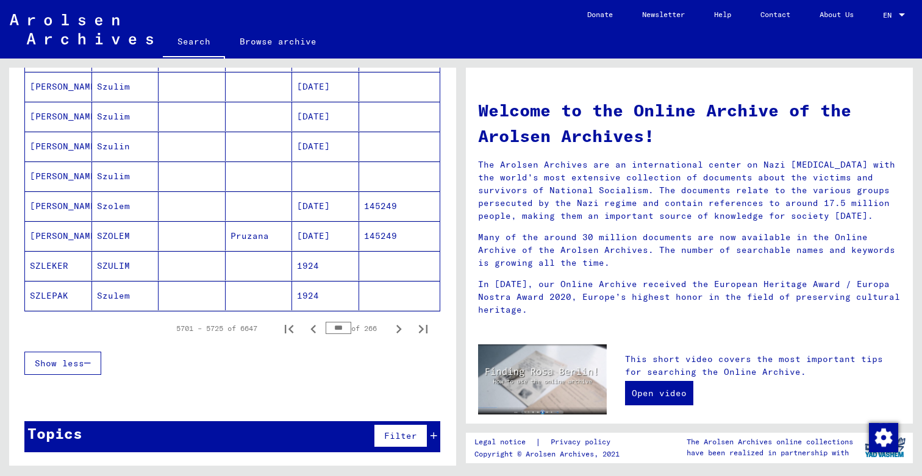
scroll to position [683, 0]
click at [401, 328] on icon "Next page" at bounding box center [398, 329] width 17 height 17
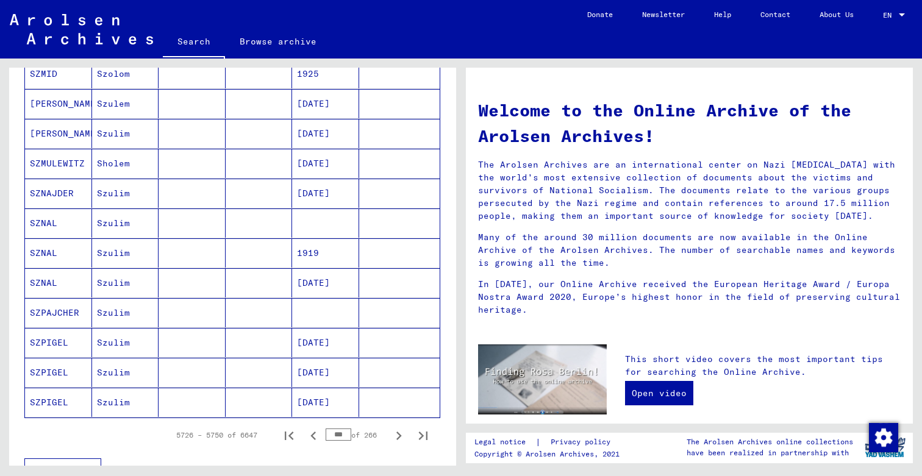
scroll to position [578, 0]
click at [397, 433] on icon "Next page" at bounding box center [398, 434] width 17 height 17
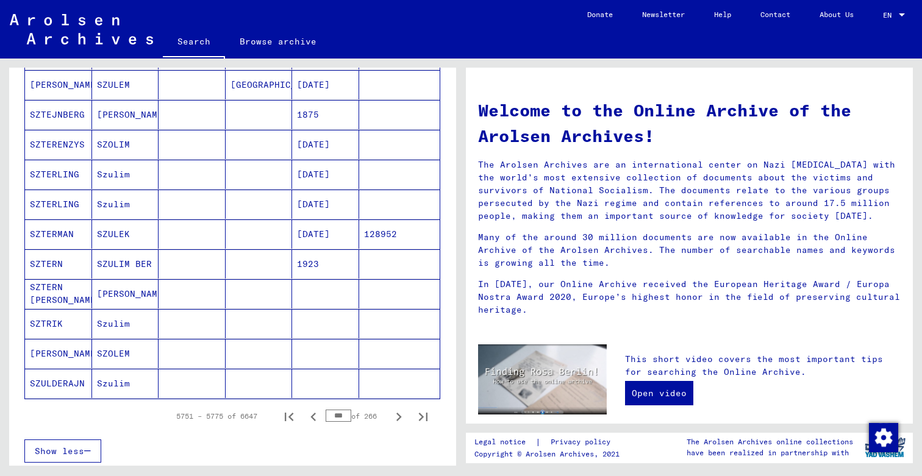
scroll to position [597, 0]
click at [424, 416] on icon "Last page" at bounding box center [423, 416] width 17 height 17
type input "***"
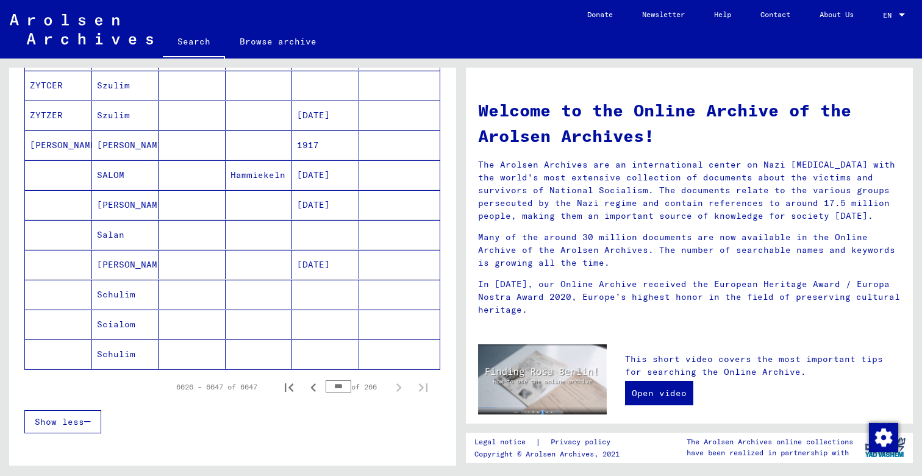
scroll to position [539, 0]
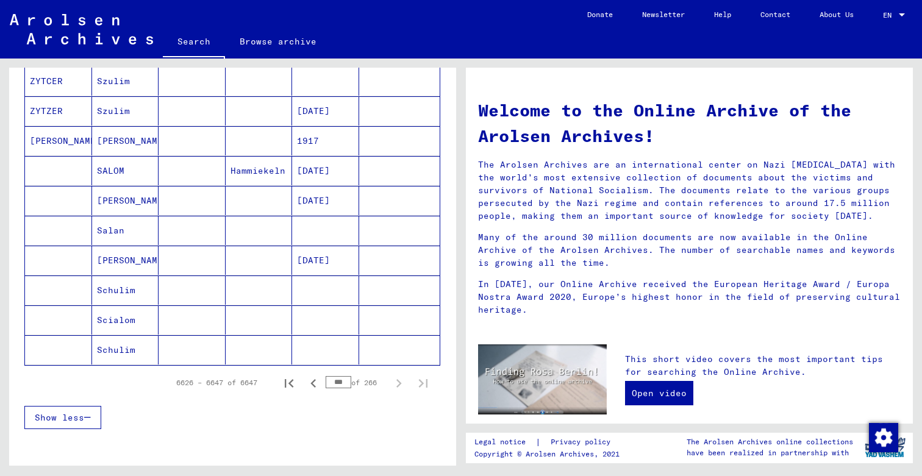
click at [46, 142] on mat-cell "[PERSON_NAME]" at bounding box center [58, 140] width 67 height 29
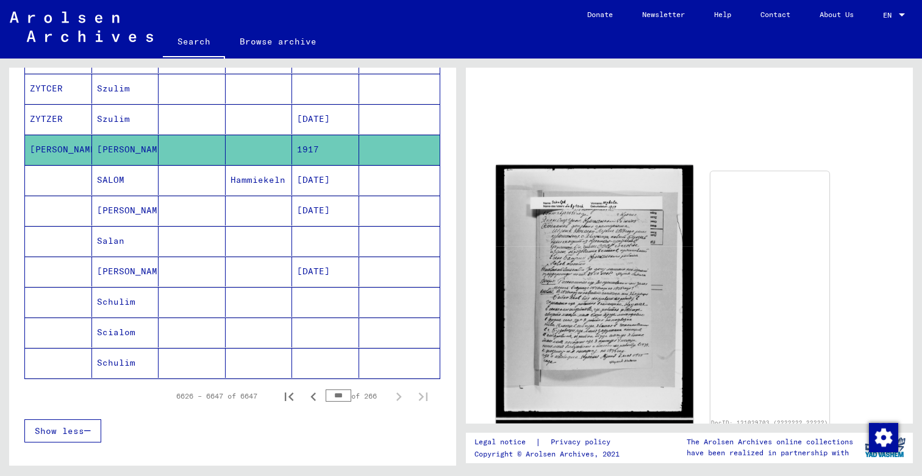
scroll to position [51, 0]
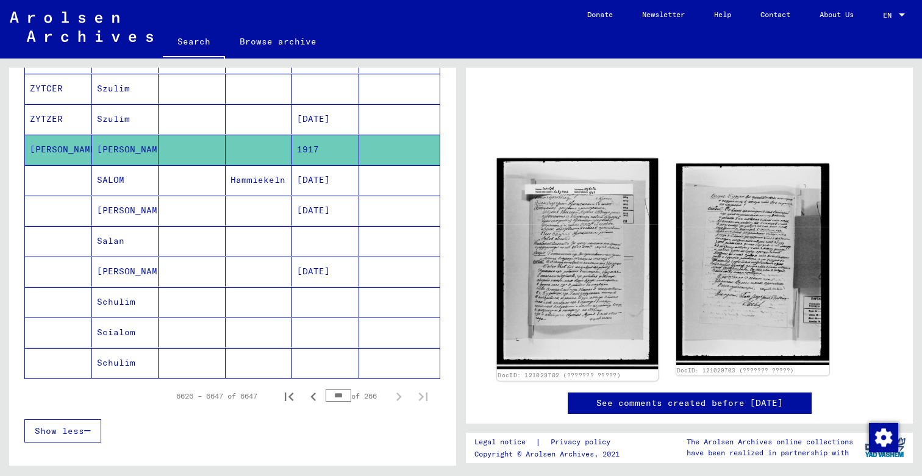
click at [582, 278] on img at bounding box center [577, 265] width 161 height 212
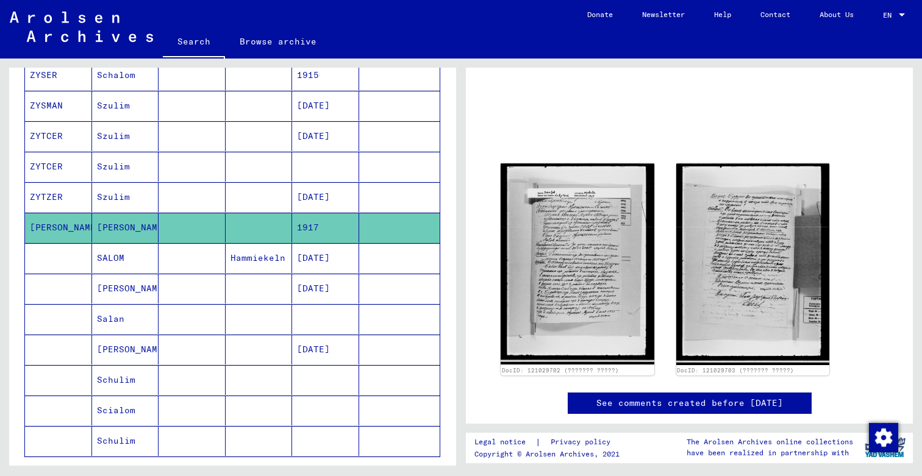
scroll to position [451, 0]
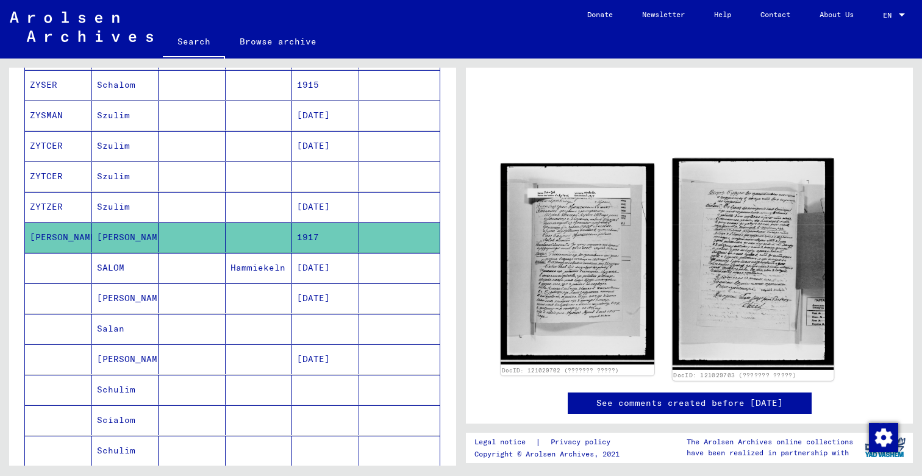
click at [717, 244] on img at bounding box center [752, 265] width 161 height 212
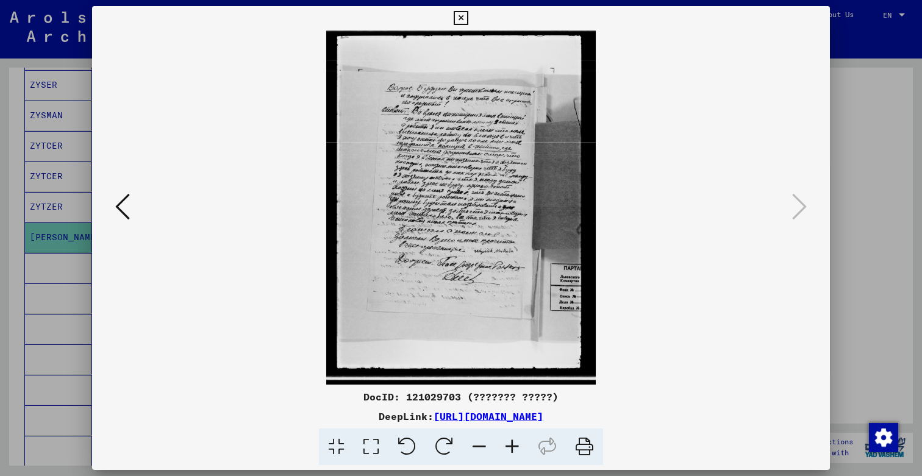
click at [128, 200] on icon at bounding box center [122, 206] width 15 height 29
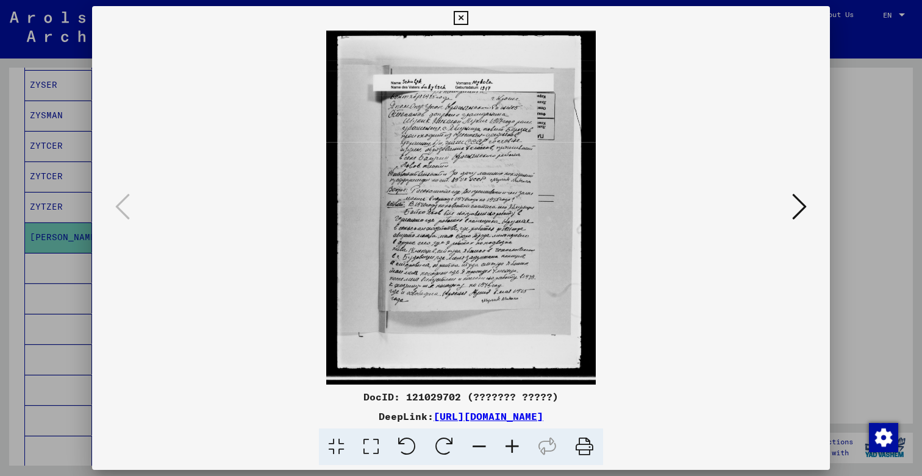
click at [409, 226] on img at bounding box center [461, 208] width 655 height 354
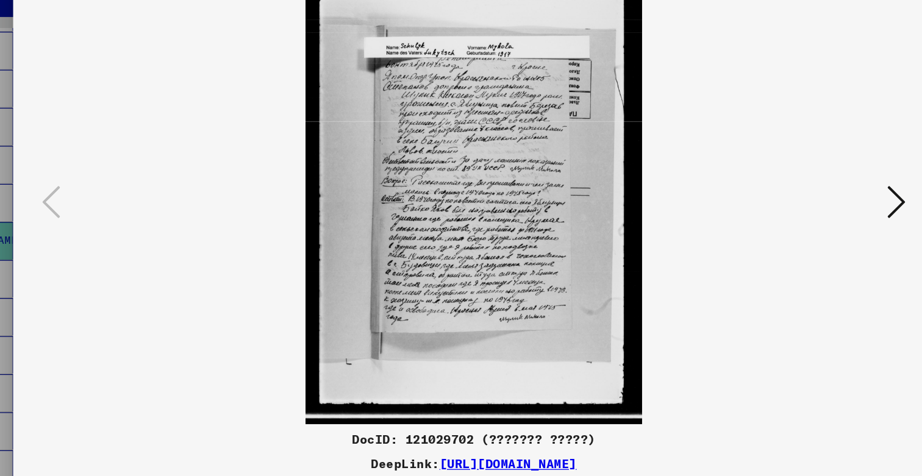
click at [793, 192] on icon at bounding box center [800, 206] width 15 height 29
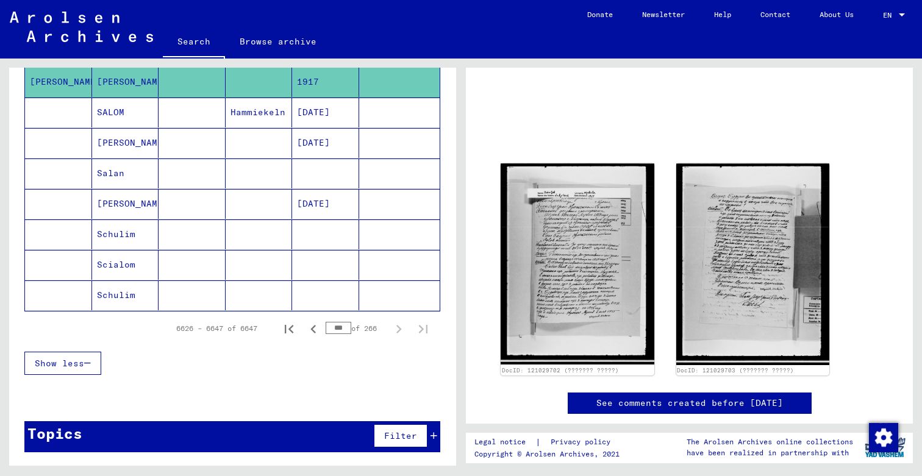
scroll to position [607, 0]
click at [316, 329] on icon "Previous page" at bounding box center [313, 329] width 17 height 17
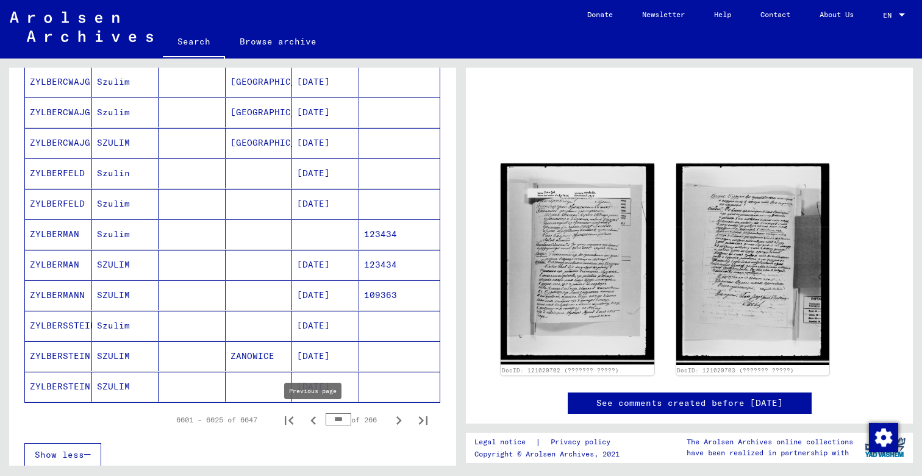
click at [315, 423] on icon "Previous page" at bounding box center [313, 420] width 17 height 17
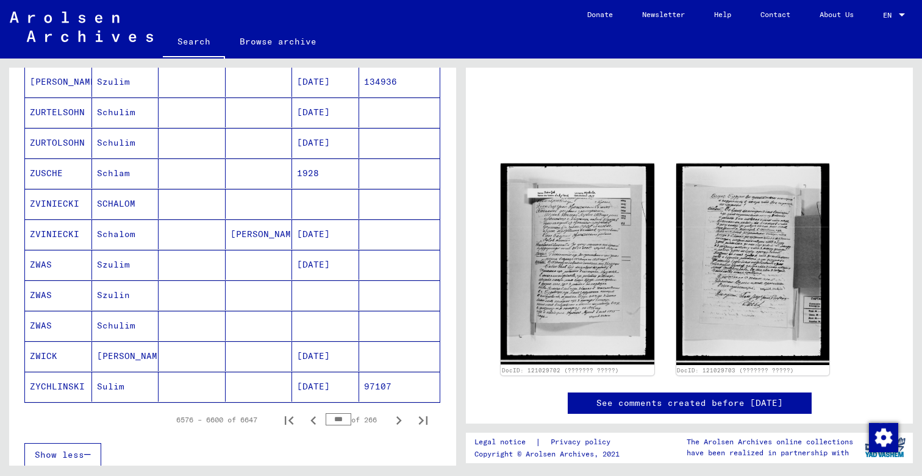
click at [315, 423] on icon "Previous page" at bounding box center [313, 420] width 17 height 17
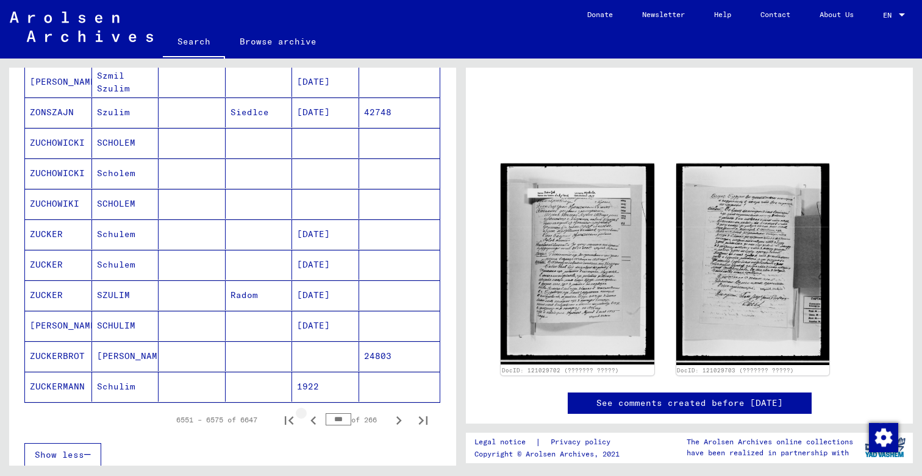
click at [315, 423] on icon "Previous page" at bounding box center [313, 420] width 17 height 17
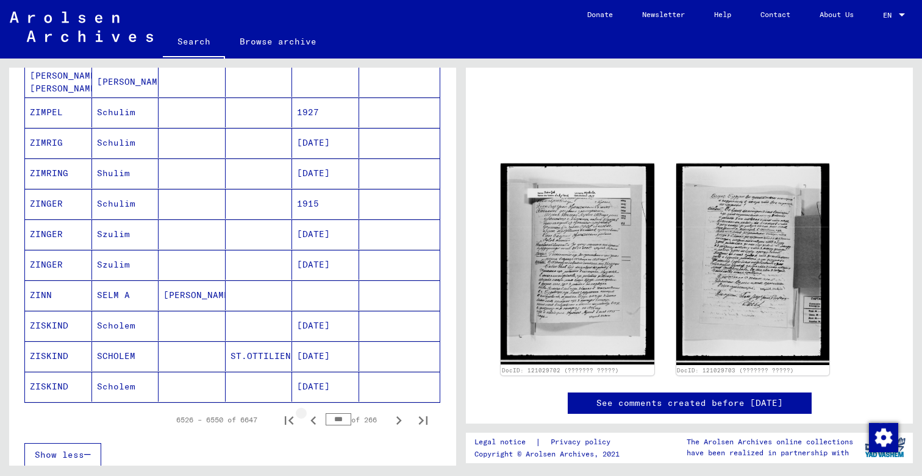
click at [315, 423] on icon "Previous page" at bounding box center [313, 420] width 17 height 17
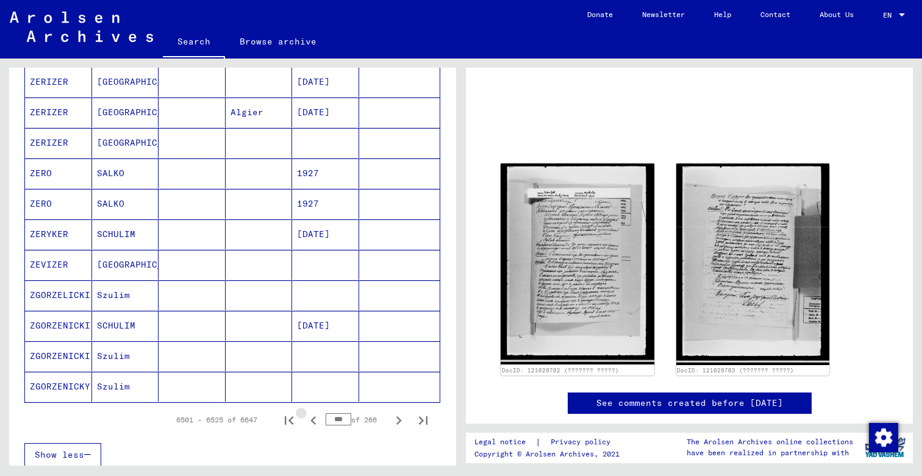
click at [315, 423] on icon "Previous page" at bounding box center [313, 420] width 17 height 17
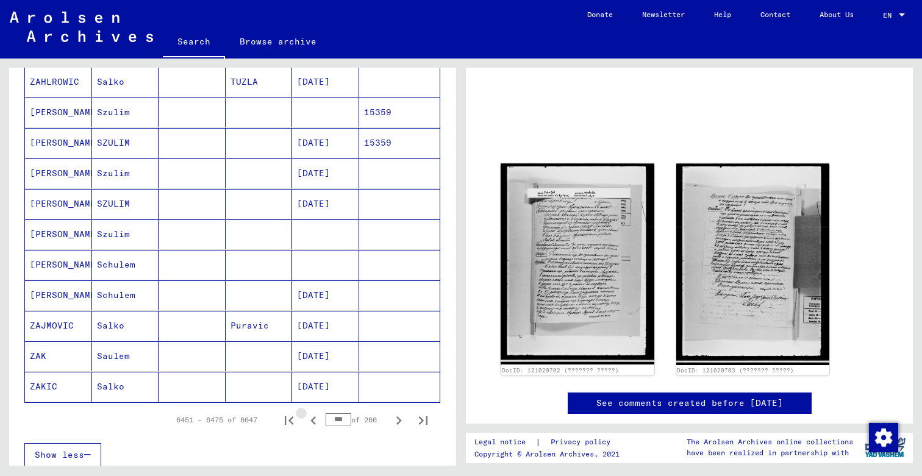
click at [315, 423] on icon "Previous page" at bounding box center [313, 420] width 17 height 17
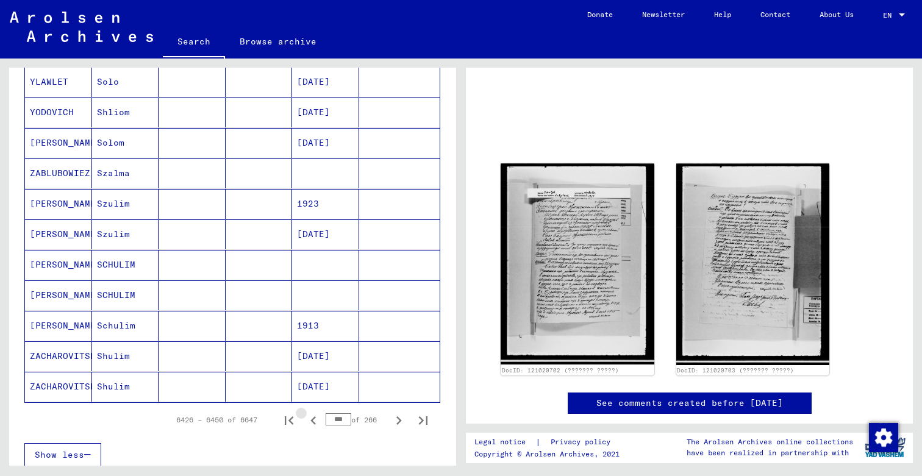
click at [315, 423] on icon "Previous page" at bounding box center [313, 420] width 17 height 17
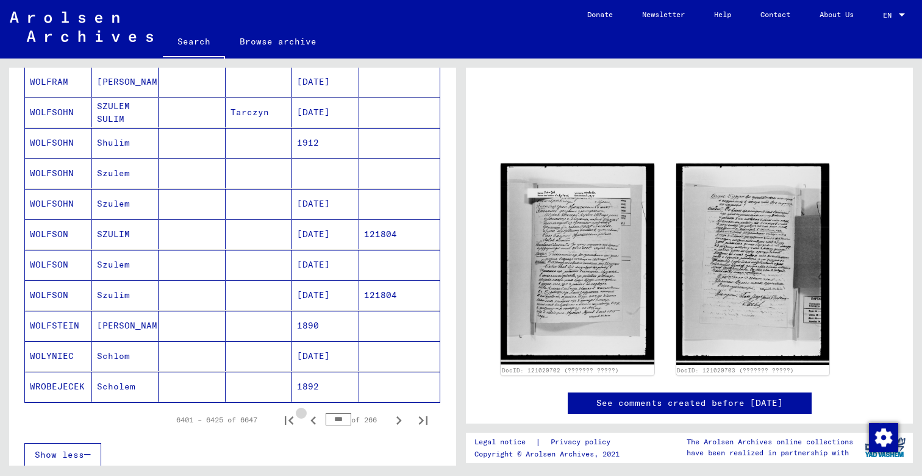
click at [315, 423] on icon "Previous page" at bounding box center [313, 420] width 17 height 17
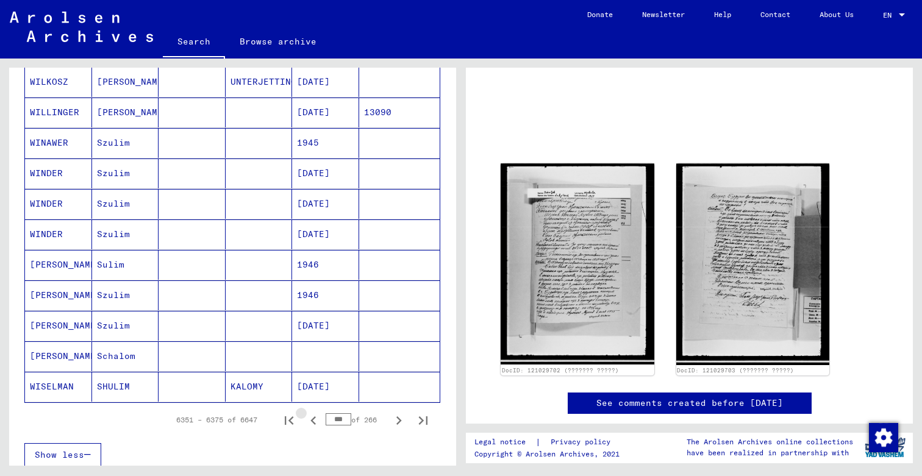
click at [315, 423] on icon "Previous page" at bounding box center [313, 420] width 17 height 17
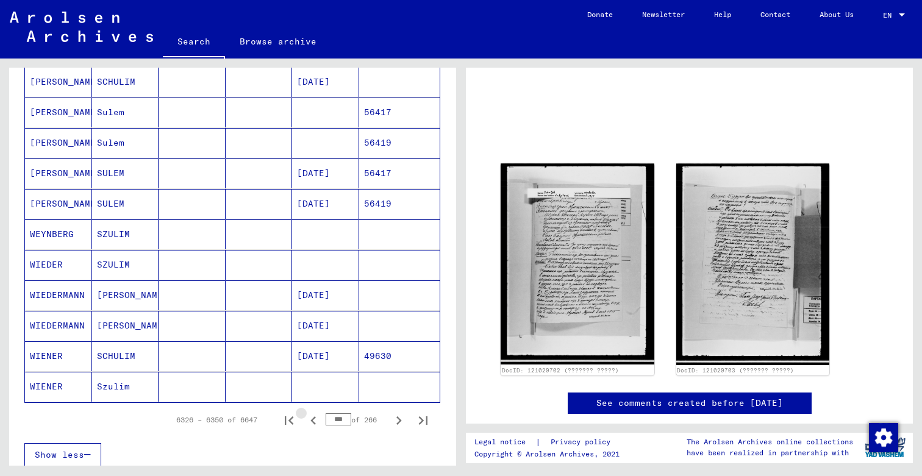
click at [315, 423] on icon "Previous page" at bounding box center [313, 420] width 17 height 17
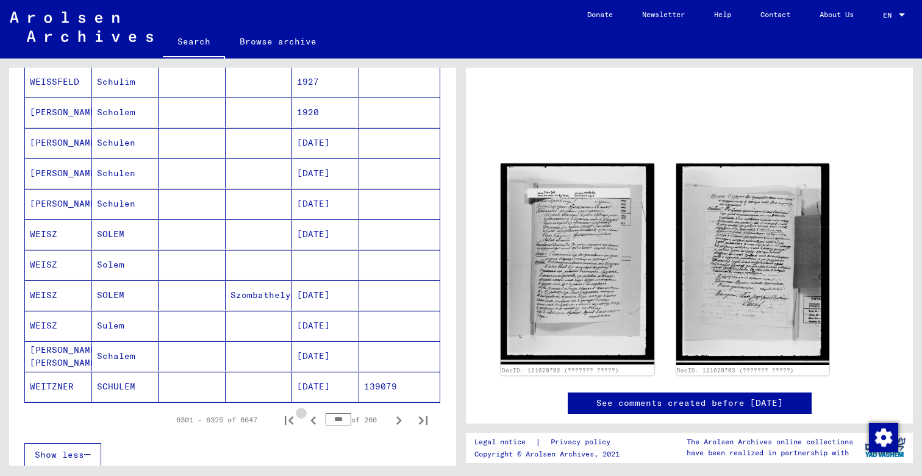
click at [315, 423] on icon "Previous page" at bounding box center [313, 420] width 17 height 17
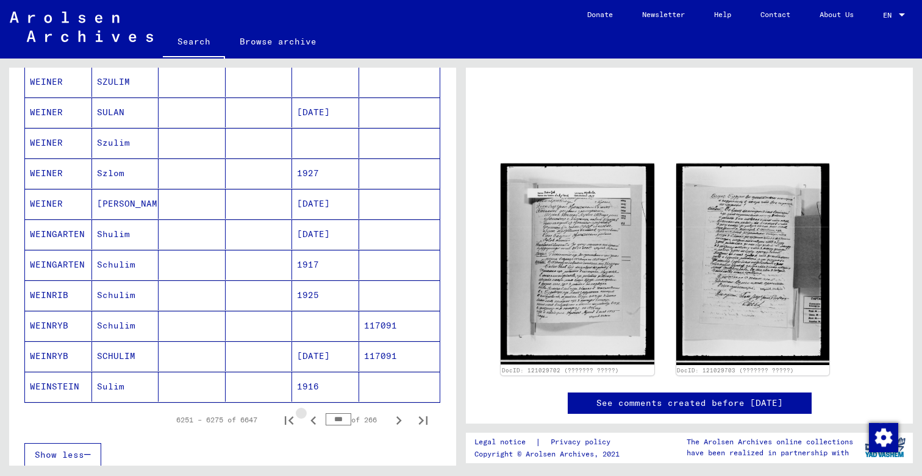
click at [315, 423] on icon "Previous page" at bounding box center [313, 420] width 17 height 17
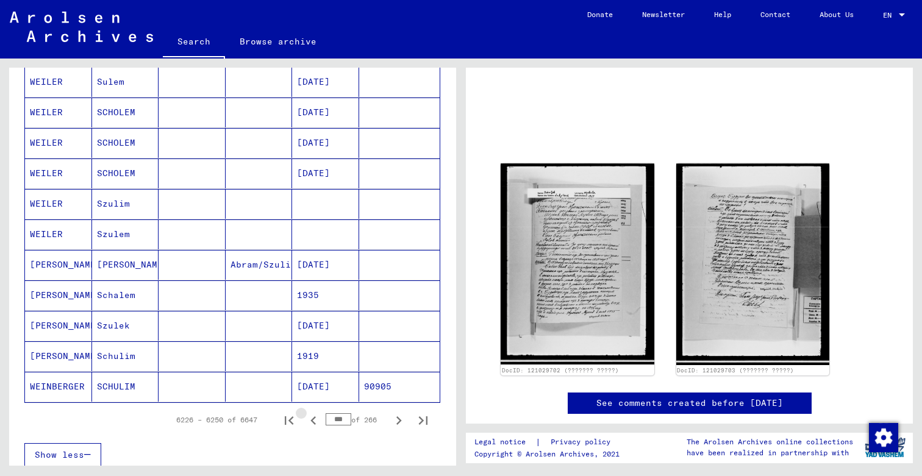
click at [315, 423] on icon "Previous page" at bounding box center [313, 420] width 17 height 17
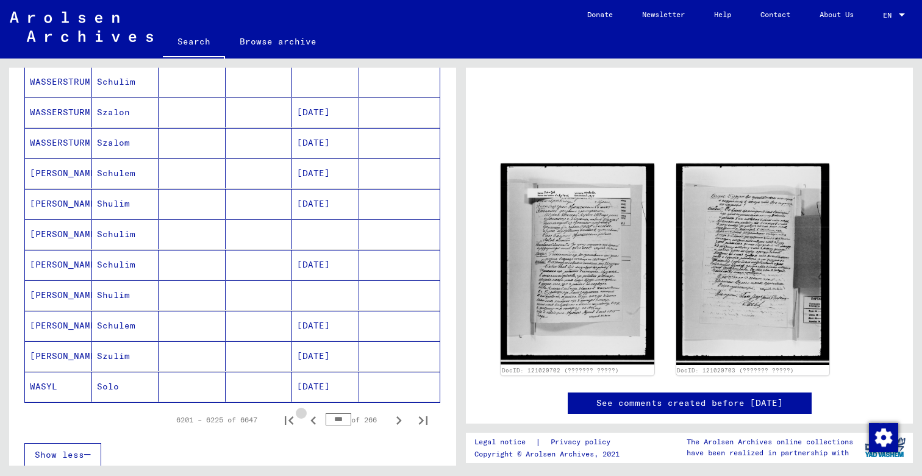
click at [315, 423] on icon "Previous page" at bounding box center [313, 420] width 17 height 17
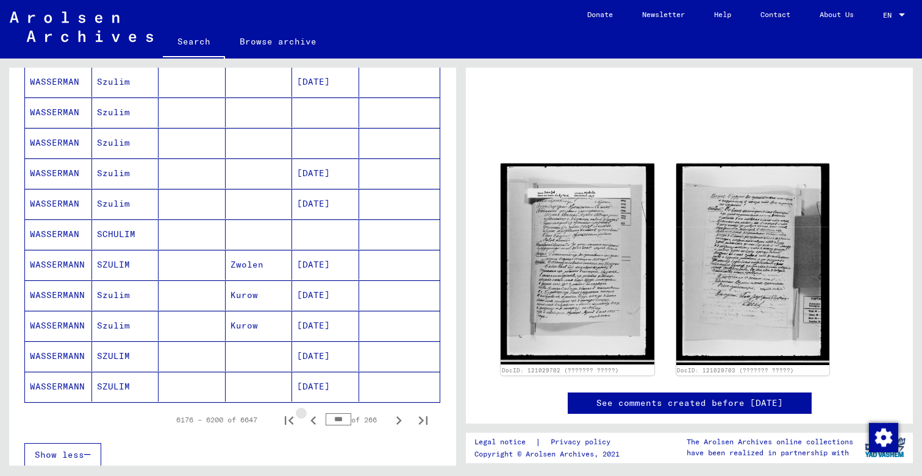
click at [315, 423] on icon "Previous page" at bounding box center [313, 420] width 17 height 17
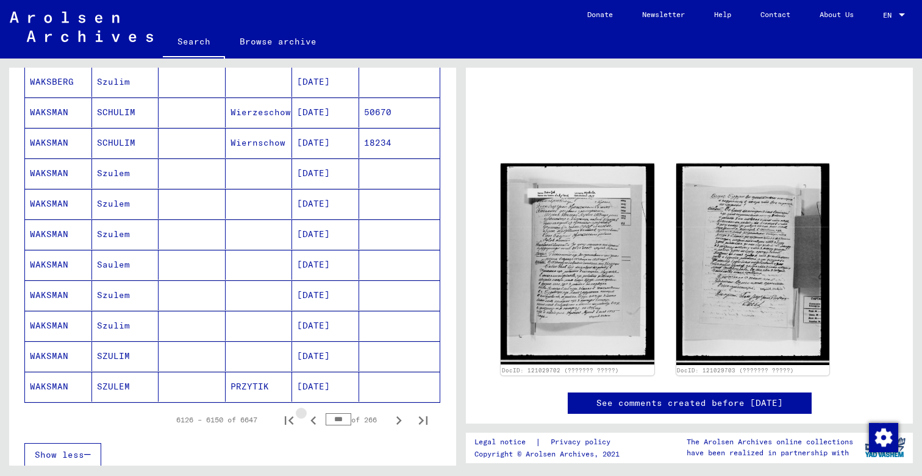
click at [315, 423] on icon "Previous page" at bounding box center [313, 420] width 17 height 17
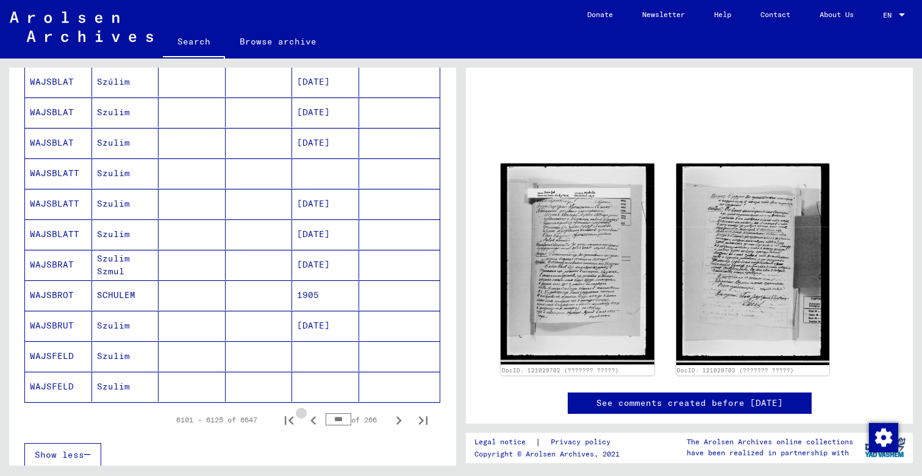
click at [315, 423] on icon "Previous page" at bounding box center [313, 420] width 17 height 17
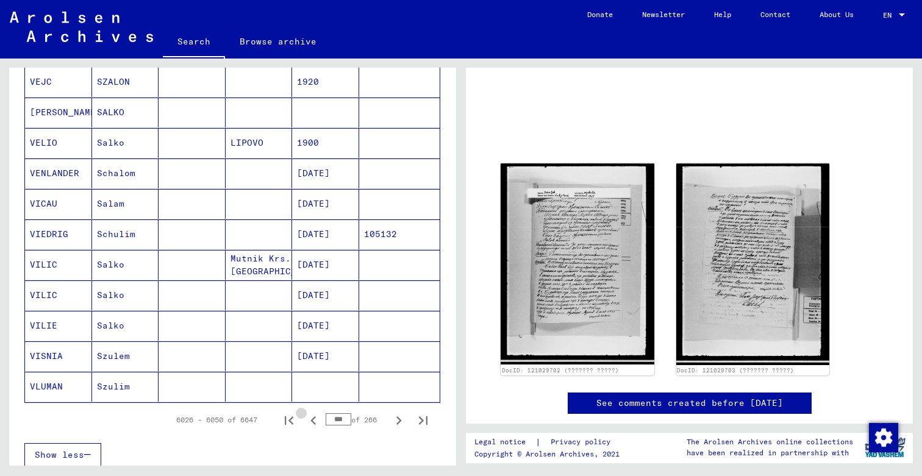
click at [315, 423] on icon "Previous page" at bounding box center [313, 420] width 17 height 17
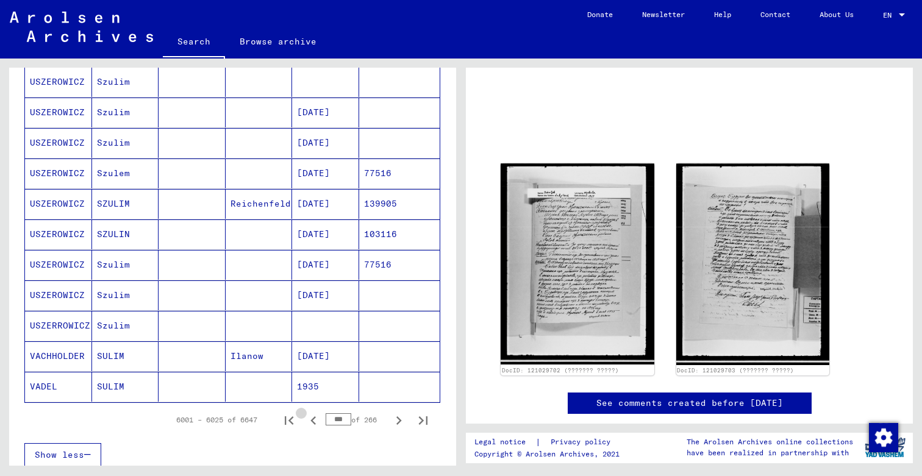
click at [315, 423] on icon "Previous page" at bounding box center [313, 420] width 17 height 17
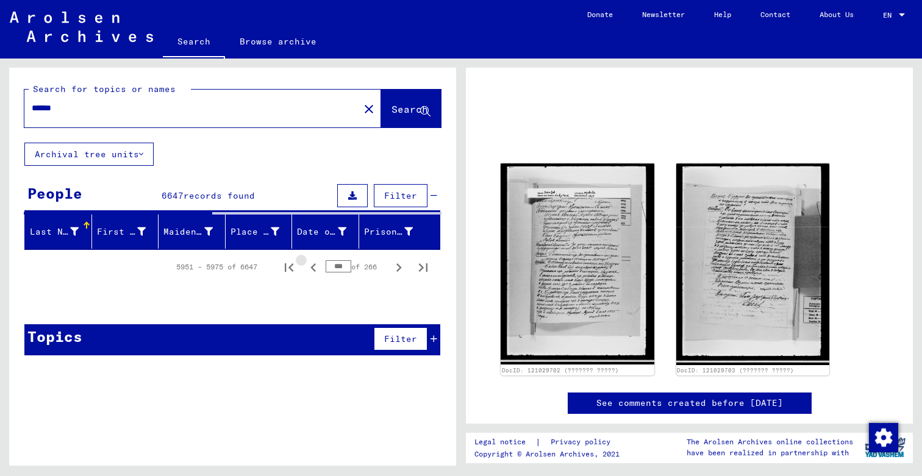
scroll to position [0, 0]
click at [315, 423] on div "Search for topics or names ****** close Search Archival tree units People 6647 …" at bounding box center [232, 272] width 447 height 408
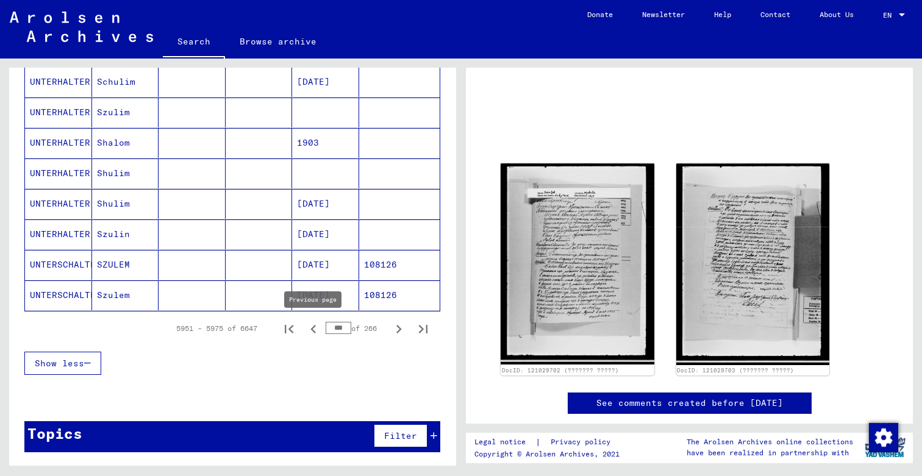
scroll to position [699, 0]
click at [312, 329] on icon "Previous page" at bounding box center [313, 329] width 5 height 9
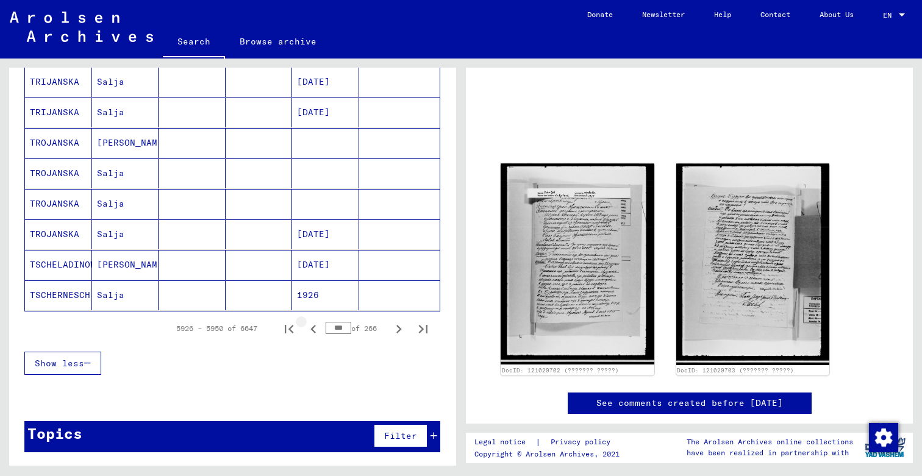
click at [312, 329] on icon "Previous page" at bounding box center [313, 329] width 5 height 9
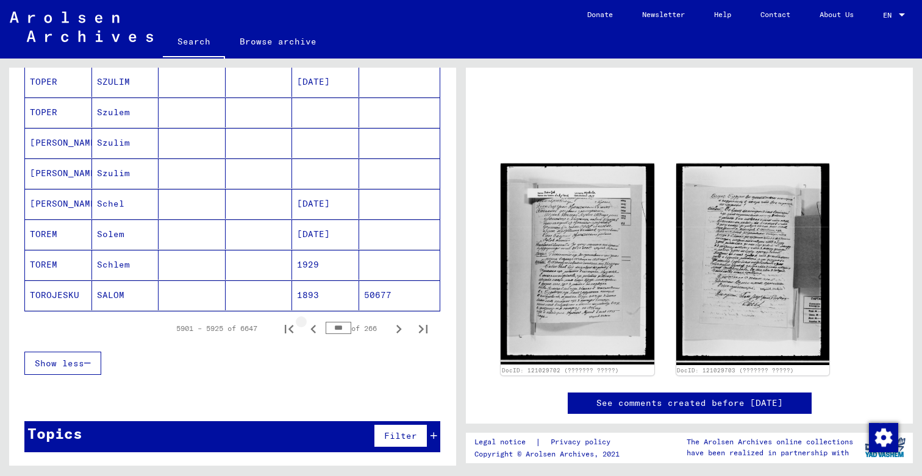
click at [312, 329] on icon "Previous page" at bounding box center [313, 329] width 5 height 9
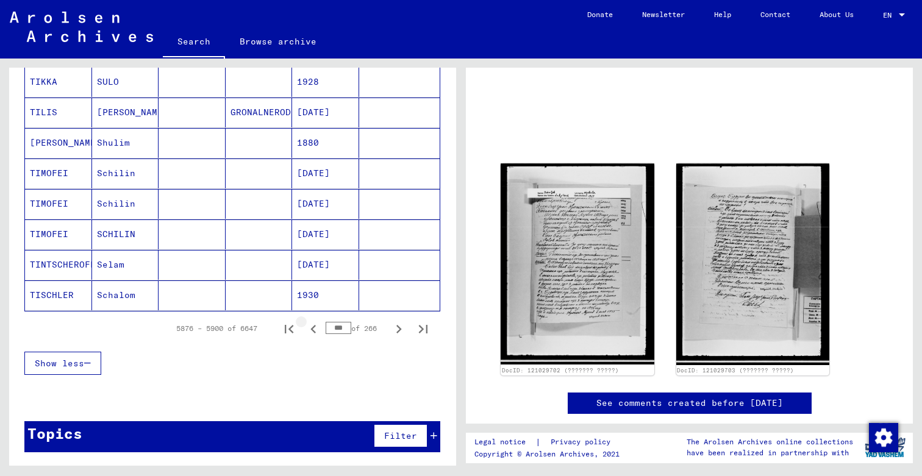
click at [312, 329] on icon "Previous page" at bounding box center [313, 329] width 5 height 9
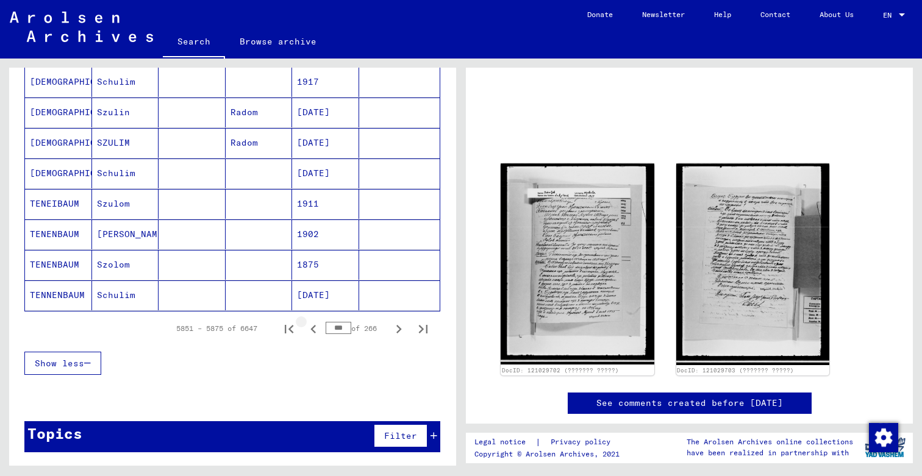
click at [312, 329] on icon "Previous page" at bounding box center [313, 329] width 5 height 9
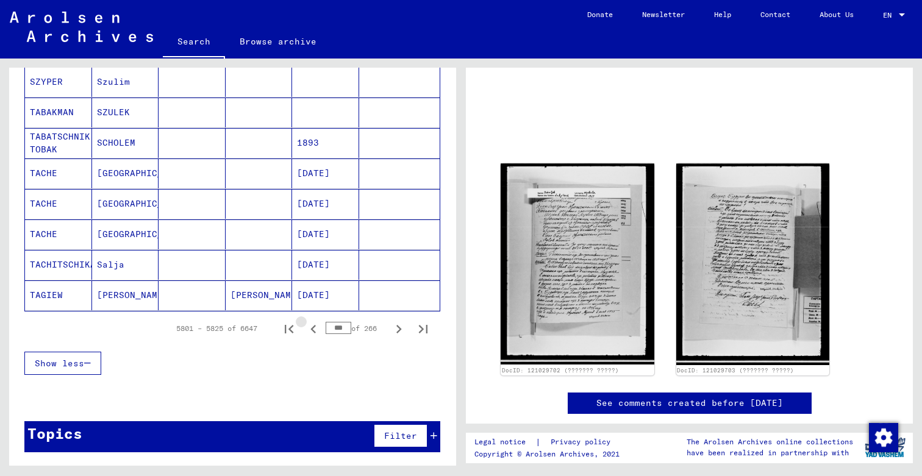
click at [312, 329] on icon "Previous page" at bounding box center [313, 329] width 5 height 9
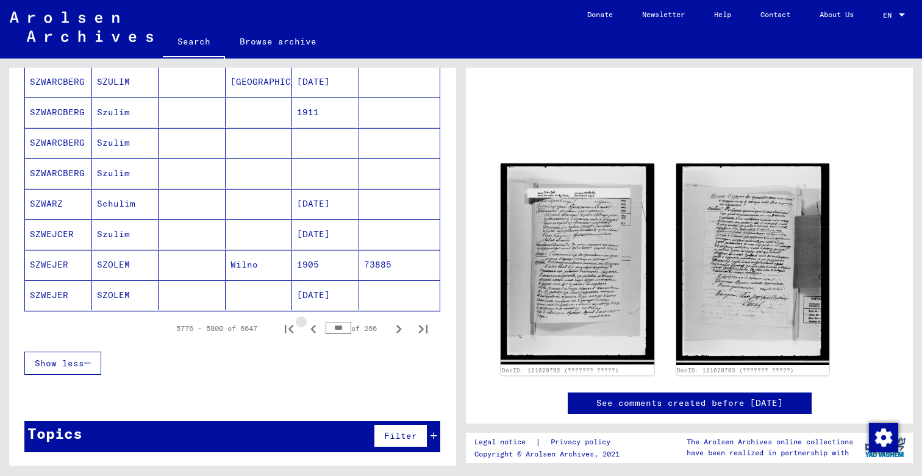
click at [312, 329] on icon "Previous page" at bounding box center [313, 329] width 5 height 9
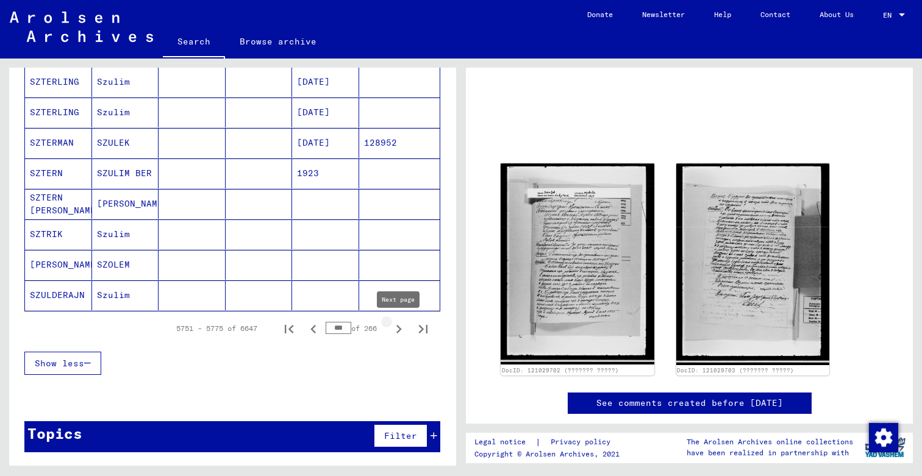
click at [400, 328] on icon "Next page" at bounding box center [398, 329] width 17 height 17
type input "***"
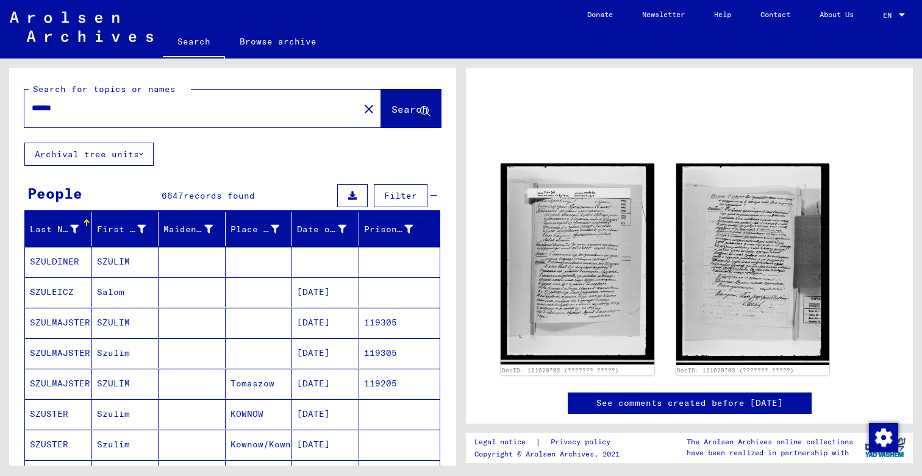
scroll to position [0, 0]
click at [39, 105] on input "******" at bounding box center [192, 108] width 320 height 13
click at [40, 110] on input "******" at bounding box center [192, 108] width 320 height 13
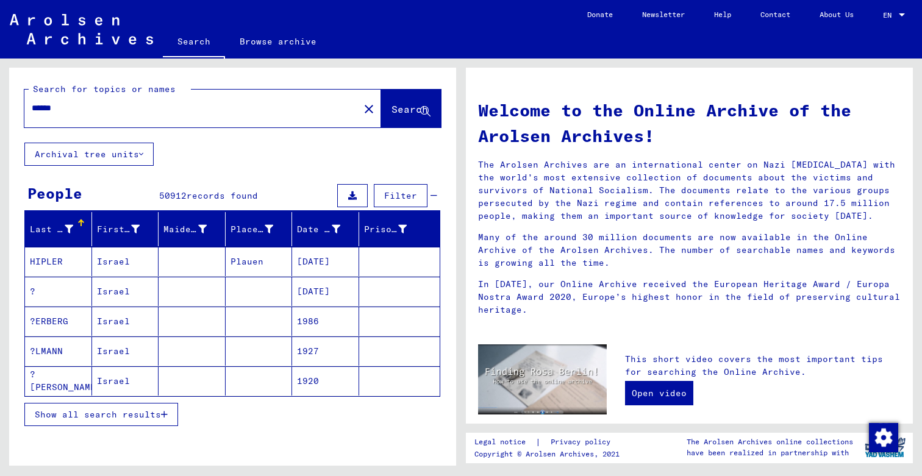
click at [125, 108] on input "******" at bounding box center [188, 108] width 313 height 13
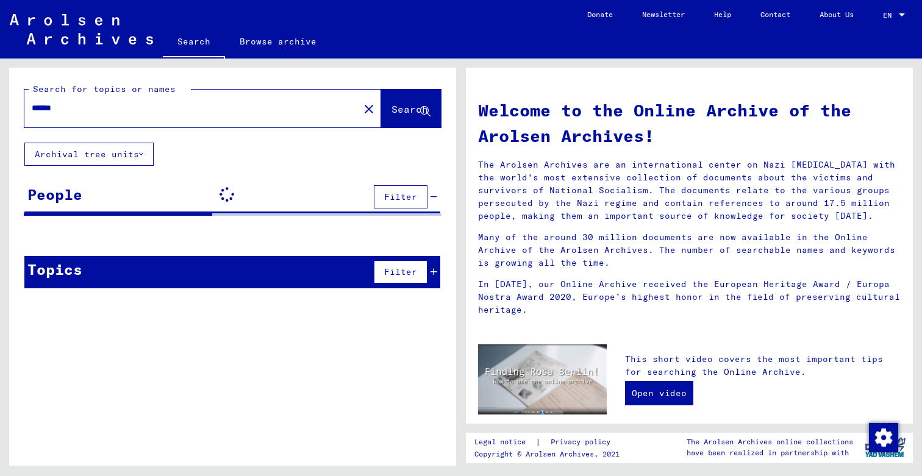
type input "******"
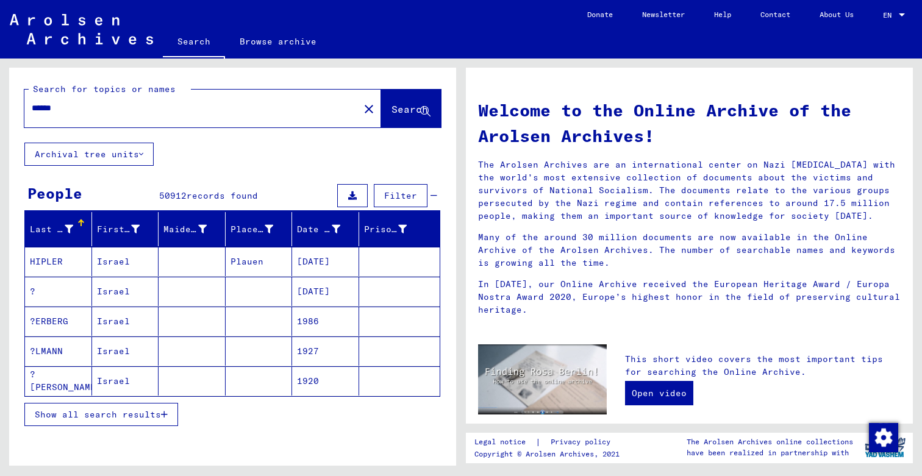
scroll to position [235, 0]
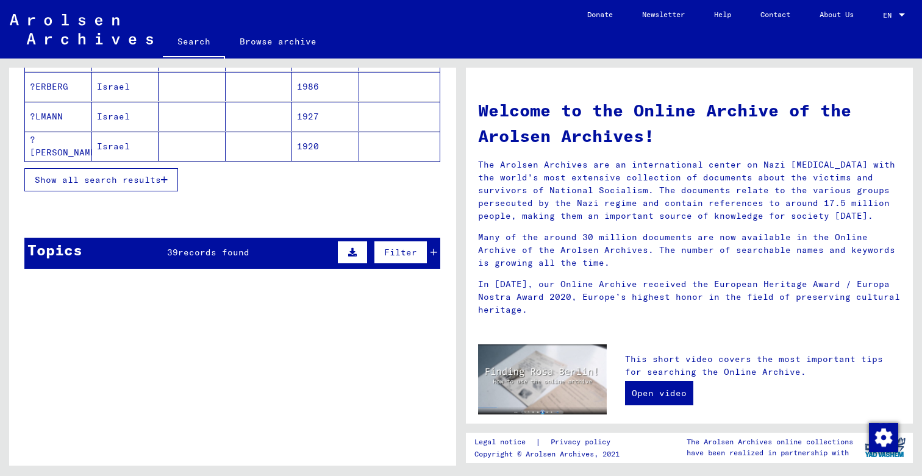
click at [129, 189] on button "Show all search results" at bounding box center [101, 179] width 154 height 23
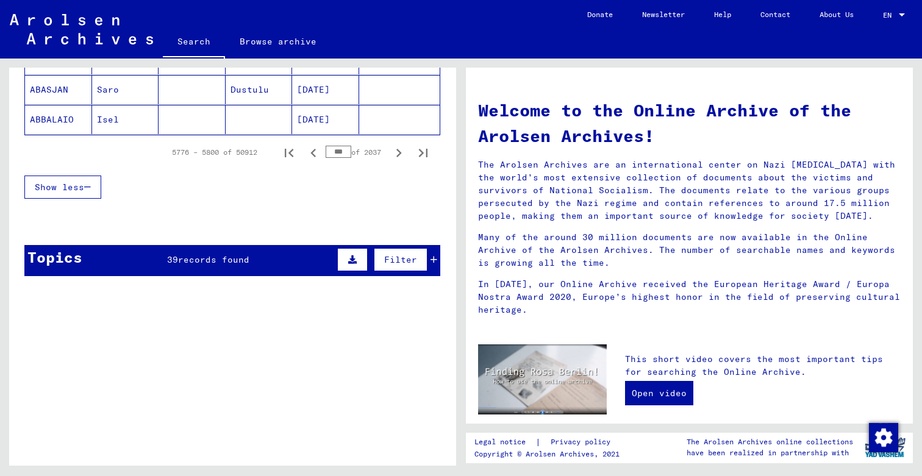
scroll to position [616, 0]
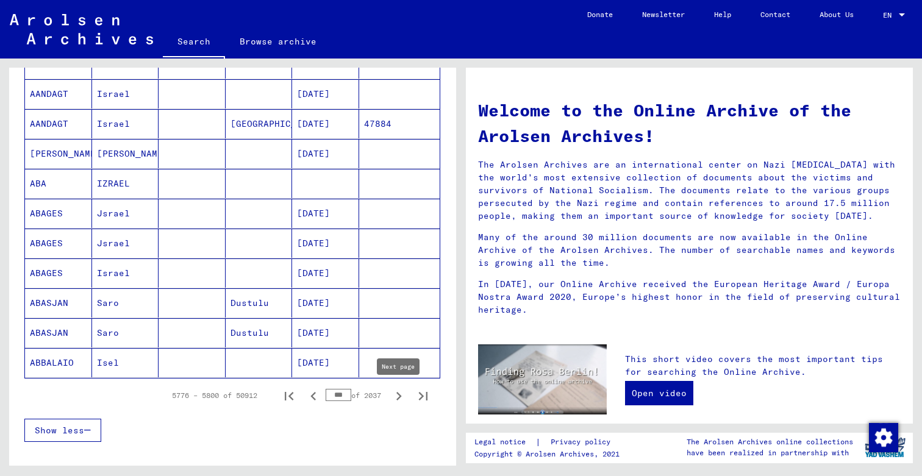
click at [402, 395] on icon "Next page" at bounding box center [398, 396] width 17 height 17
type input "***"
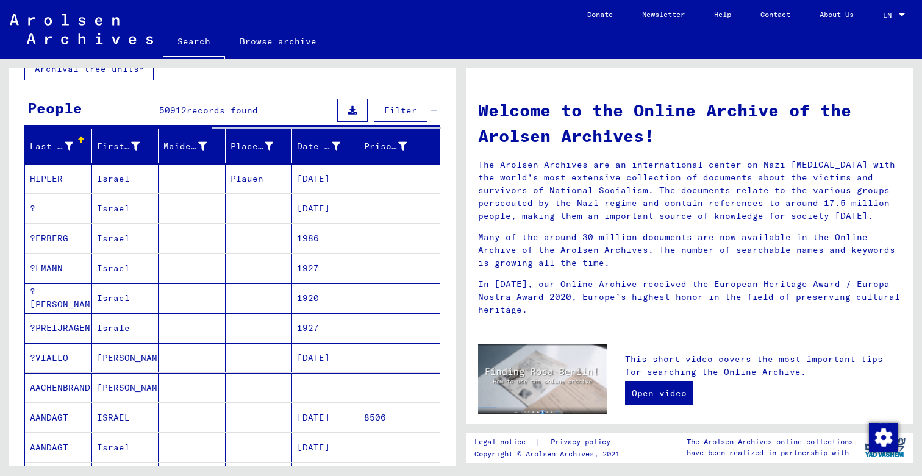
scroll to position [84, 0]
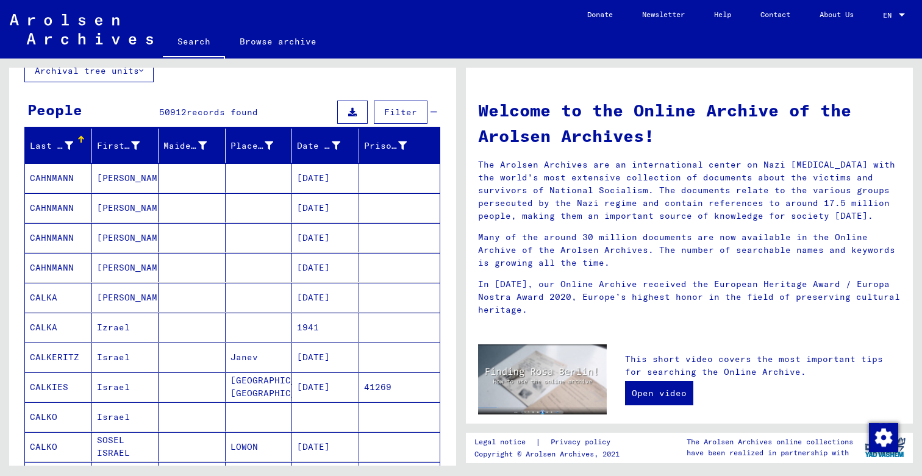
click at [71, 146] on icon at bounding box center [69, 146] width 9 height 9
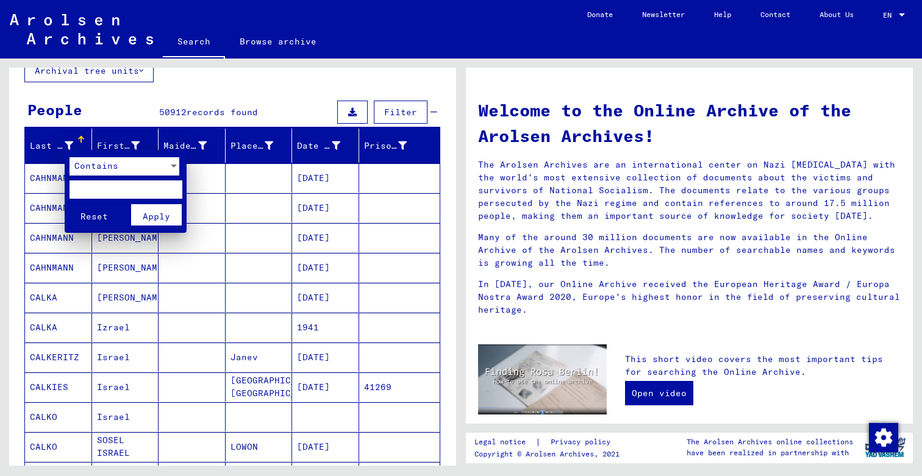
click at [87, 184] on input "text" at bounding box center [126, 190] width 113 height 18
drag, startPoint x: 87, startPoint y: 184, endPoint x: 140, endPoint y: 189, distance: 54.0
click at [140, 189] on input "*****" at bounding box center [126, 190] width 113 height 18
click at [86, 187] on input "*****" at bounding box center [126, 190] width 113 height 18
click at [96, 189] on input "*****" at bounding box center [126, 190] width 113 height 18
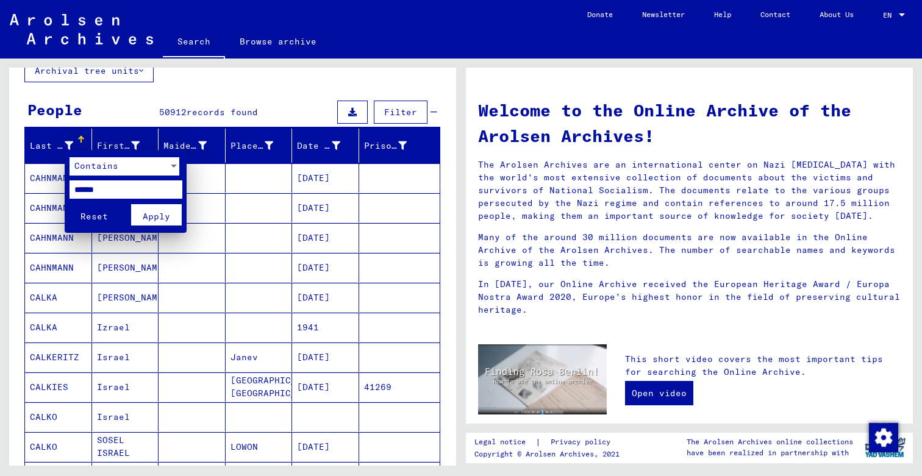
type input "******"
click at [171, 208] on button "Apply" at bounding box center [156, 214] width 51 height 21
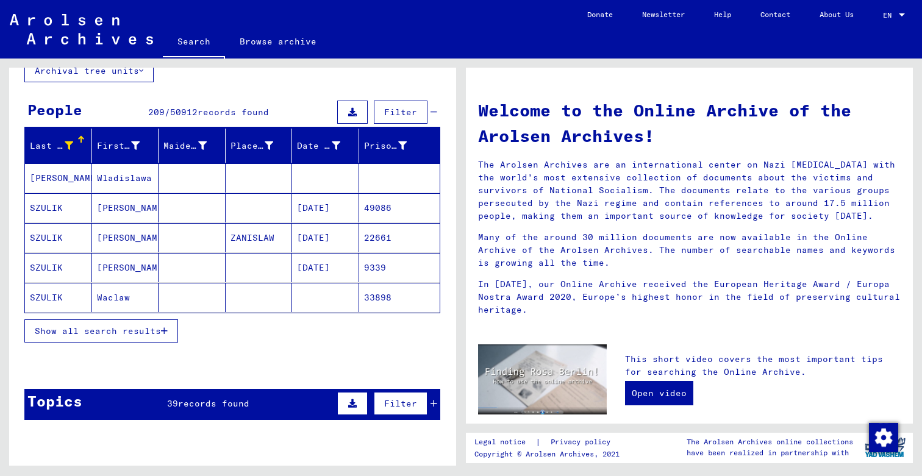
click at [102, 336] on span "Show all search results" at bounding box center [98, 331] width 126 height 11
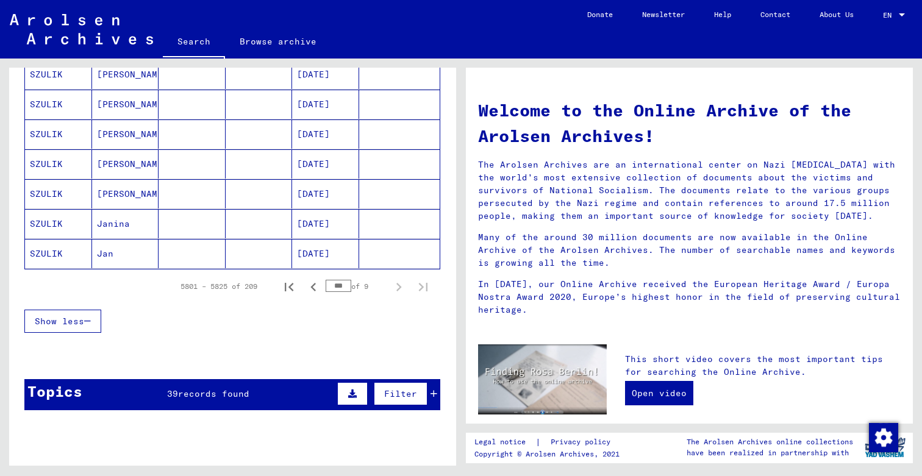
scroll to position [732, 0]
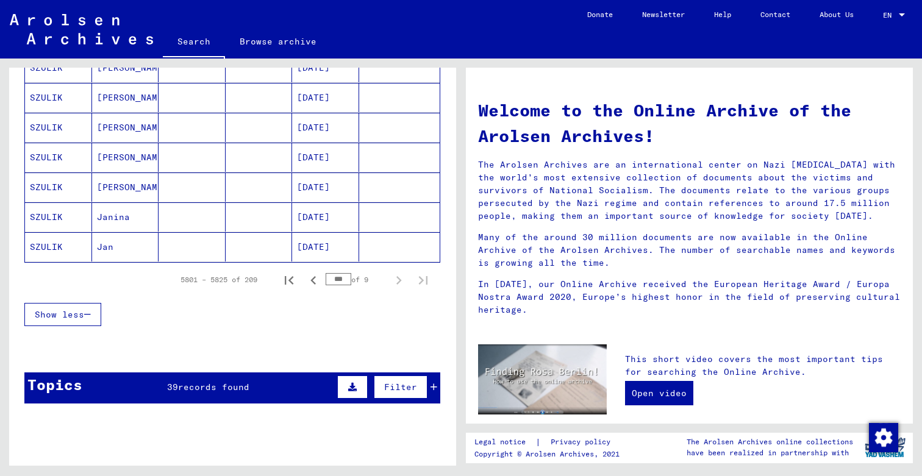
click at [318, 240] on mat-cell "[DATE]" at bounding box center [325, 246] width 67 height 29
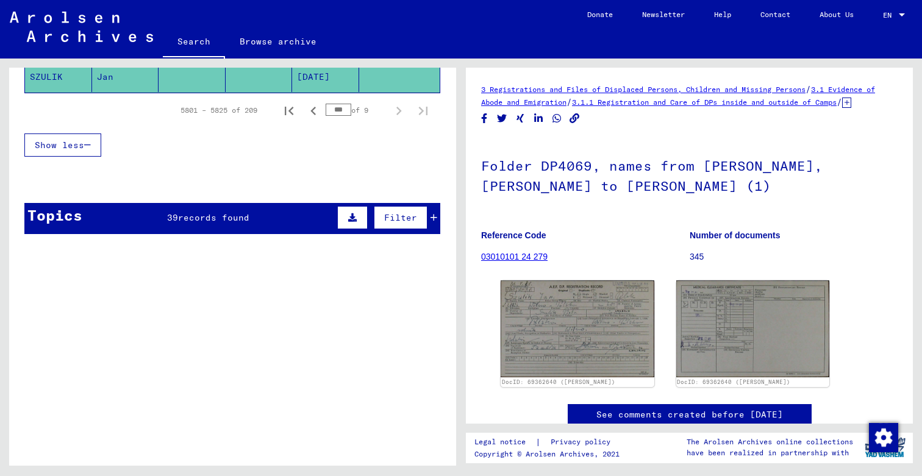
scroll to position [918, 0]
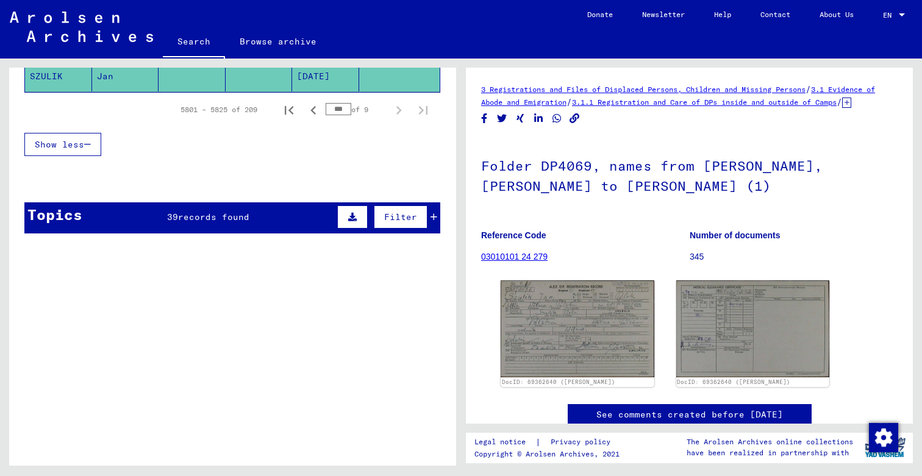
click at [132, 260] on div "Incarceration Documents / Camps and Ghettos / Mauthausen Concentration Camp / I…" at bounding box center [255, 284] width 286 height 56
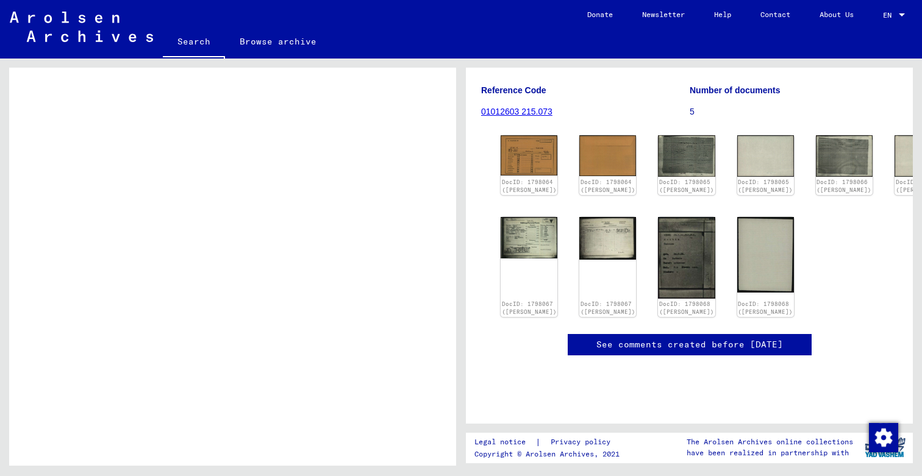
scroll to position [142, 0]
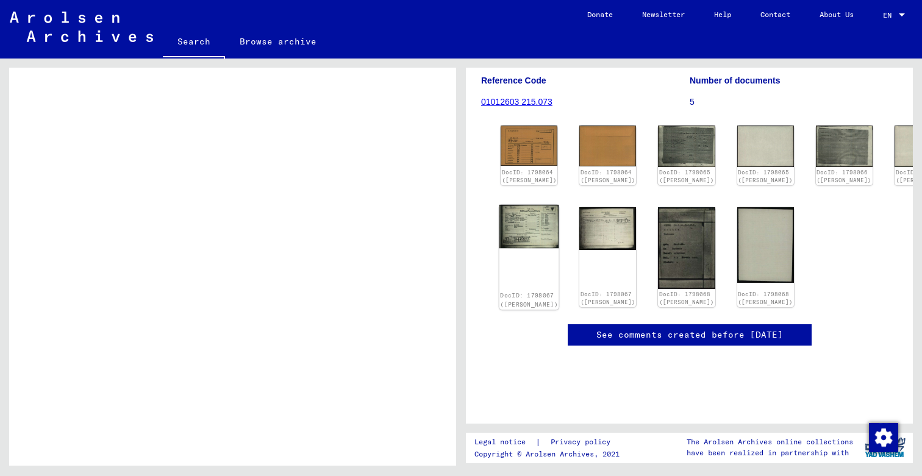
click at [514, 248] on img at bounding box center [530, 226] width 60 height 43
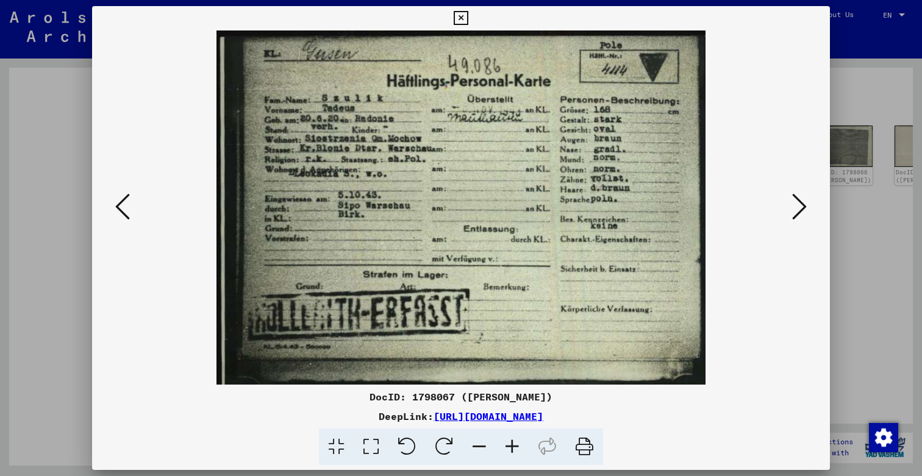
click at [852, 151] on div at bounding box center [461, 238] width 922 height 476
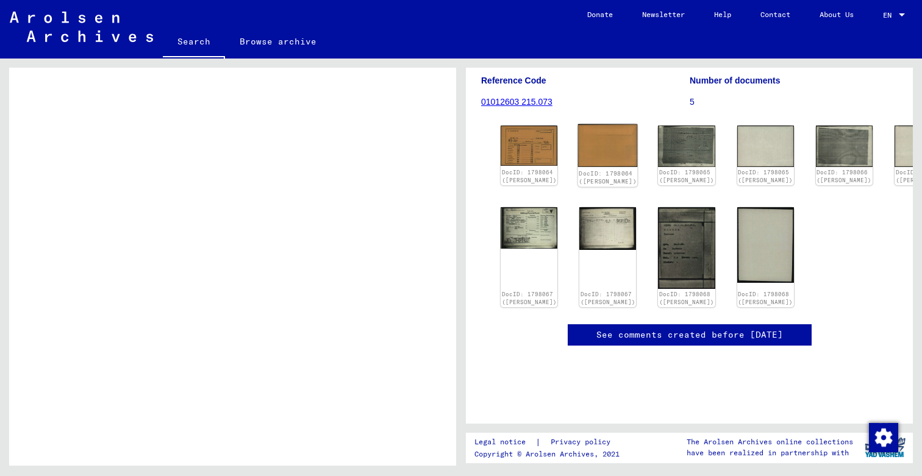
click at [583, 153] on img at bounding box center [608, 145] width 60 height 43
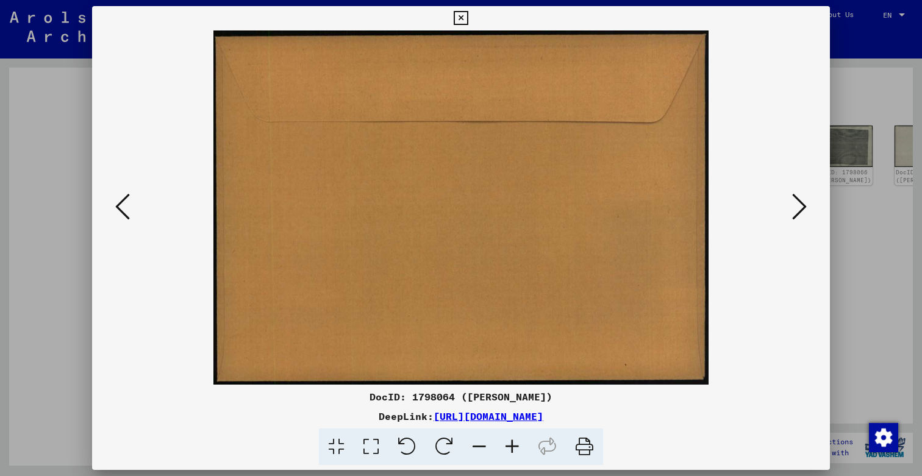
click at [118, 200] on icon at bounding box center [122, 206] width 15 height 29
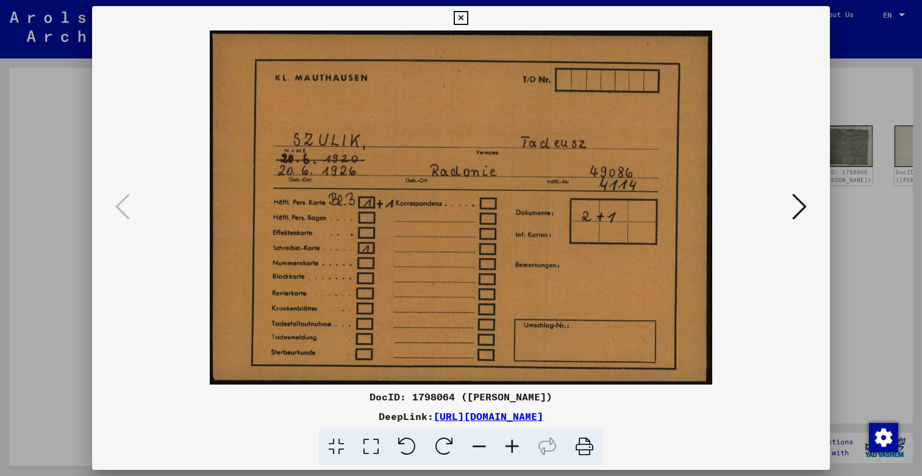
click at [80, 171] on div at bounding box center [461, 238] width 922 height 476
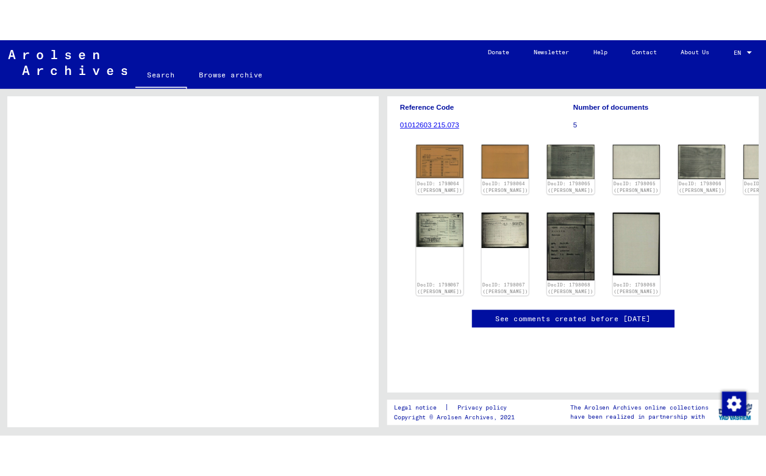
scroll to position [67, 0]
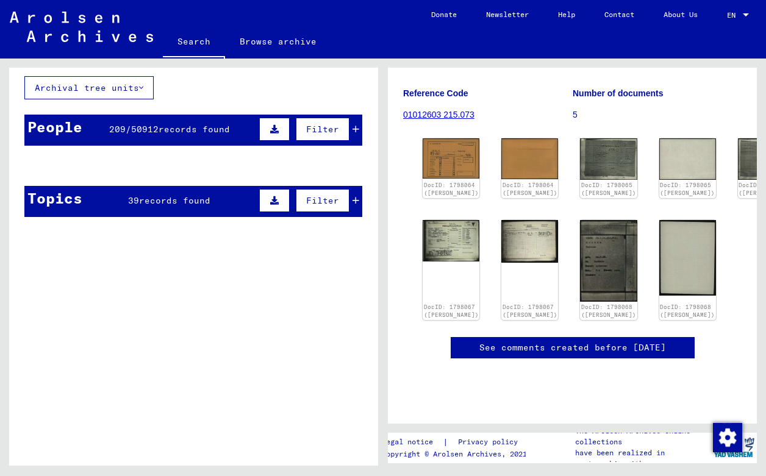
drag, startPoint x: 34, startPoint y: 2, endPoint x: 156, endPoint y: 377, distance: 394.2
click at [156, 377] on div "Incarceration Documents / Camps and Ghettos / Buchenwald Concentration Camp / I…" at bounding box center [220, 369] width 199 height 17
